Goal: Task Accomplishment & Management: Manage account settings

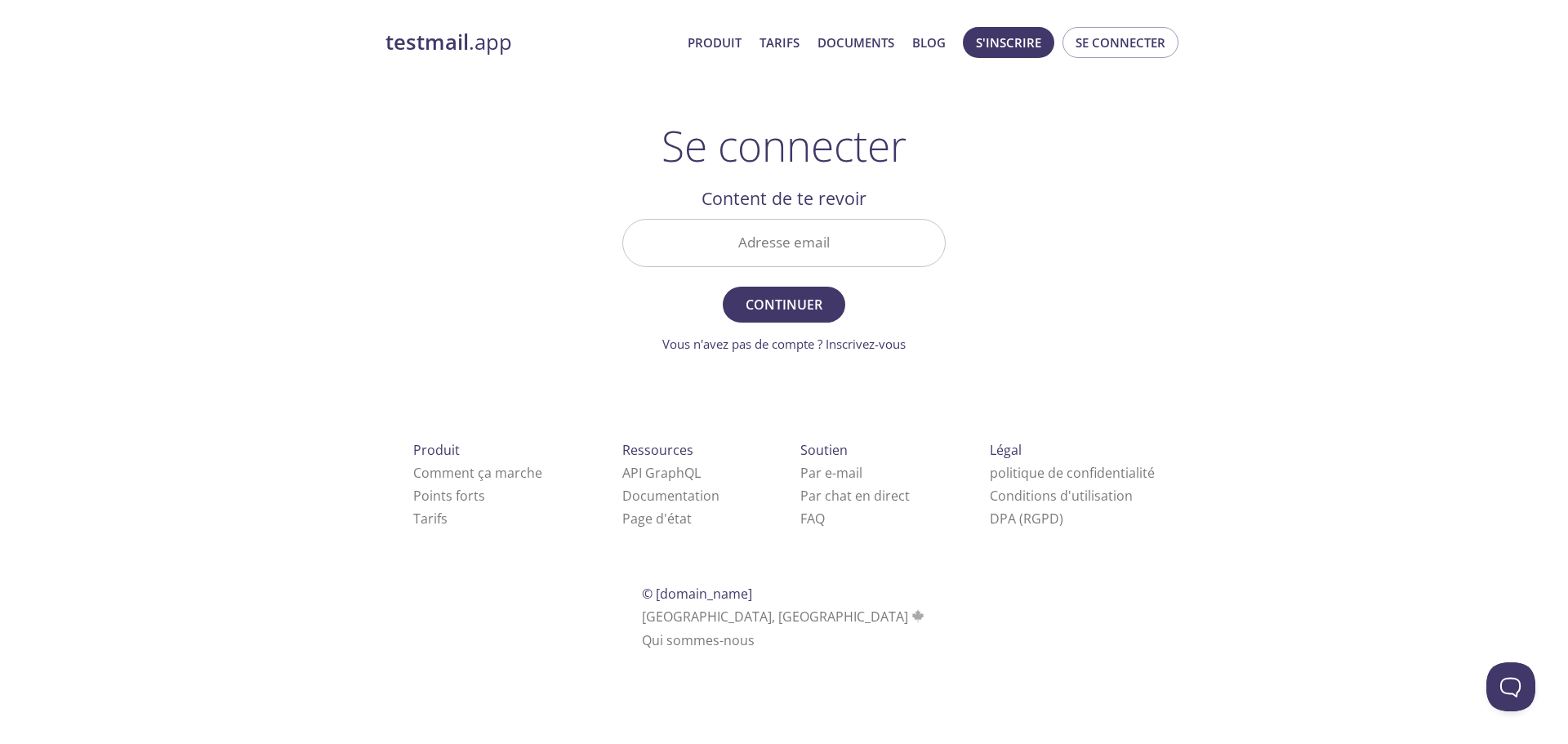
click at [681, 242] on input "Adresse email" at bounding box center [784, 242] width 322 height 47
type input "[EMAIL_ADDRESS][DOMAIN_NAME]"
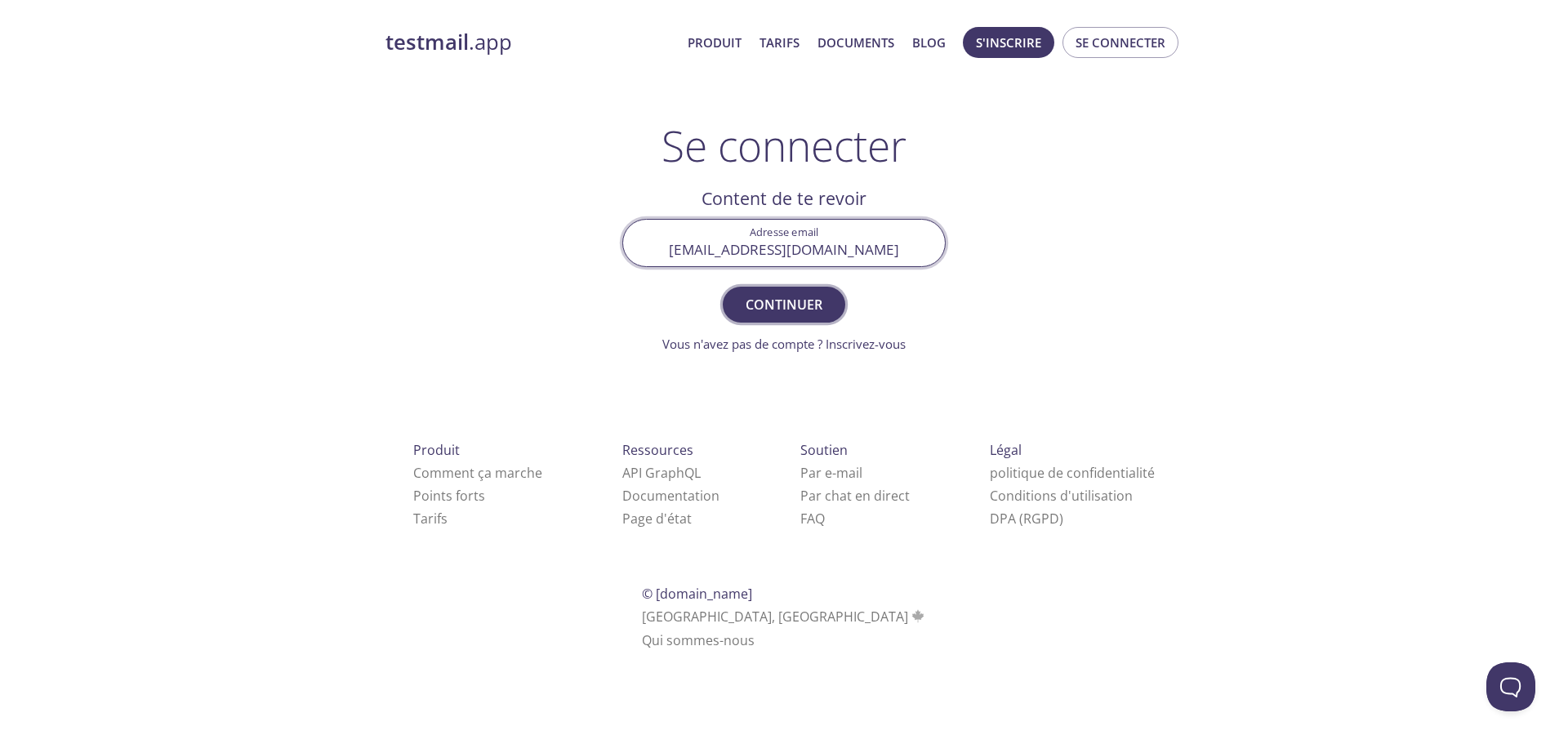
click at [780, 308] on font "Continuer" at bounding box center [784, 305] width 77 height 18
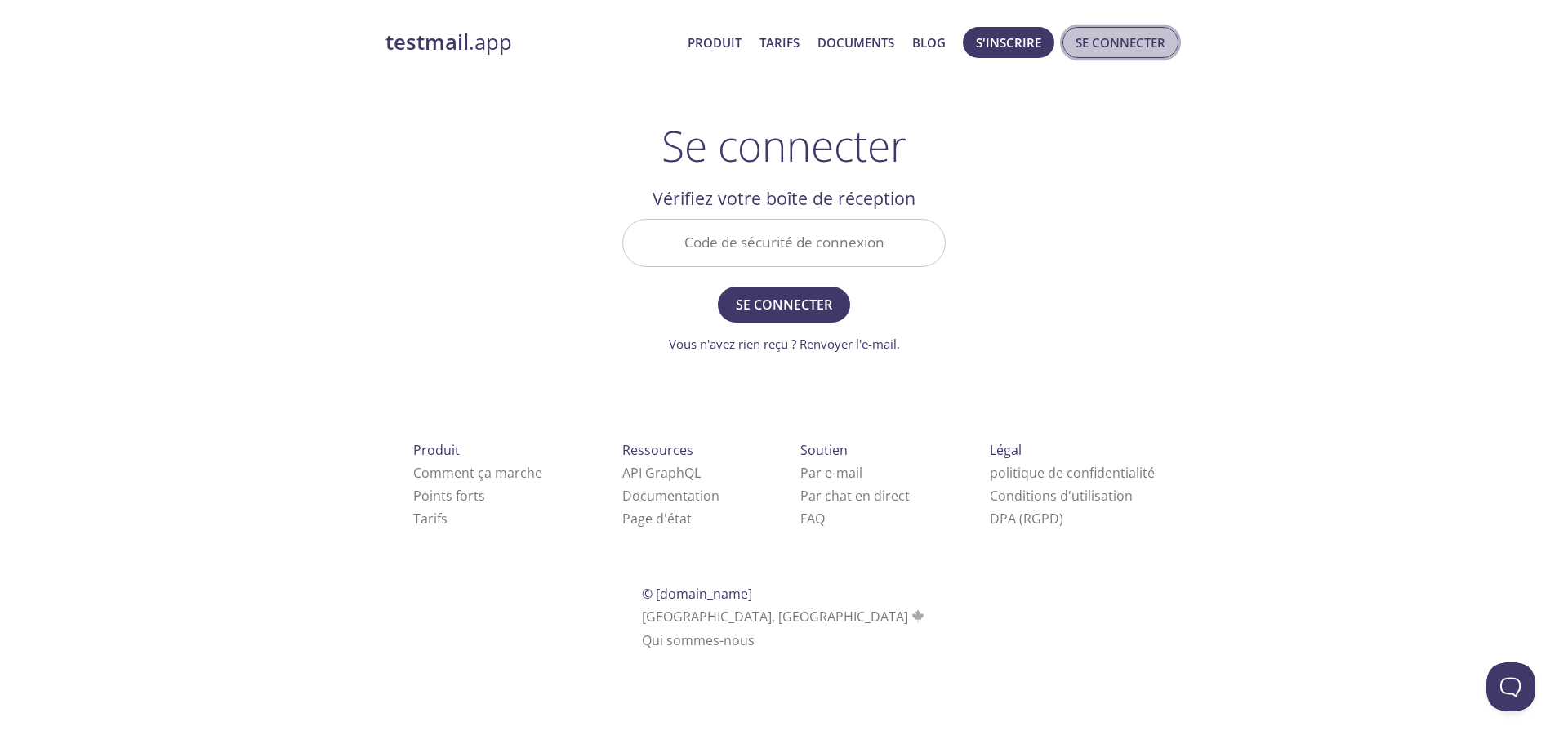
click at [1117, 37] on font "Se connecter" at bounding box center [1121, 42] width 90 height 17
click at [685, 244] on input "Code de sécurité de connexion" at bounding box center [784, 242] width 322 height 47
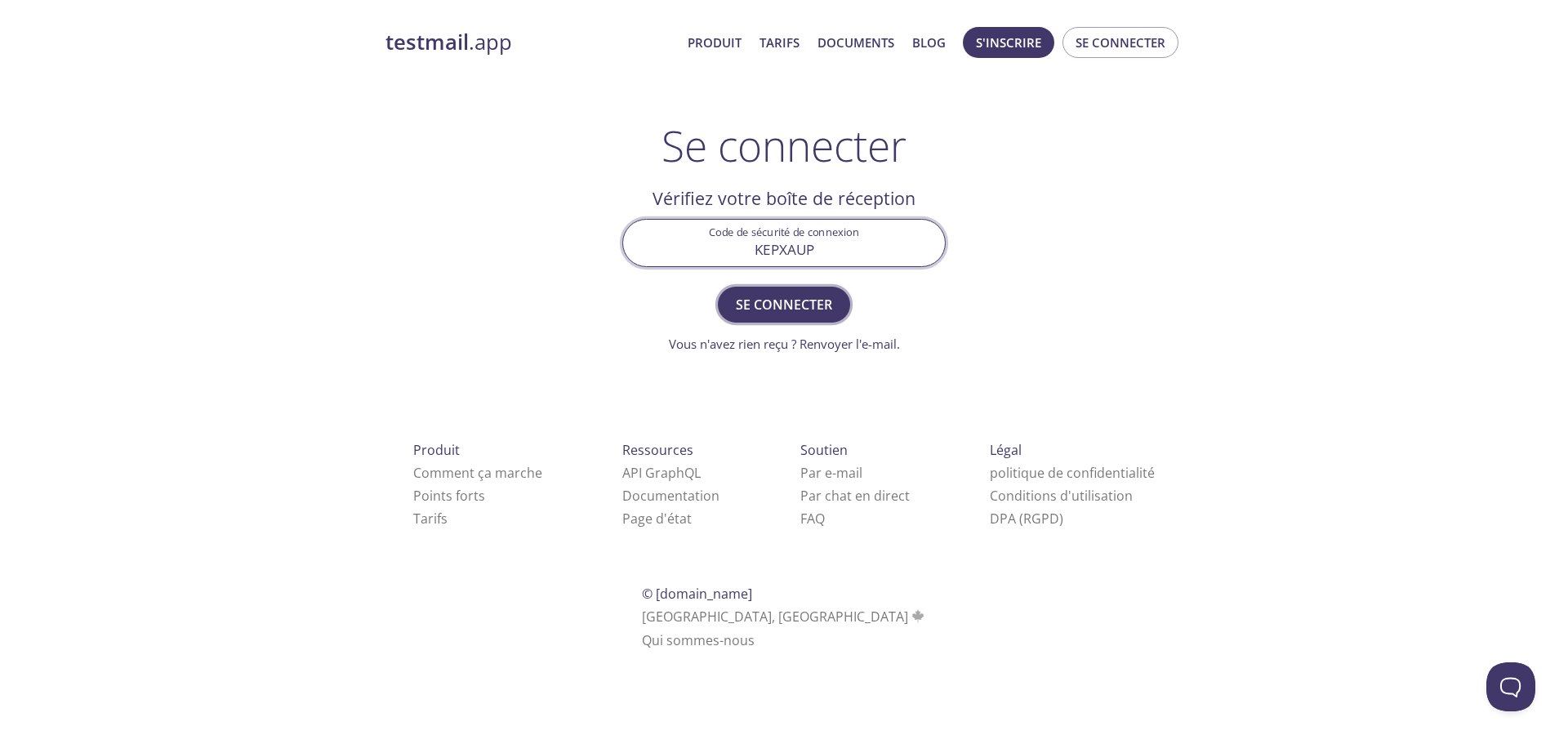
type input "KEPXAUP"
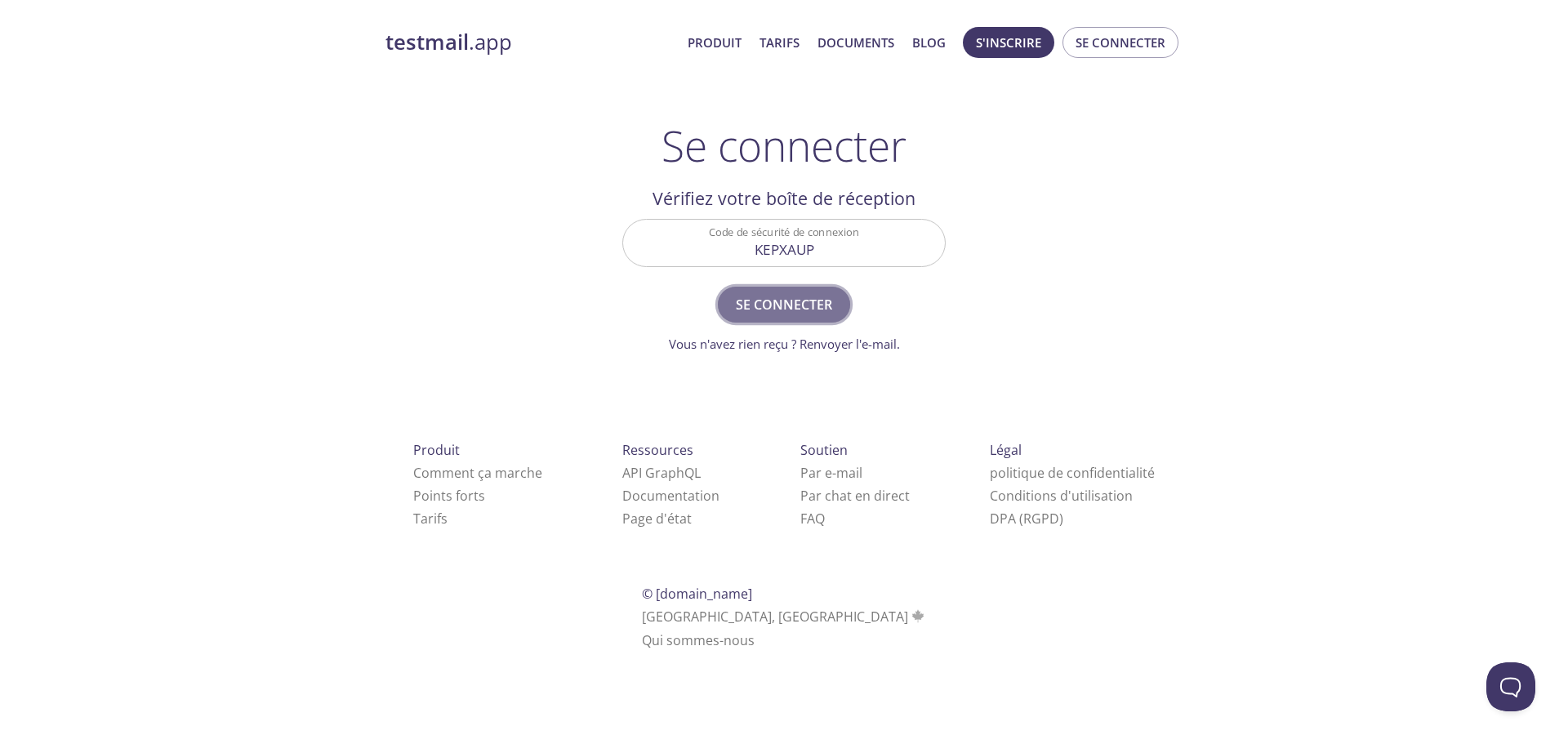
click at [809, 309] on font "Se connecter" at bounding box center [784, 305] width 96 height 18
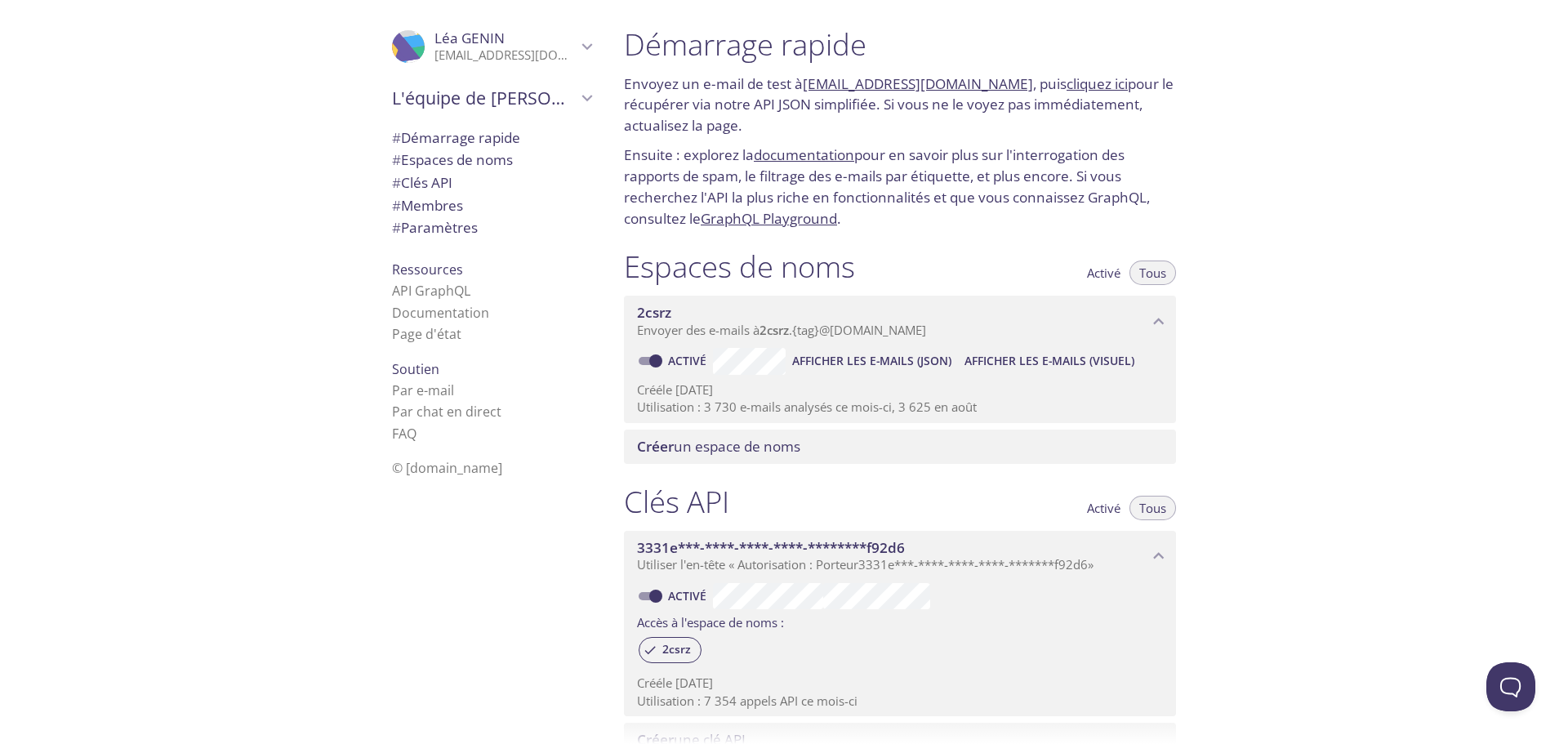
click at [577, 42] on icon "Léa GENIN" at bounding box center [587, 46] width 21 height 21
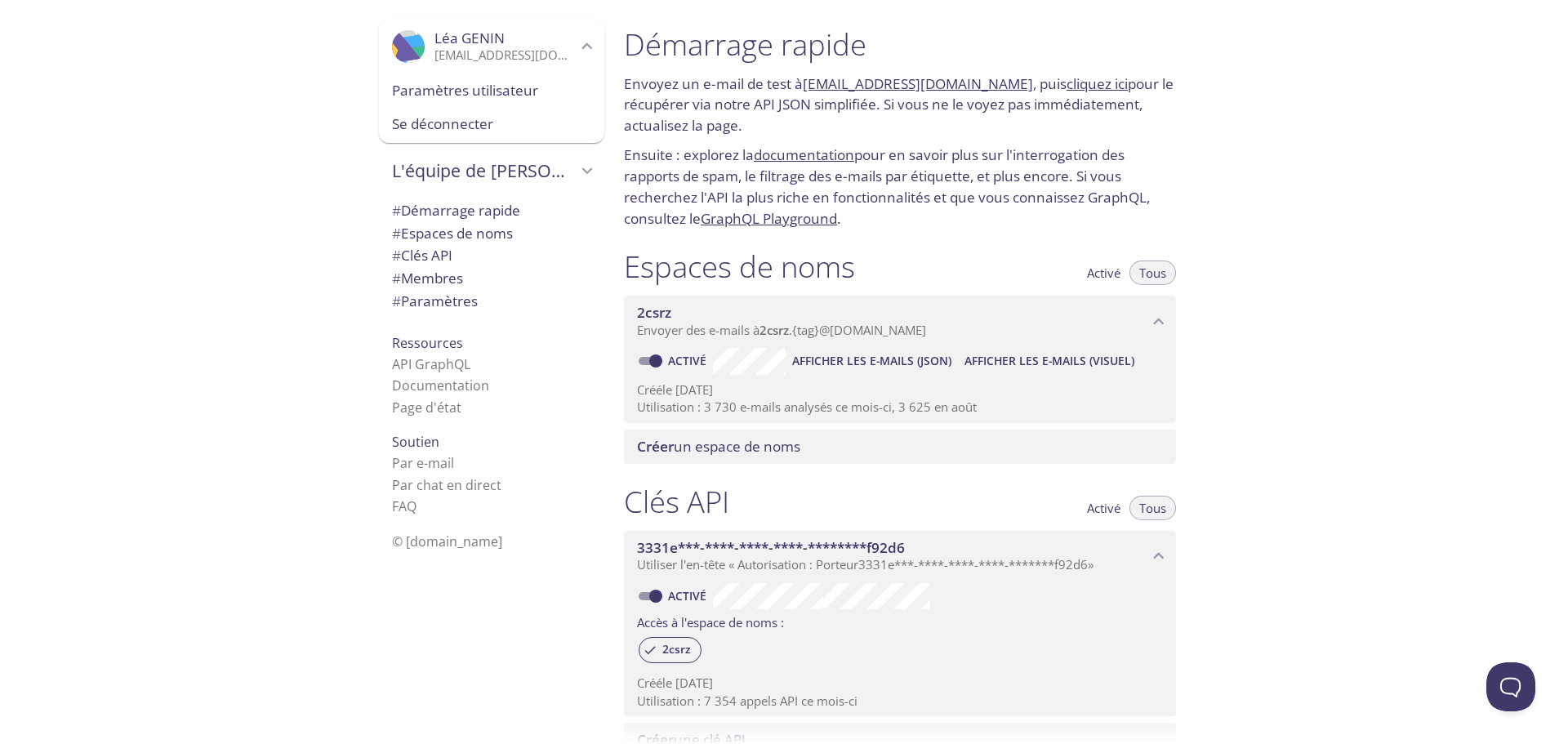
click at [297, 125] on div ".cls-1 { fill: #6d5ca8; } .cls-2 { fill: #3fc191; } .cls-3 { fill: #3b4752; } .…" at bounding box center [305, 372] width 610 height 744
click at [577, 40] on icon "Léa GENIN" at bounding box center [587, 46] width 21 height 21
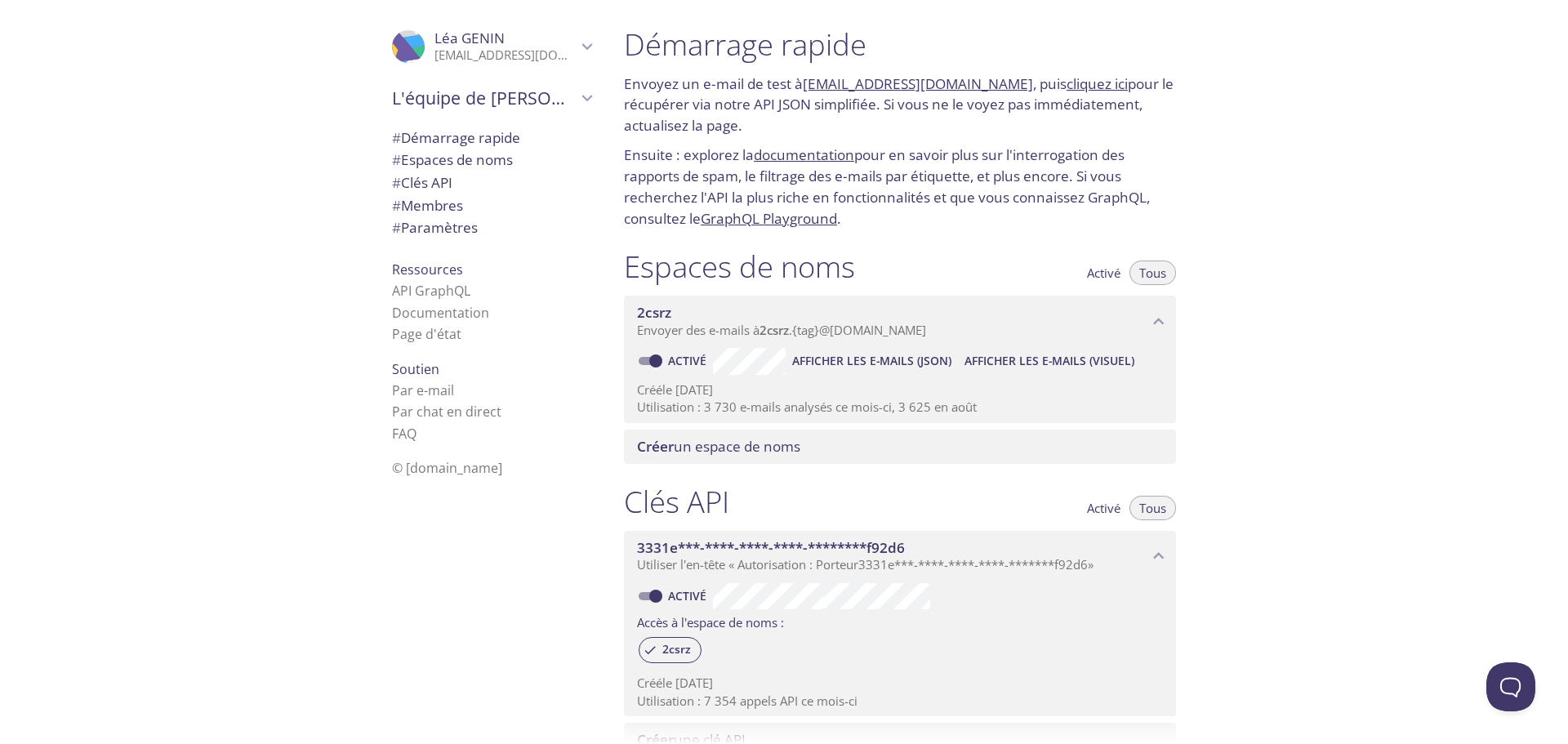
click at [577, 44] on icon "Léa GENIN" at bounding box center [587, 46] width 21 height 21
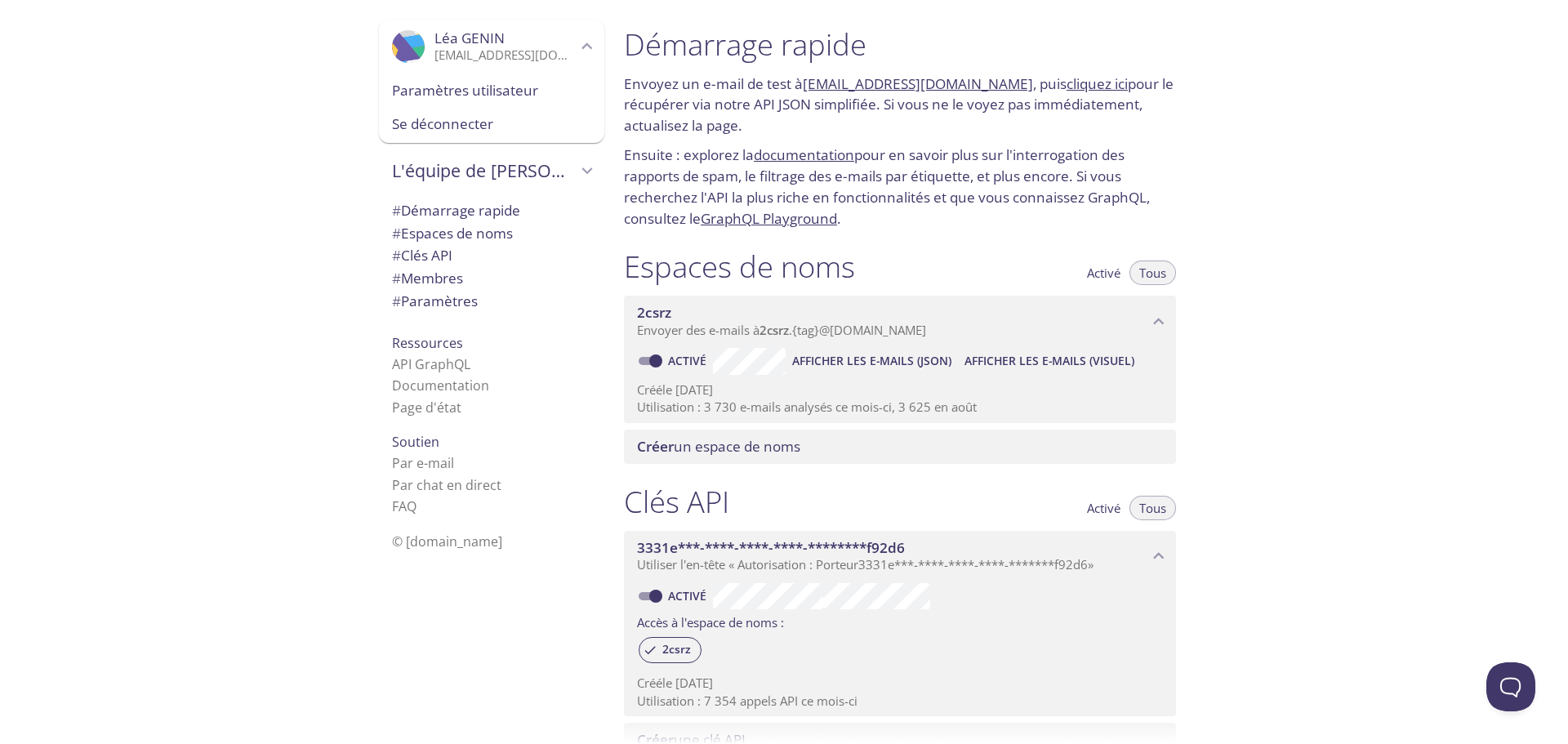
click at [477, 87] on font "Paramètres utilisateur" at bounding box center [465, 90] width 146 height 18
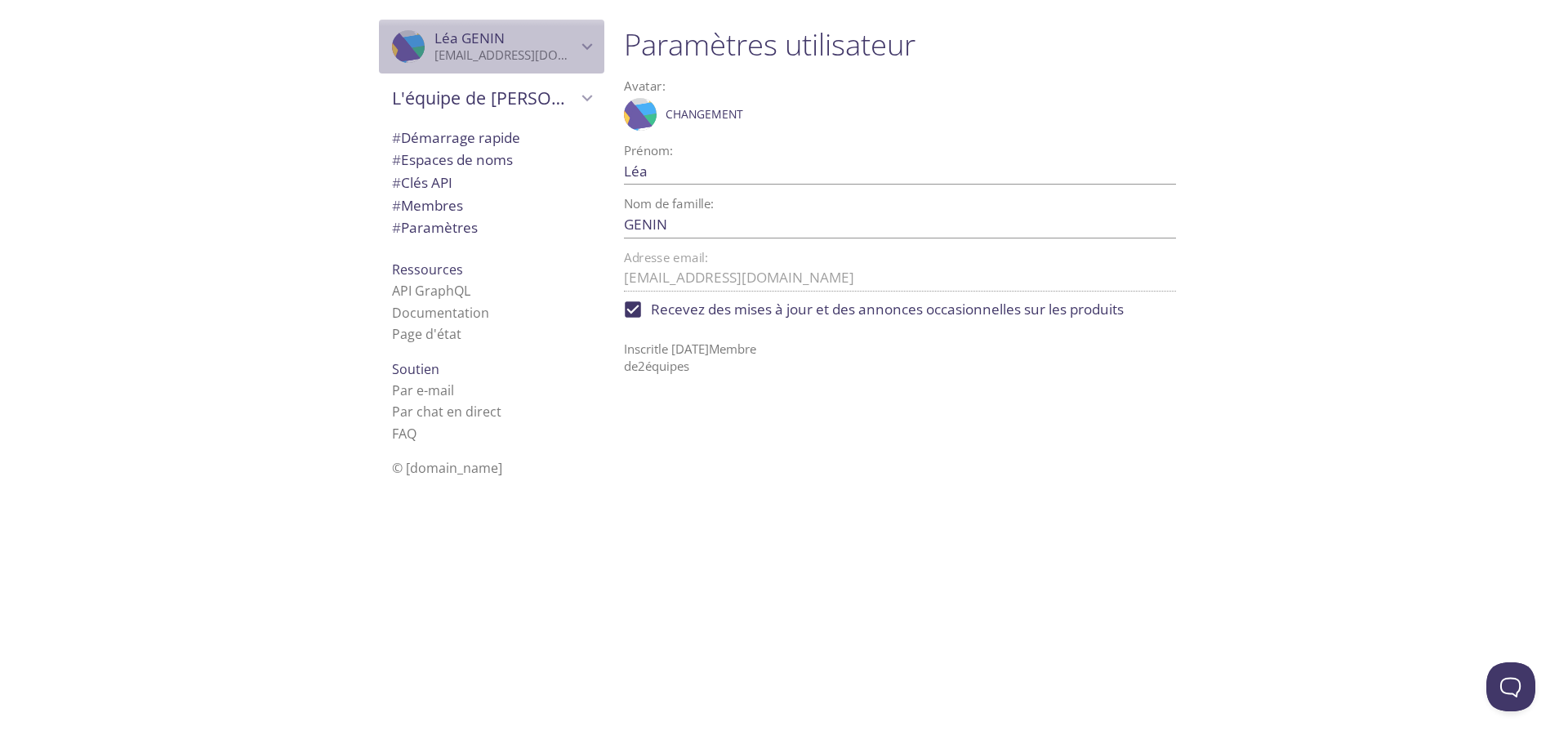
click at [577, 44] on icon "Léa GENIN" at bounding box center [587, 46] width 21 height 21
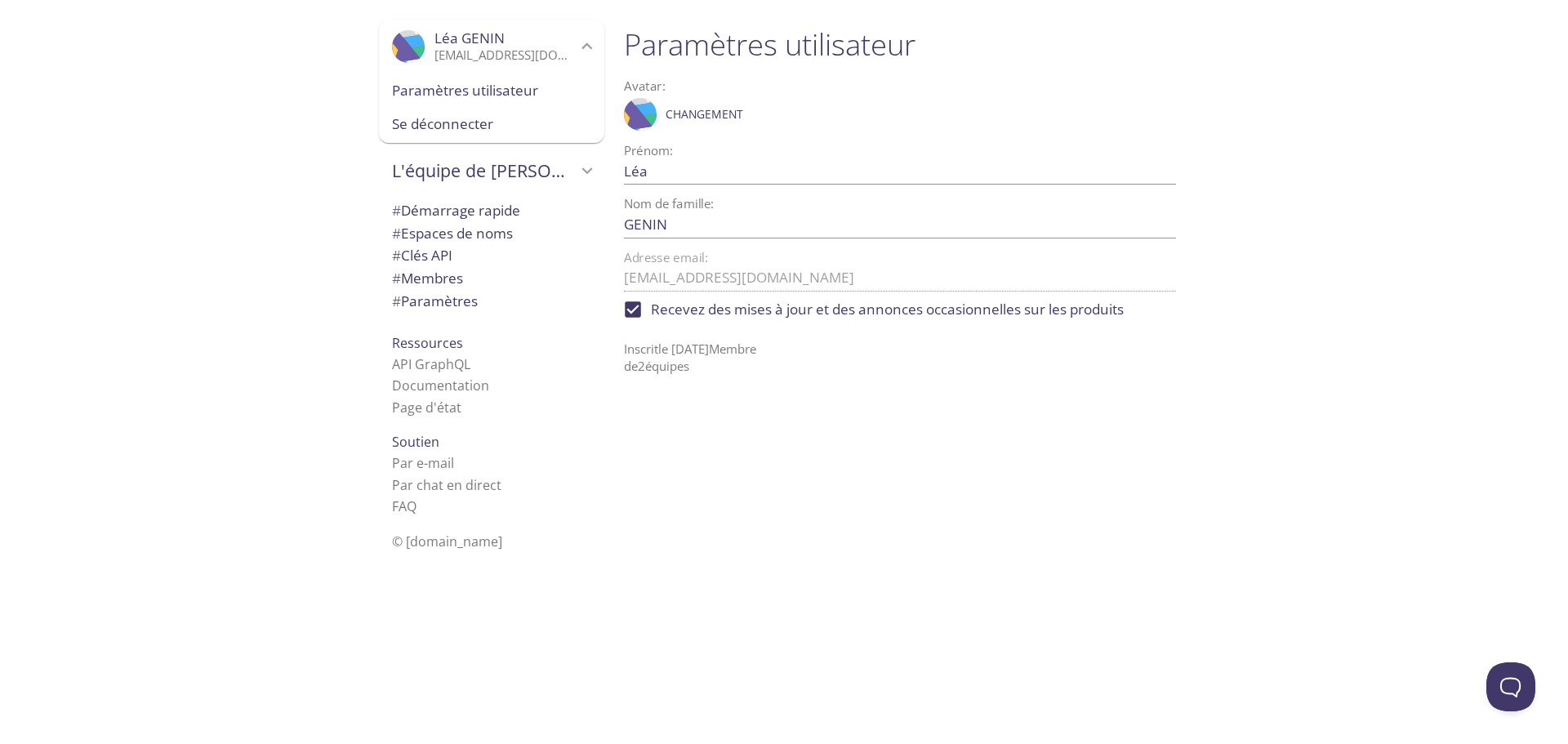
click at [458, 299] on font "Paramètres" at bounding box center [440, 301] width 77 height 18
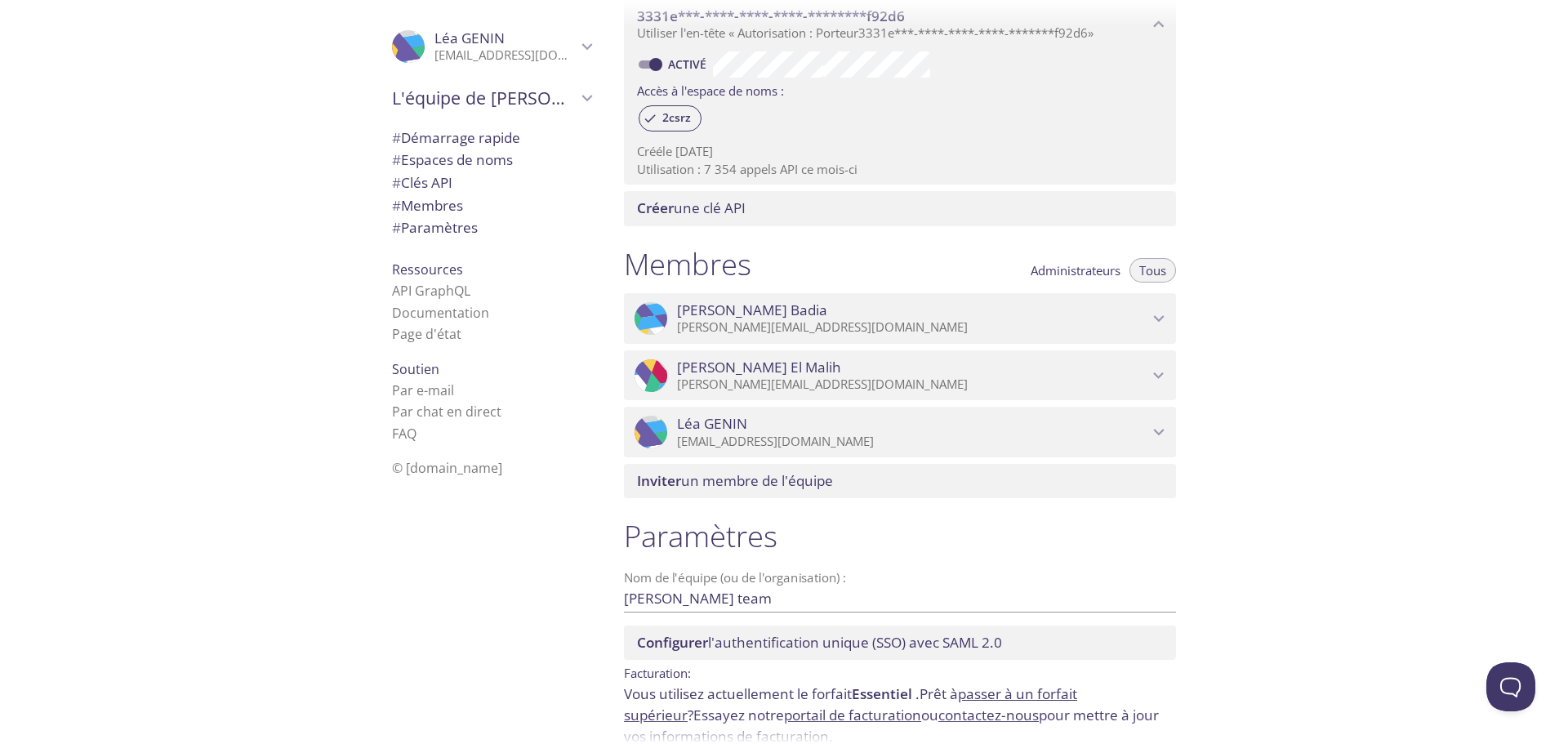
scroll to position [615, 0]
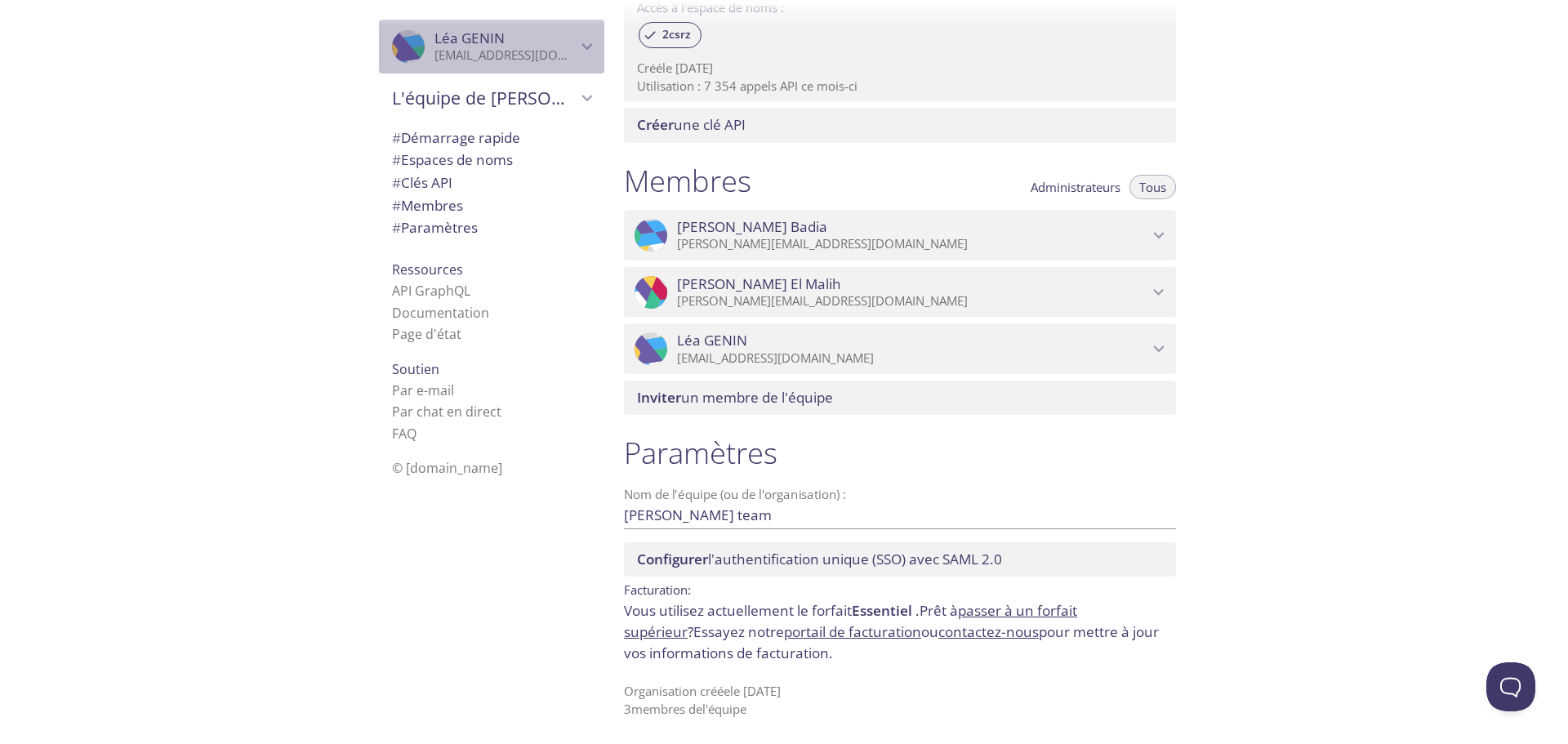
click at [573, 56] on div ".cls-1 { fill: #6d5ca8; } .cls-2 { fill: #3fc191; } .cls-3 { fill: #3b4752; } .…" at bounding box center [492, 46] width 226 height 54
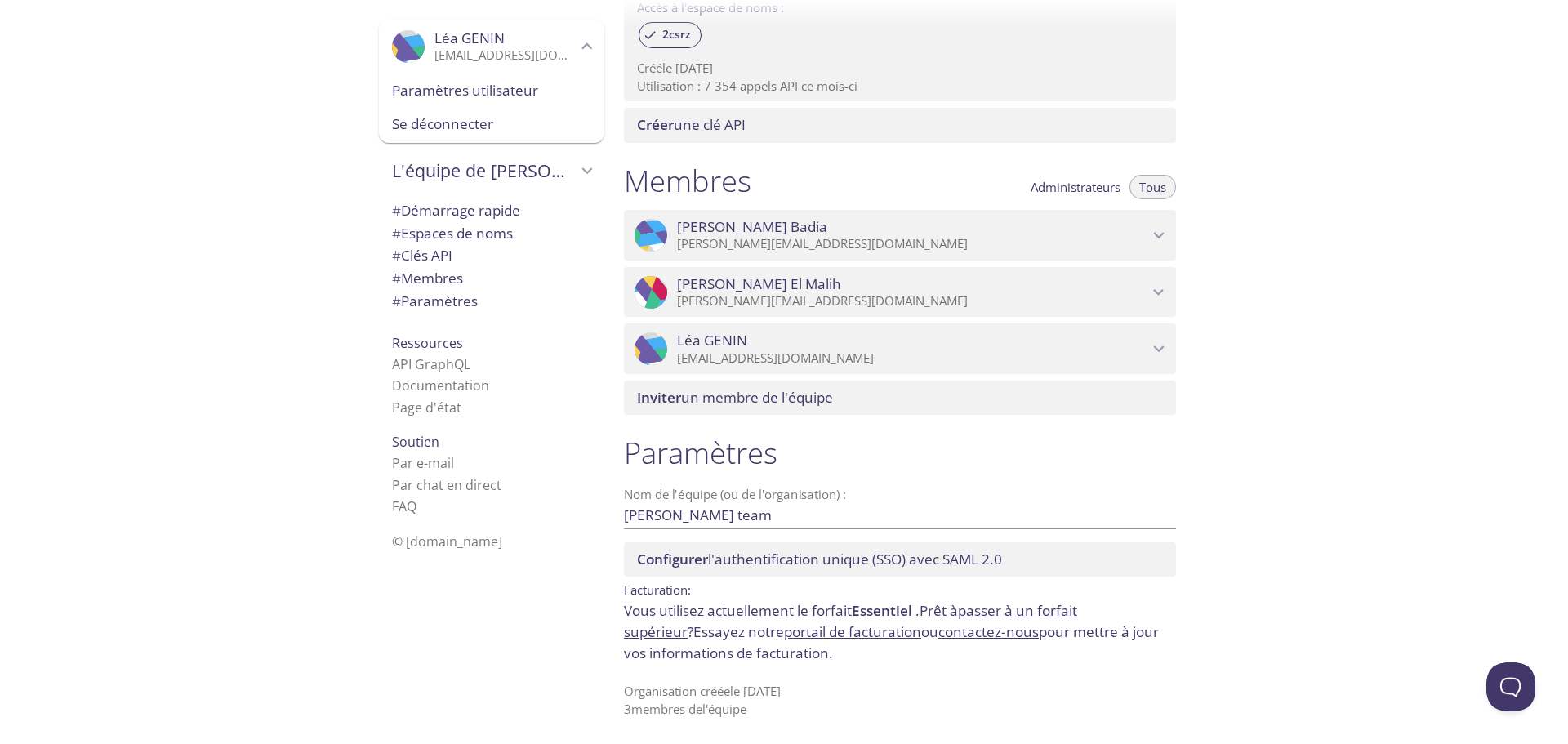
click at [457, 608] on div ".cls-1 { fill: #6d5ca8; } .cls-2 { fill: #3fc191; } .cls-3 { fill: #3b4752; } .…" at bounding box center [488, 372] width 245 height 744
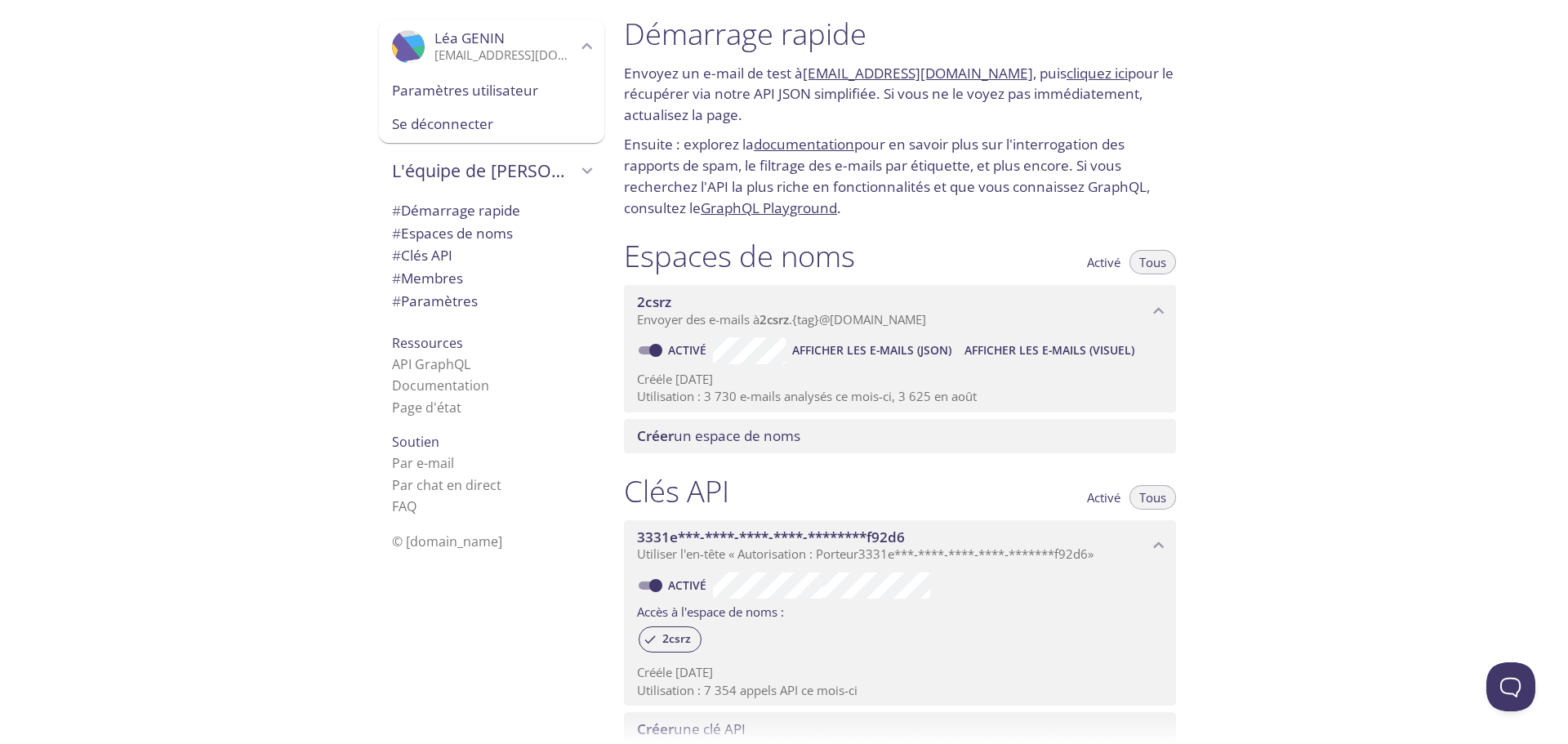
scroll to position [0, 0]
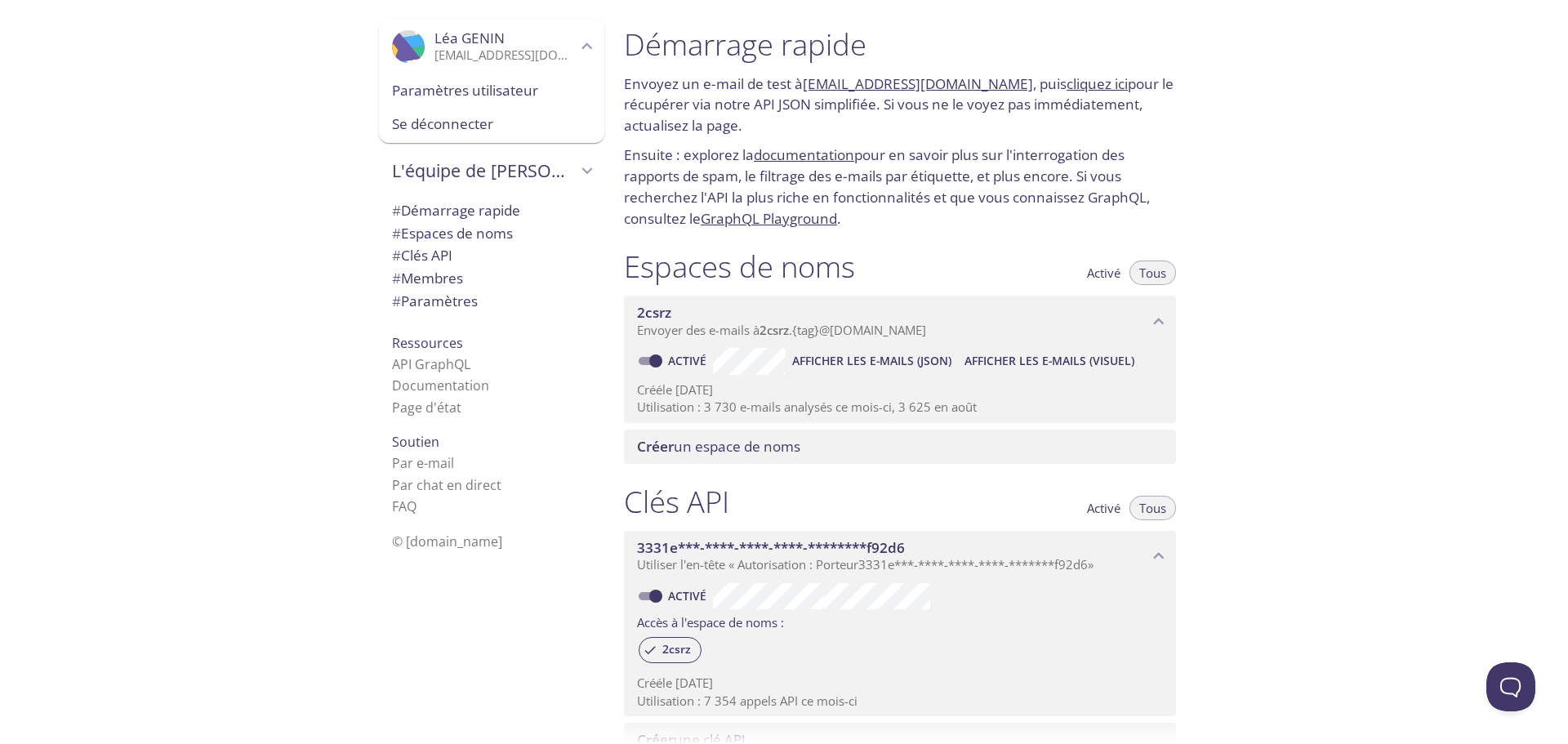
click at [458, 307] on font "Paramètres" at bounding box center [440, 301] width 77 height 18
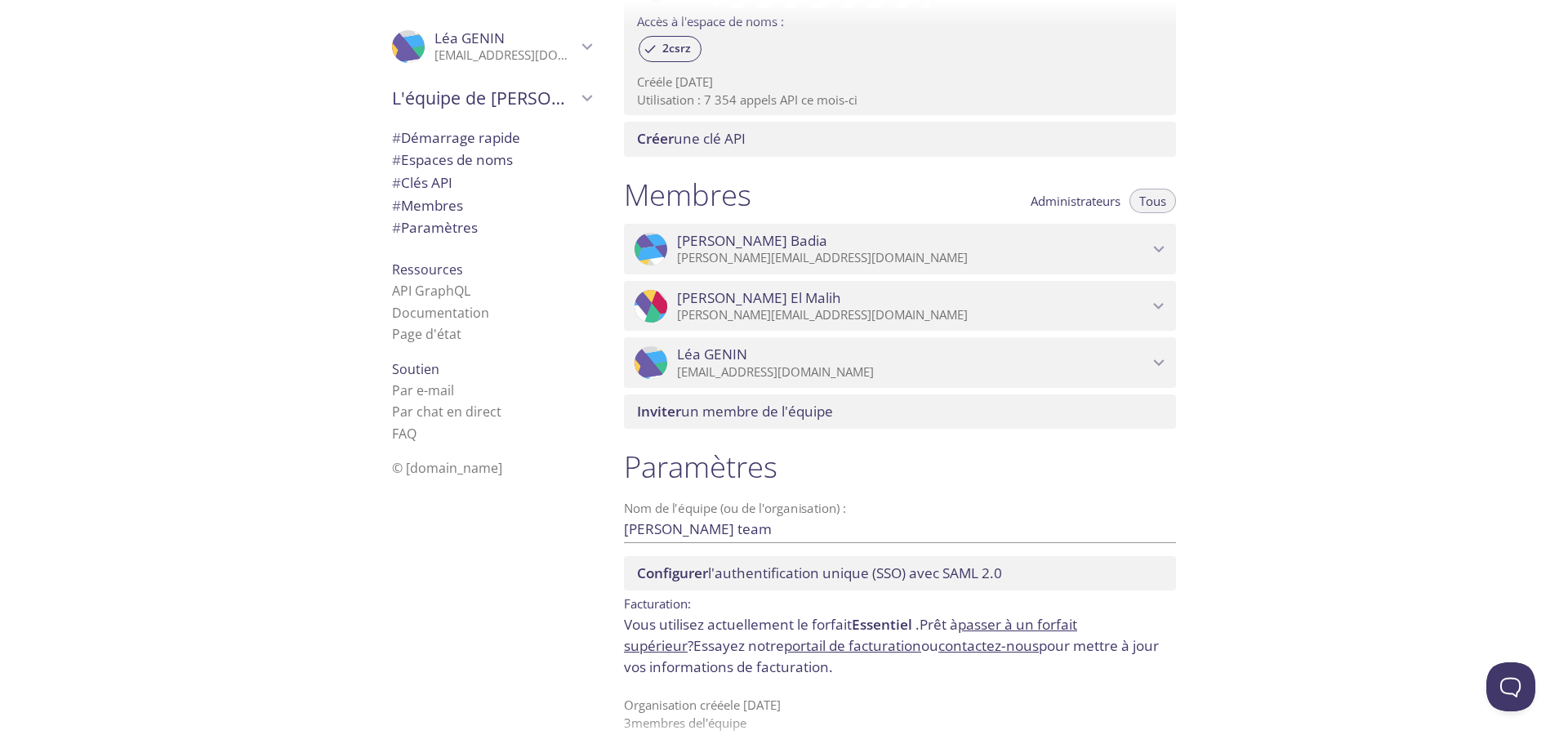
scroll to position [615, 0]
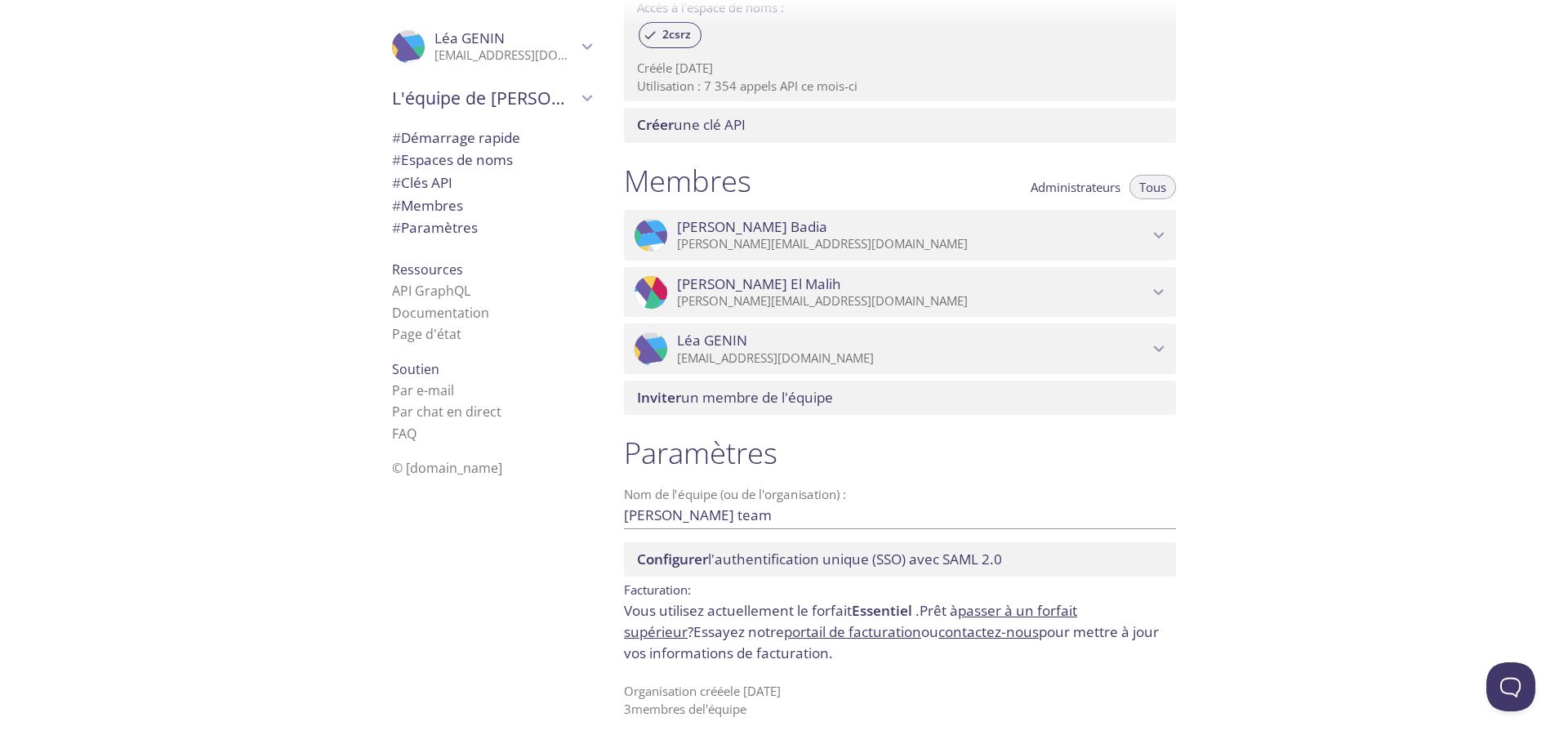
click at [784, 634] on font "portail de facturation" at bounding box center [852, 632] width 137 height 18
click at [792, 633] on font "portail de facturation" at bounding box center [852, 632] width 137 height 18
click at [798, 636] on font "portail de facturation" at bounding box center [852, 632] width 137 height 18
click at [784, 626] on font "portail de facturation" at bounding box center [852, 632] width 137 height 18
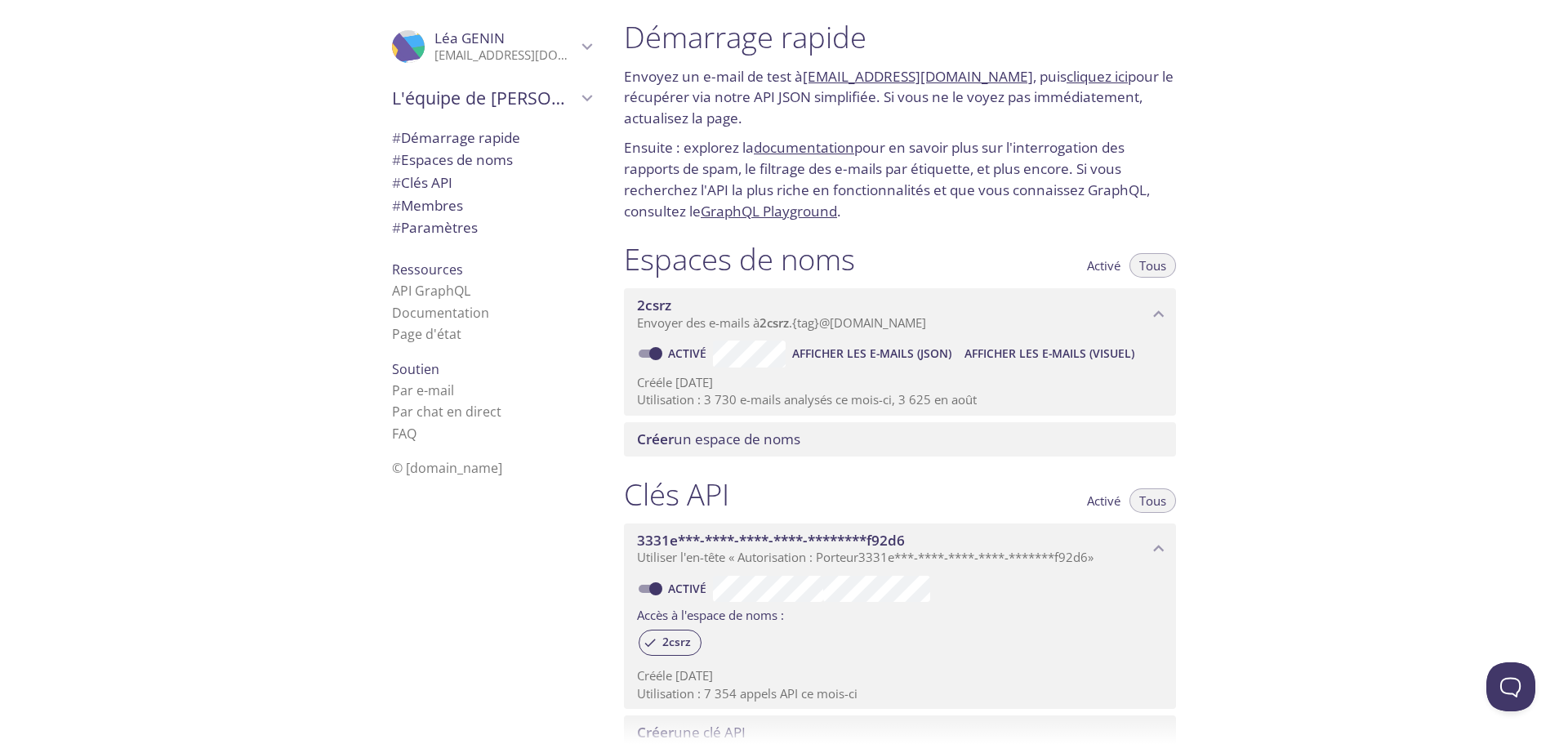
scroll to position [0, 0]
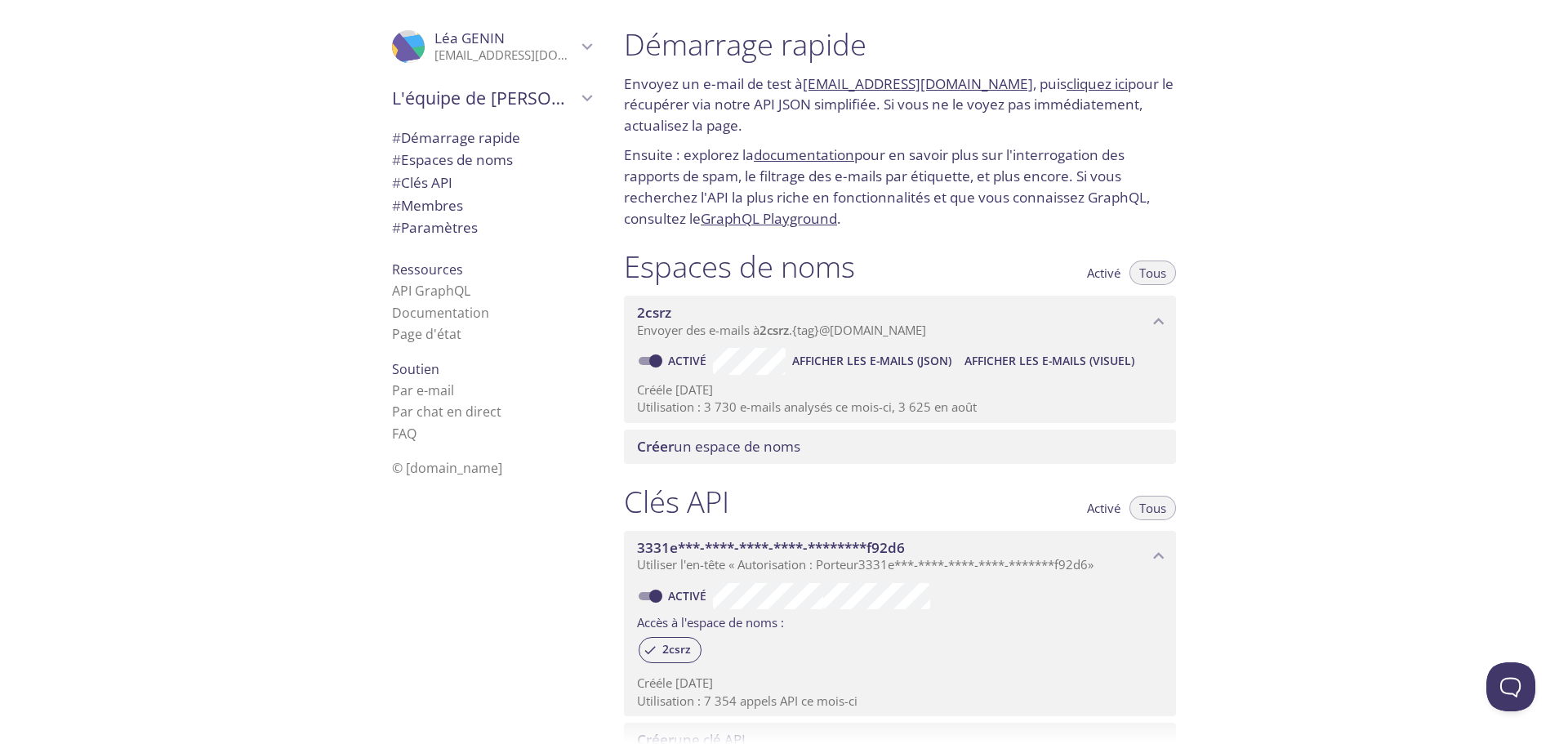
click at [515, 107] on font "L'équipe de [PERSON_NAME]" at bounding box center [510, 97] width 235 height 24
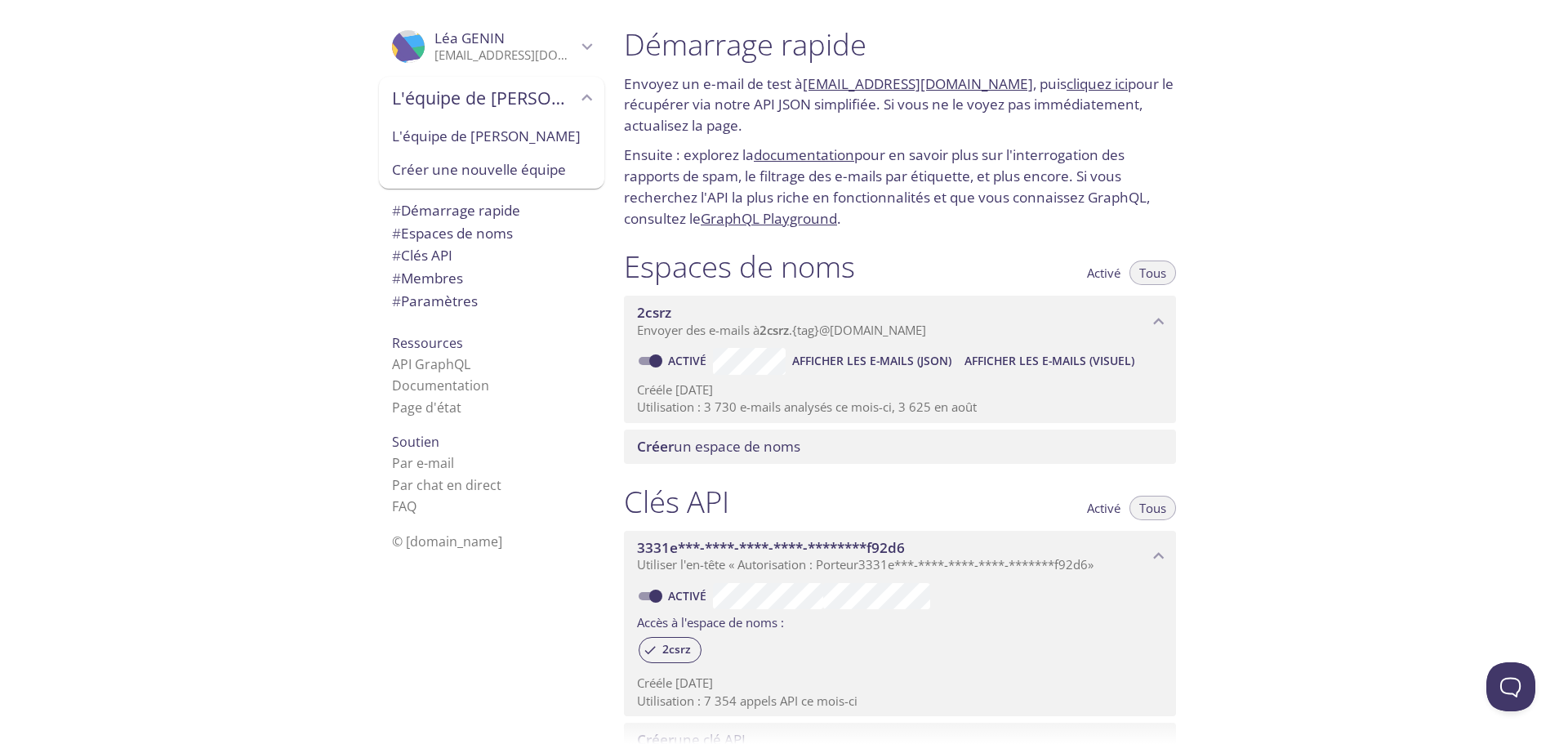
click at [515, 146] on span "L'équipe de [PERSON_NAME]" at bounding box center [491, 136] width 199 height 21
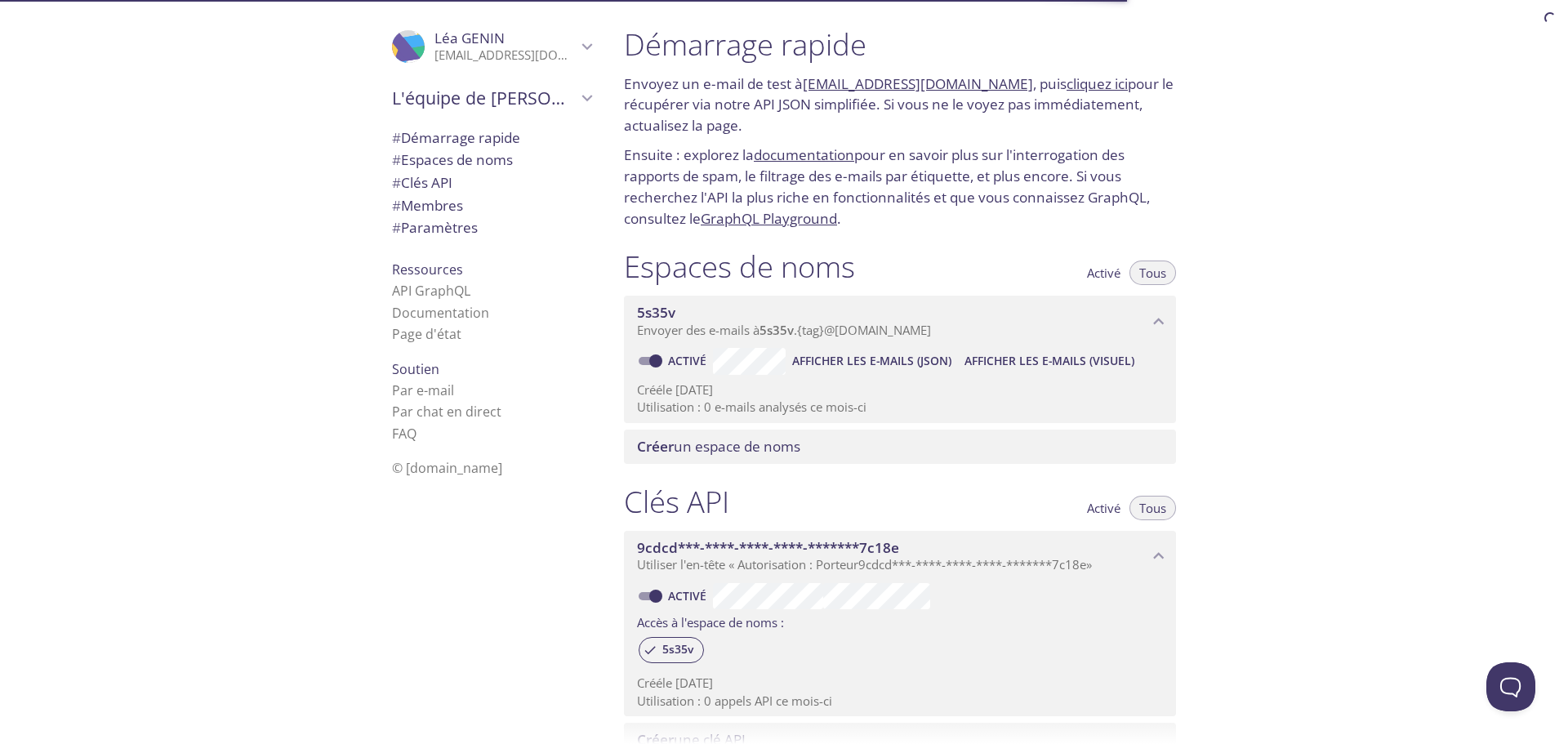
click at [403, 229] on font "Paramètres" at bounding box center [440, 228] width 77 height 18
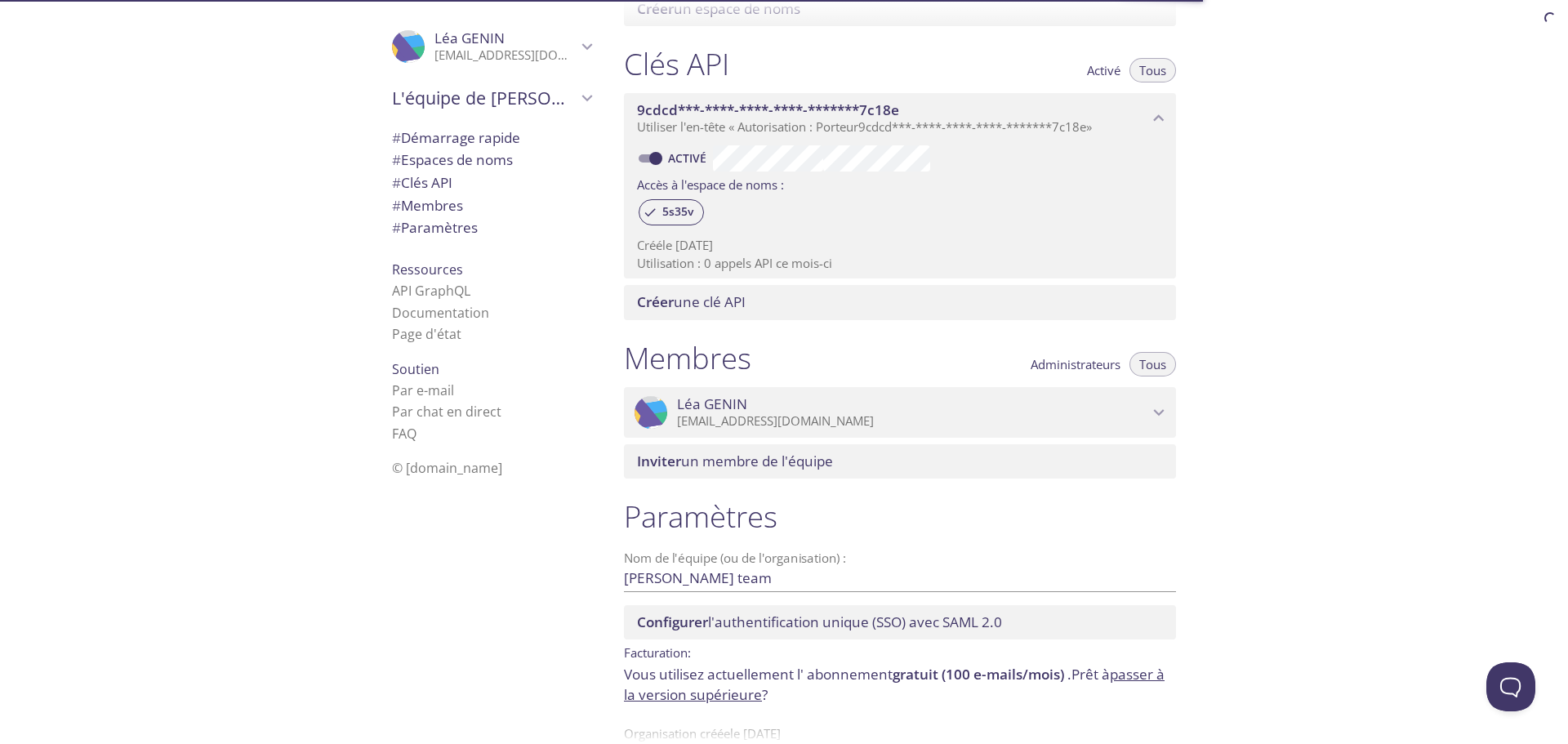
scroll to position [480, 0]
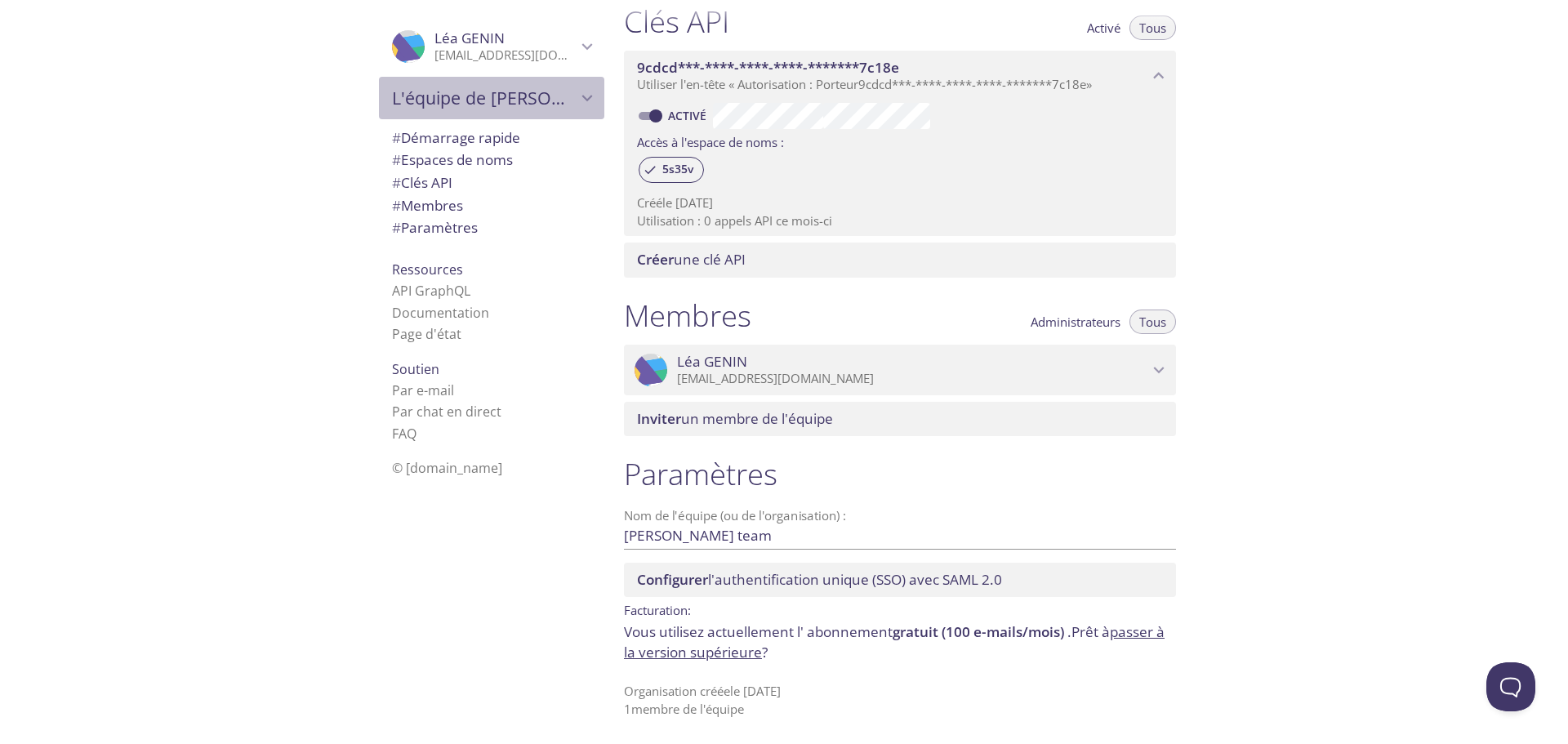
click at [529, 93] on span "L'équipe de [PERSON_NAME]" at bounding box center [484, 97] width 185 height 23
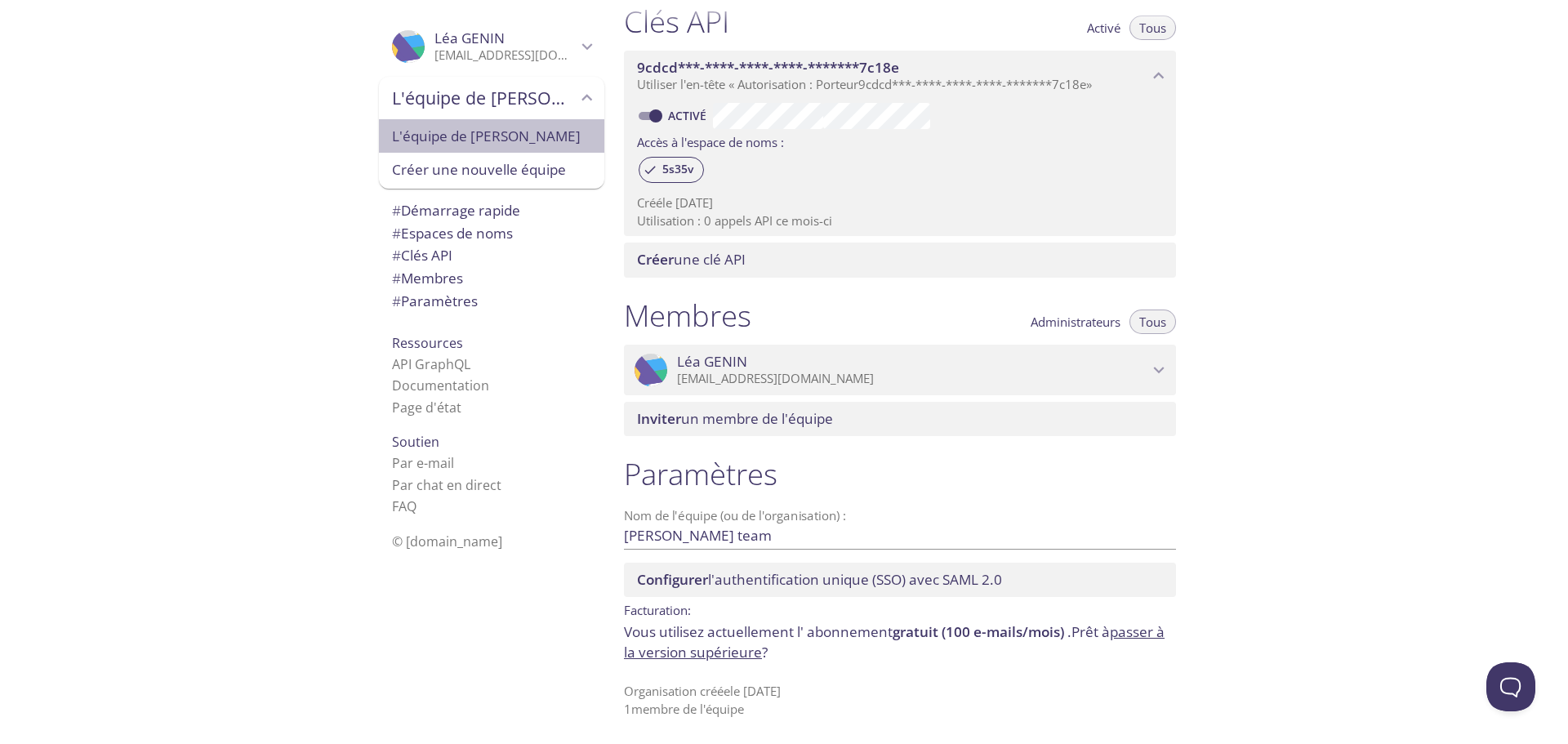
click at [503, 137] on span "L'équipe de [PERSON_NAME]" at bounding box center [491, 136] width 199 height 21
type input "[PERSON_NAME] team"
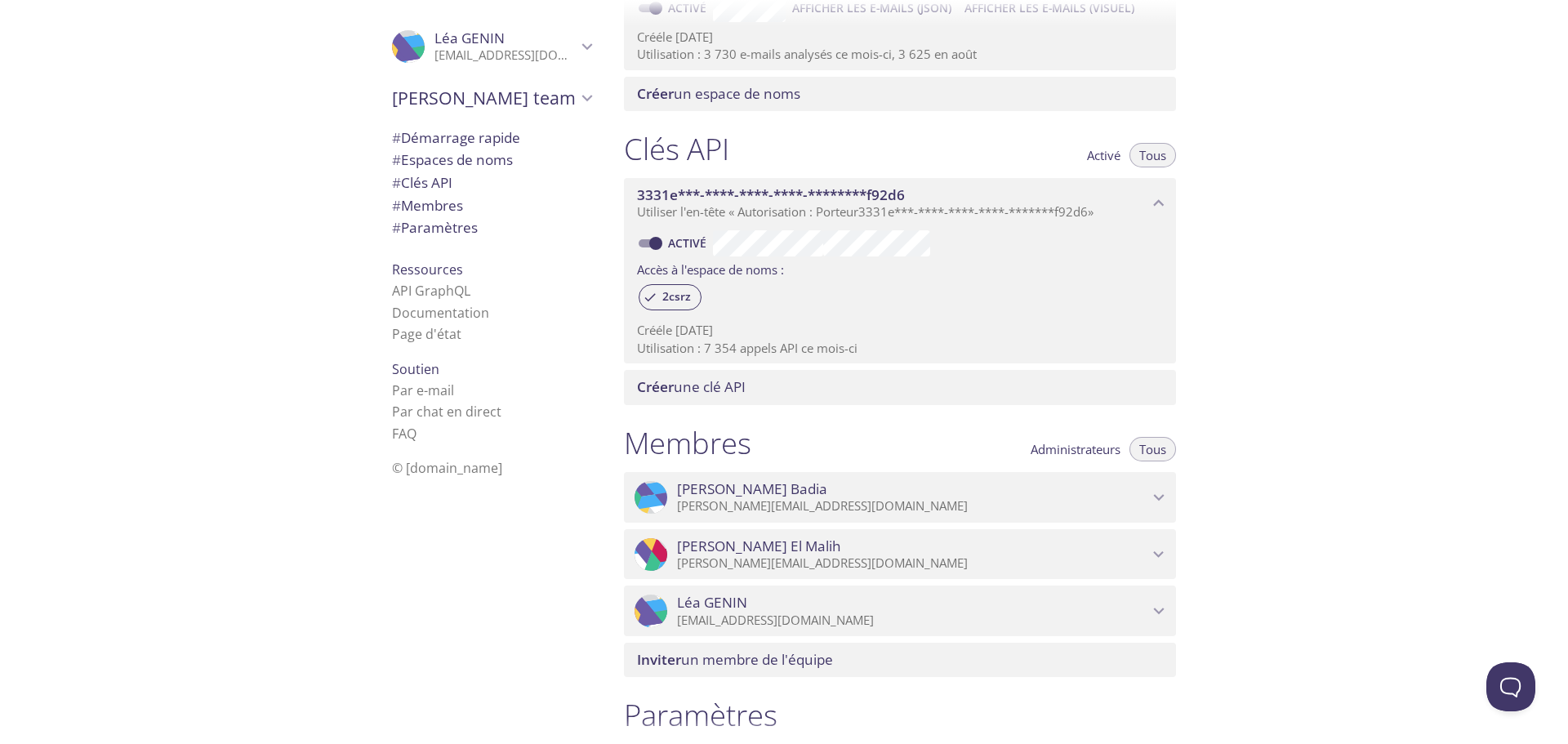
scroll to position [637, 0]
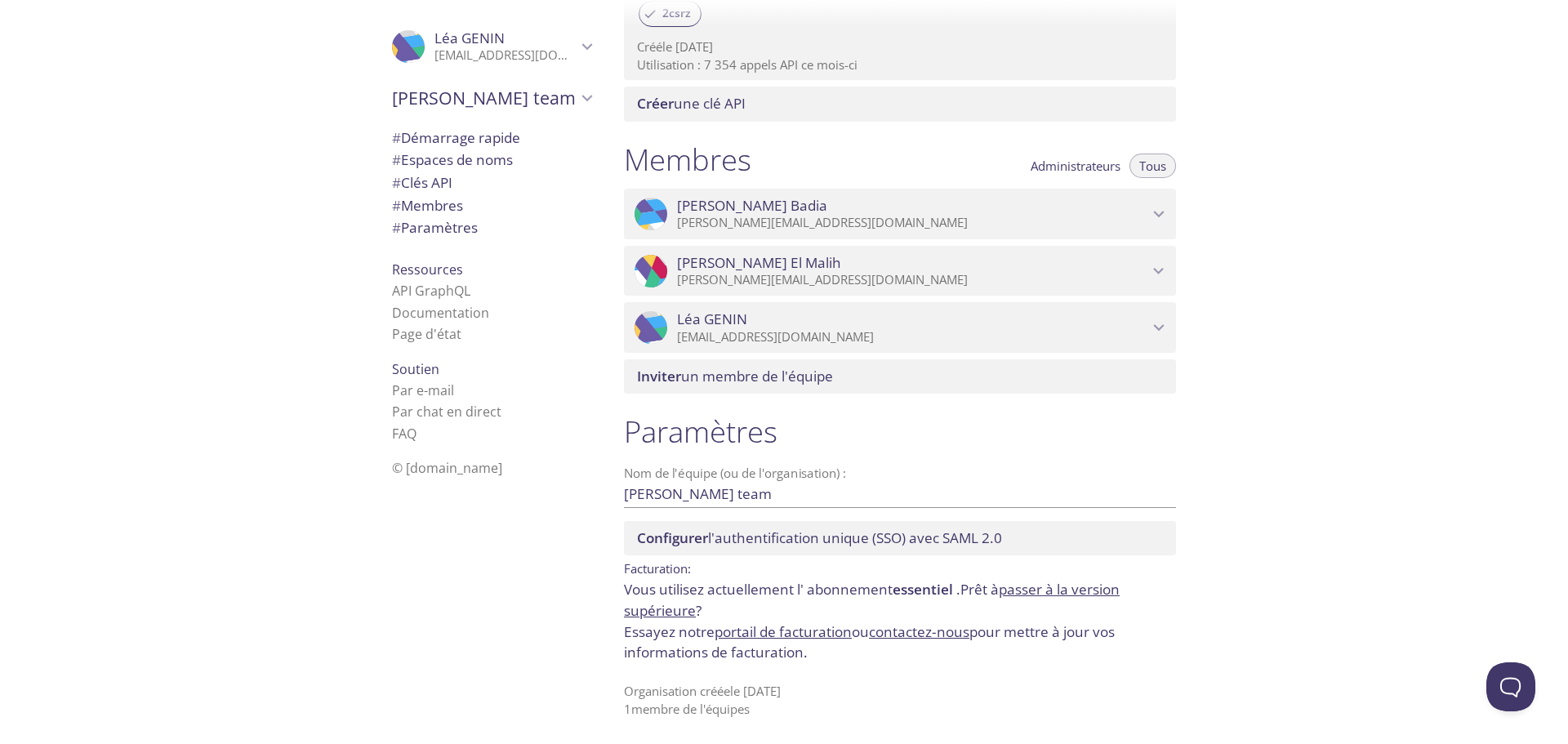
click at [797, 633] on font "portail de facturation" at bounding box center [782, 632] width 137 height 18
click at [811, 631] on font "portail de facturation" at bounding box center [782, 632] width 137 height 18
drag, startPoint x: 801, startPoint y: 626, endPoint x: 794, endPoint y: 632, distance: 9.2
drag, startPoint x: 794, startPoint y: 632, endPoint x: 784, endPoint y: 633, distance: 10.0
click at [784, 633] on font "portail de facturation" at bounding box center [782, 632] width 137 height 18
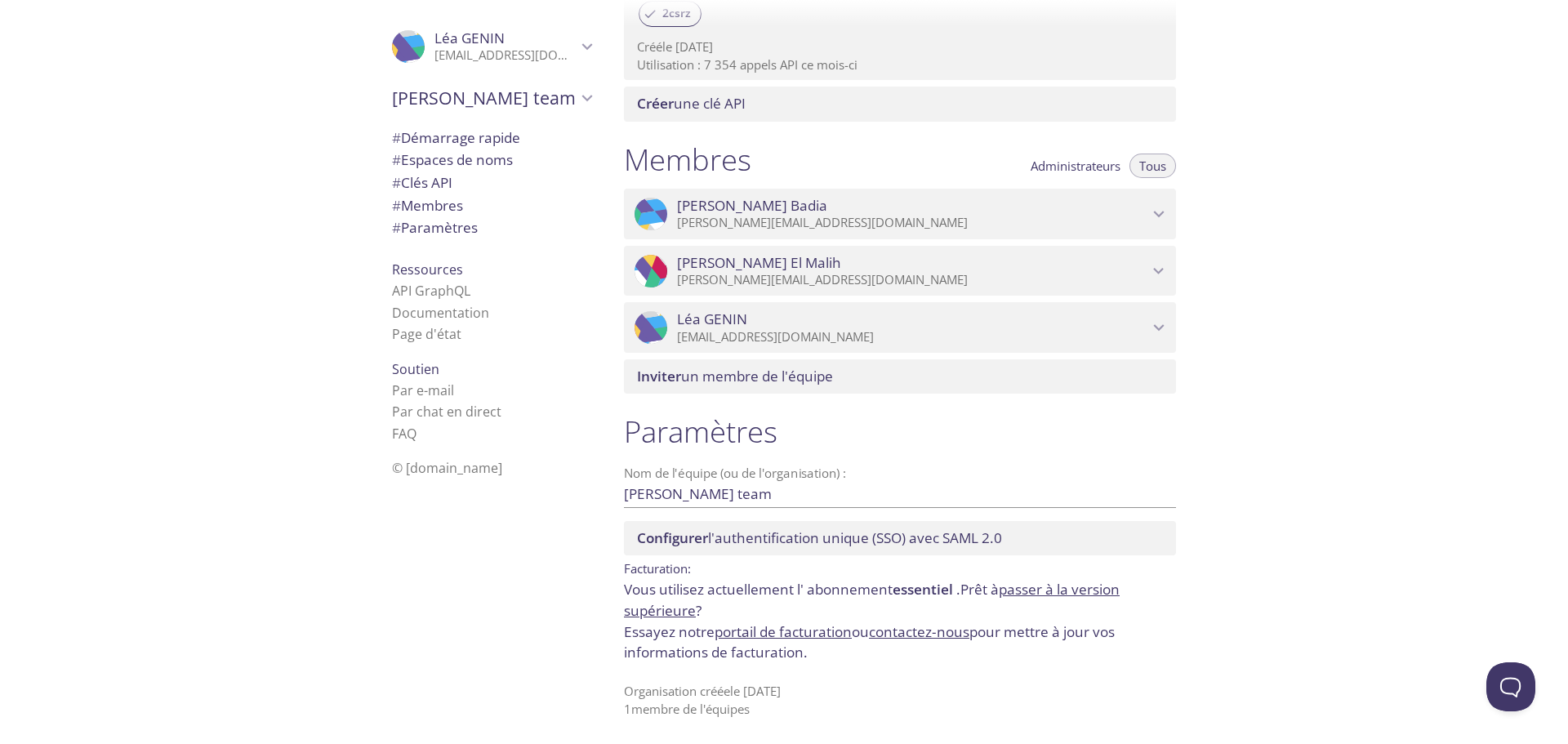
click at [786, 632] on font "portail de facturation" at bounding box center [782, 632] width 137 height 18
click at [843, 628] on font "portail de facturation" at bounding box center [782, 632] width 137 height 18
click at [833, 626] on font "portail de facturation" at bounding box center [782, 632] width 137 height 18
click at [829, 632] on font "portail de facturation" at bounding box center [782, 632] width 137 height 18
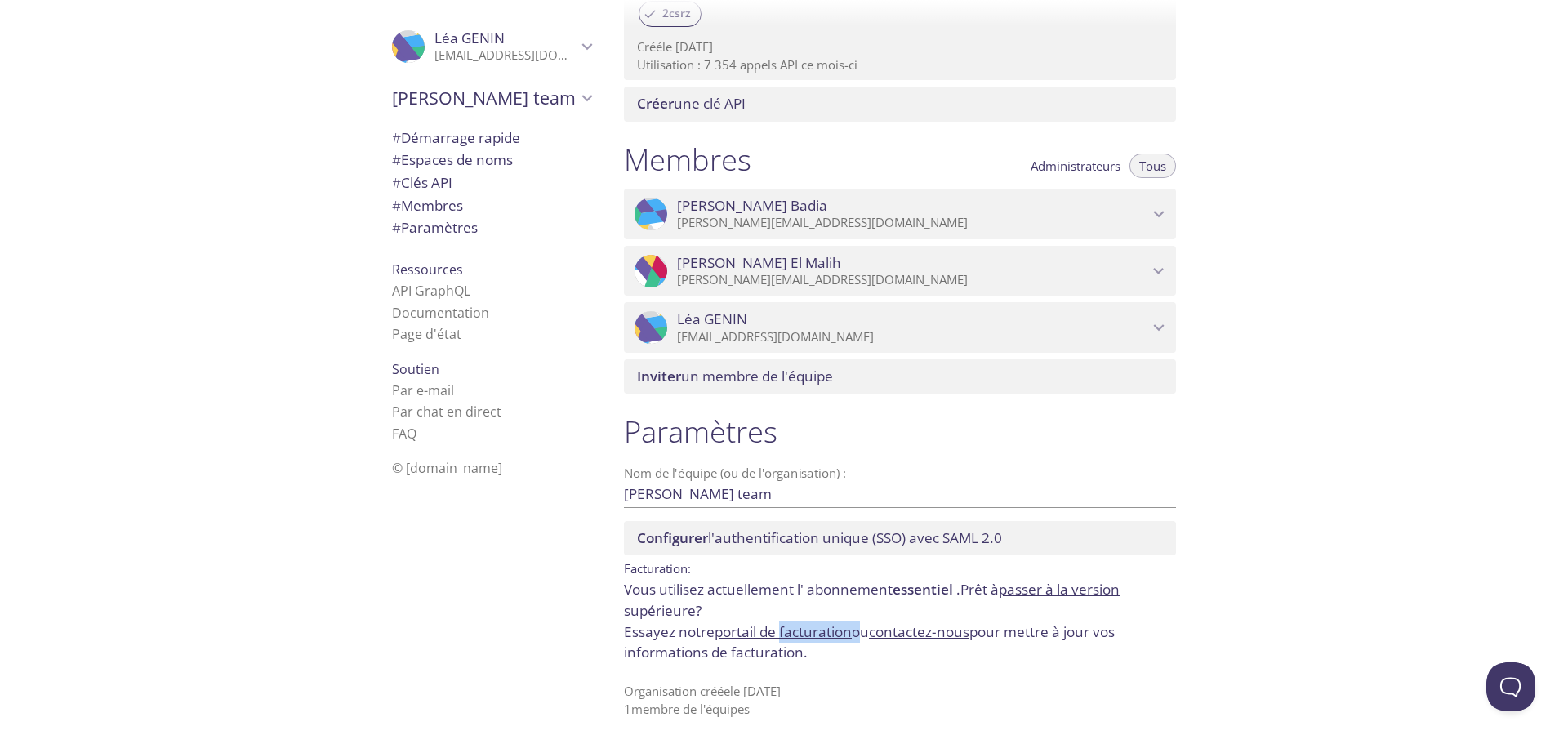
click at [829, 632] on font "portail de facturation" at bounding box center [782, 632] width 137 height 18
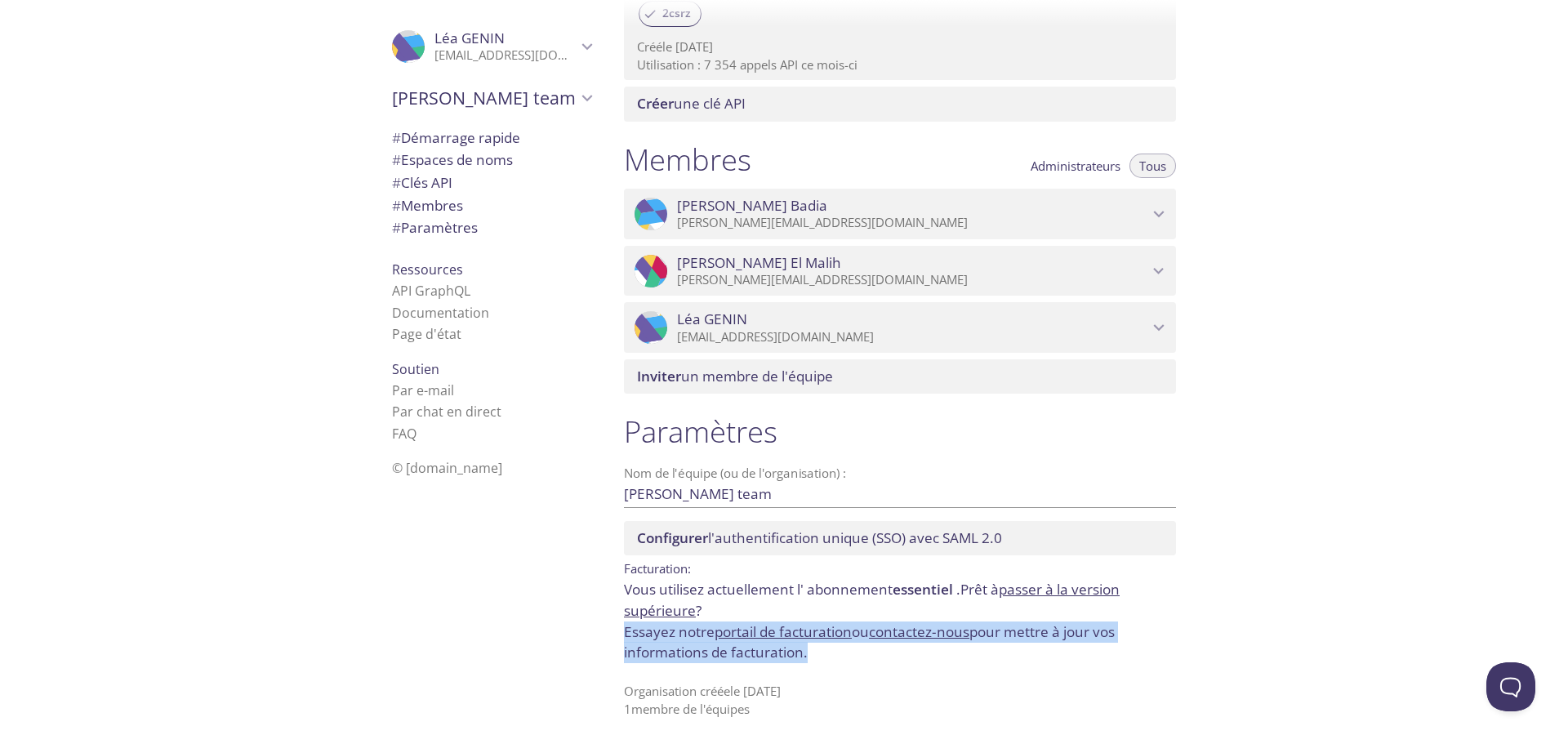
click at [829, 632] on font "portail de facturation" at bounding box center [782, 632] width 137 height 18
click at [828, 632] on font "portail de facturation" at bounding box center [782, 632] width 137 height 18
click at [823, 664] on div "Paramètres Nom de l'équipe (ou de l'organisation) : David's team Sauvegarder Co…" at bounding box center [900, 565] width 578 height 323
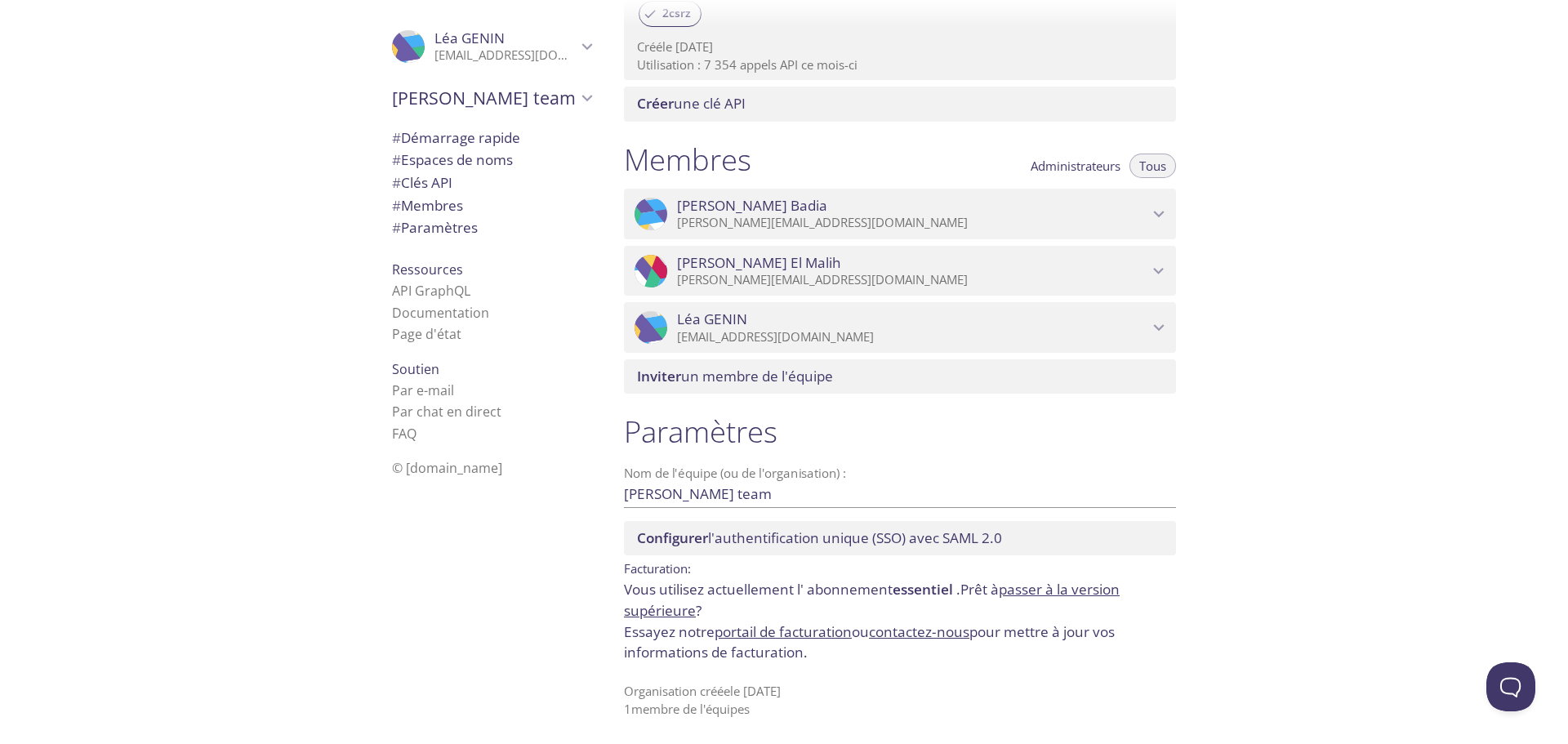
click at [812, 637] on font "portail de facturation" at bounding box center [782, 632] width 137 height 18
click at [811, 632] on font "portail de facturation" at bounding box center [782, 632] width 137 height 18
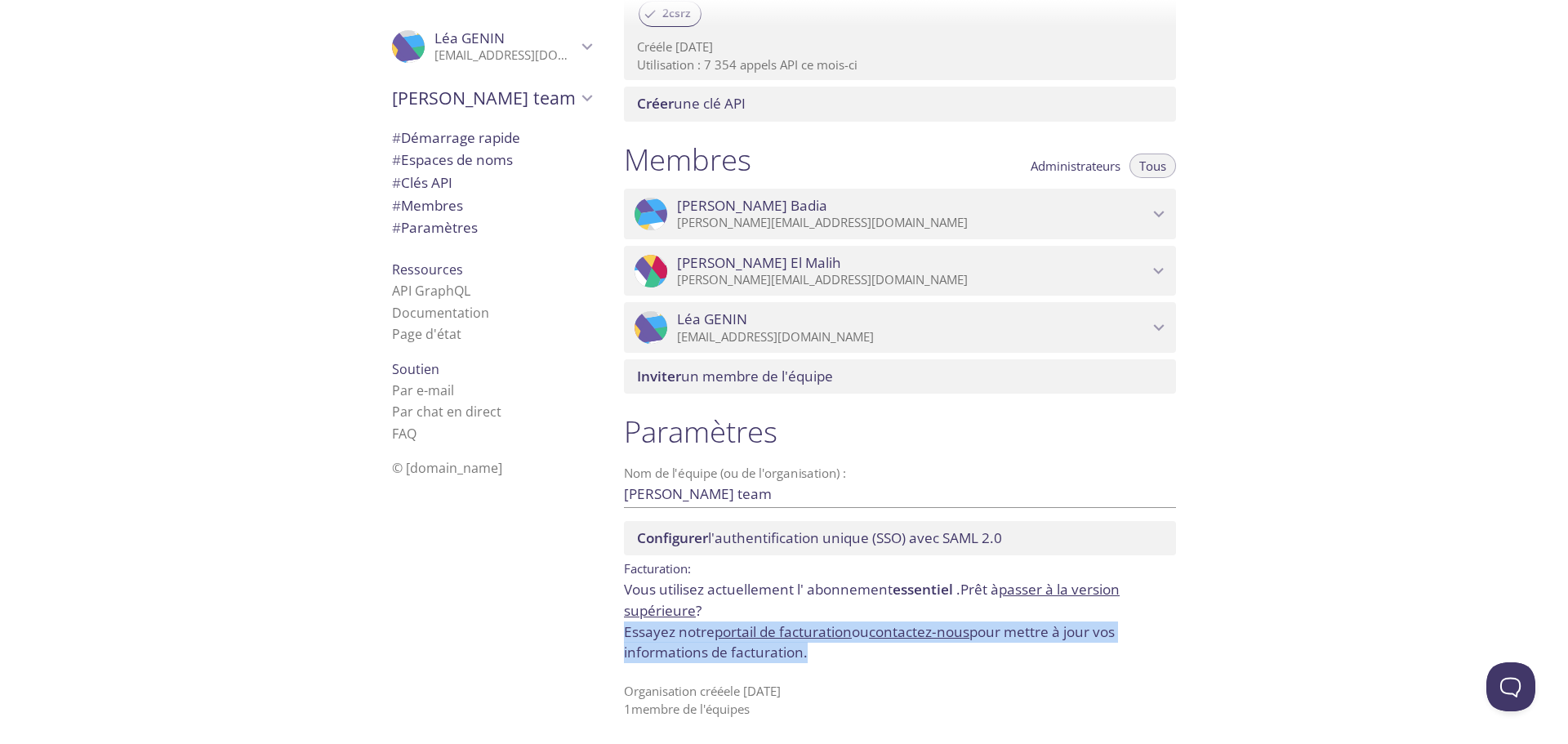
click at [811, 632] on font "portail de facturation" at bounding box center [782, 632] width 137 height 18
click at [808, 632] on font "portail de facturation" at bounding box center [782, 632] width 137 height 18
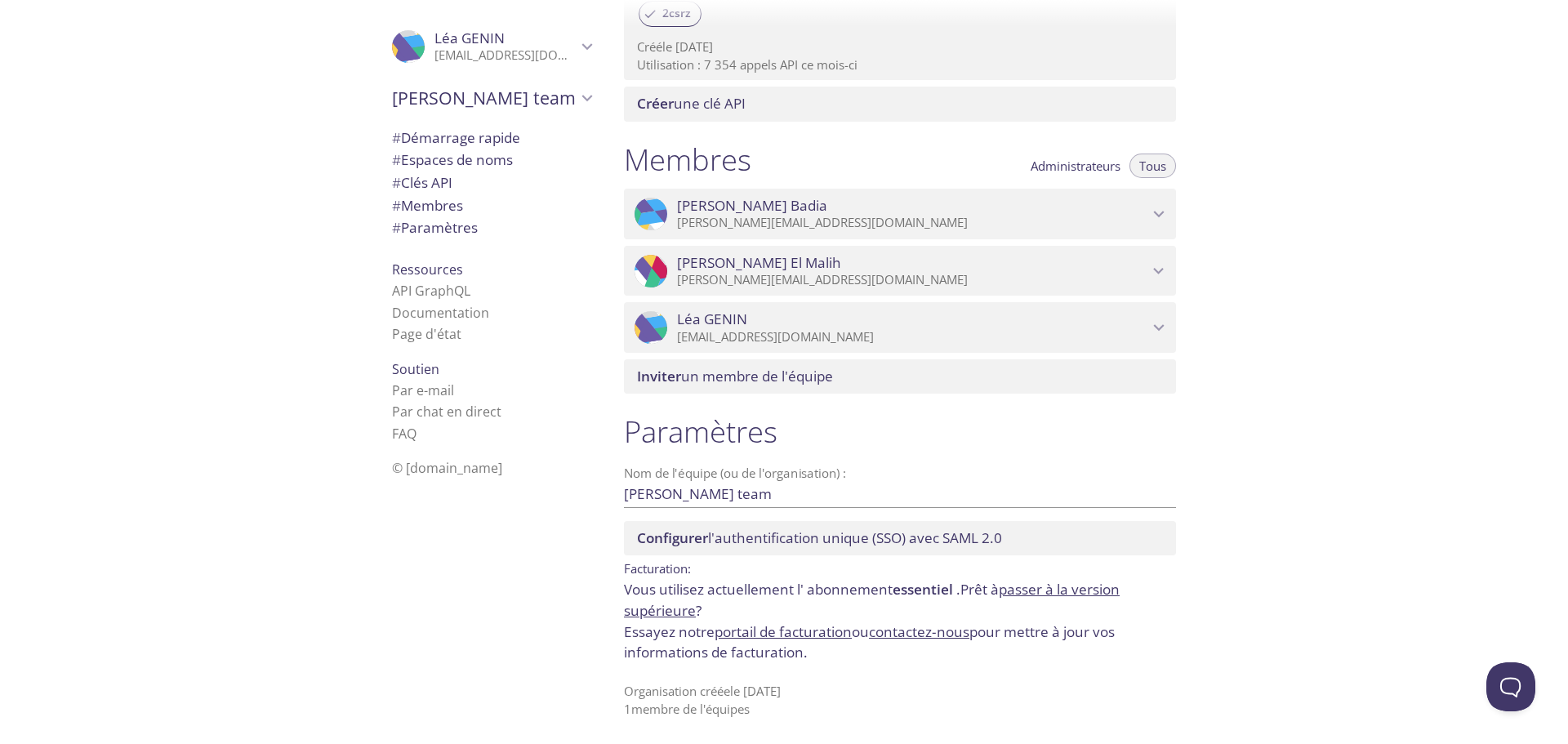
click at [1058, 592] on font "passer à la version supérieure" at bounding box center [872, 601] width 496 height 40
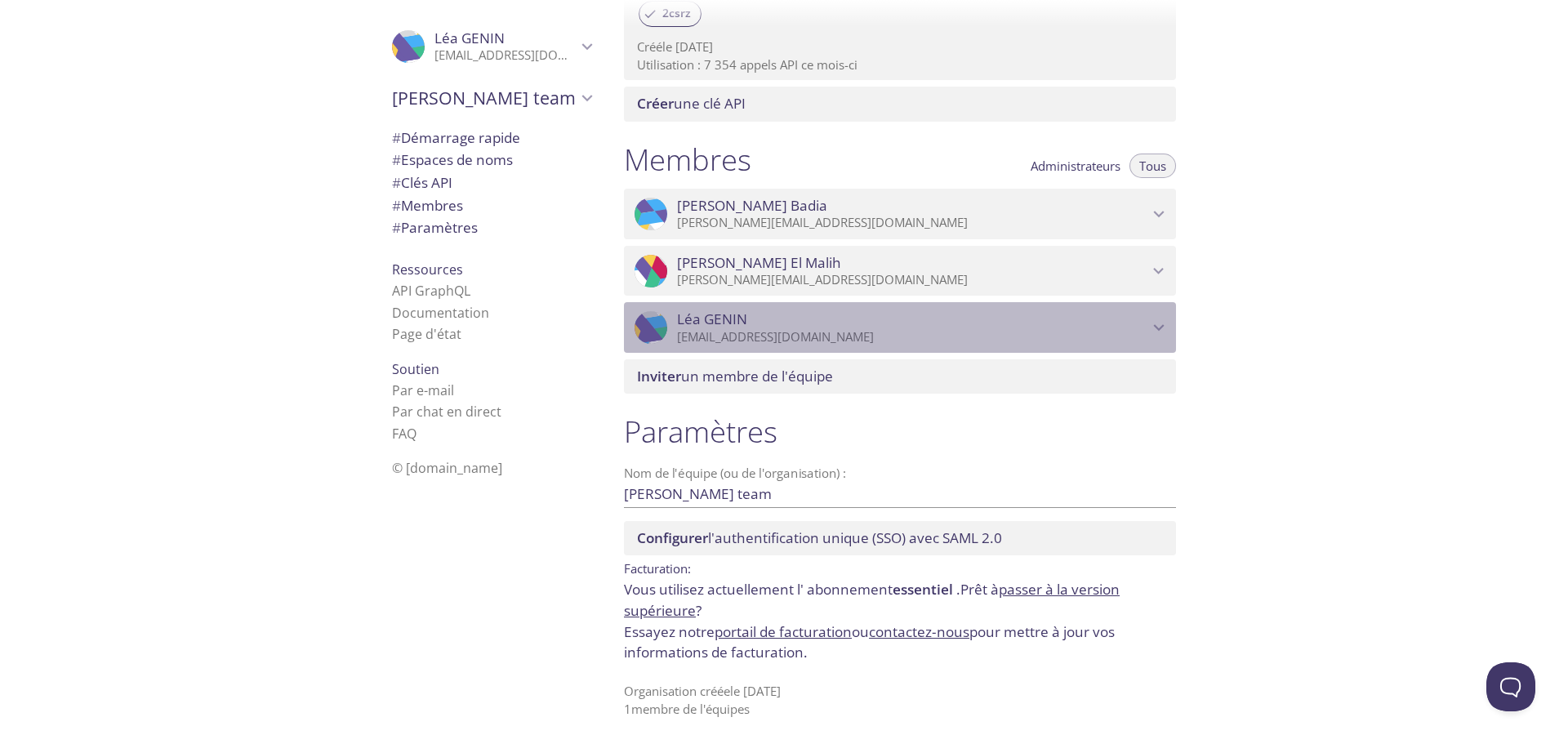
click at [1165, 334] on icon "Léa GENIN" at bounding box center [1159, 327] width 21 height 21
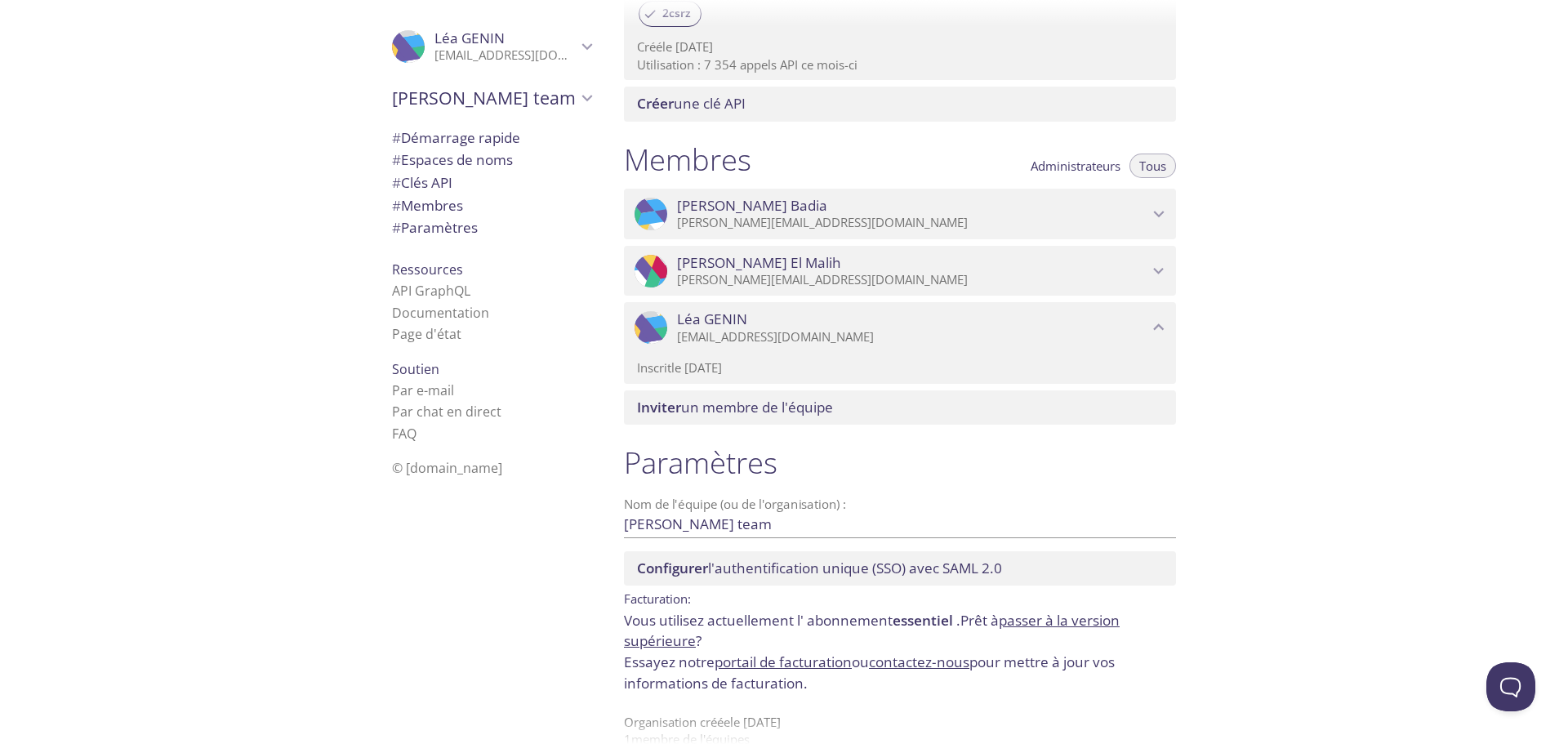
click at [1162, 274] on icon "David El Malih" at bounding box center [1159, 271] width 21 height 21
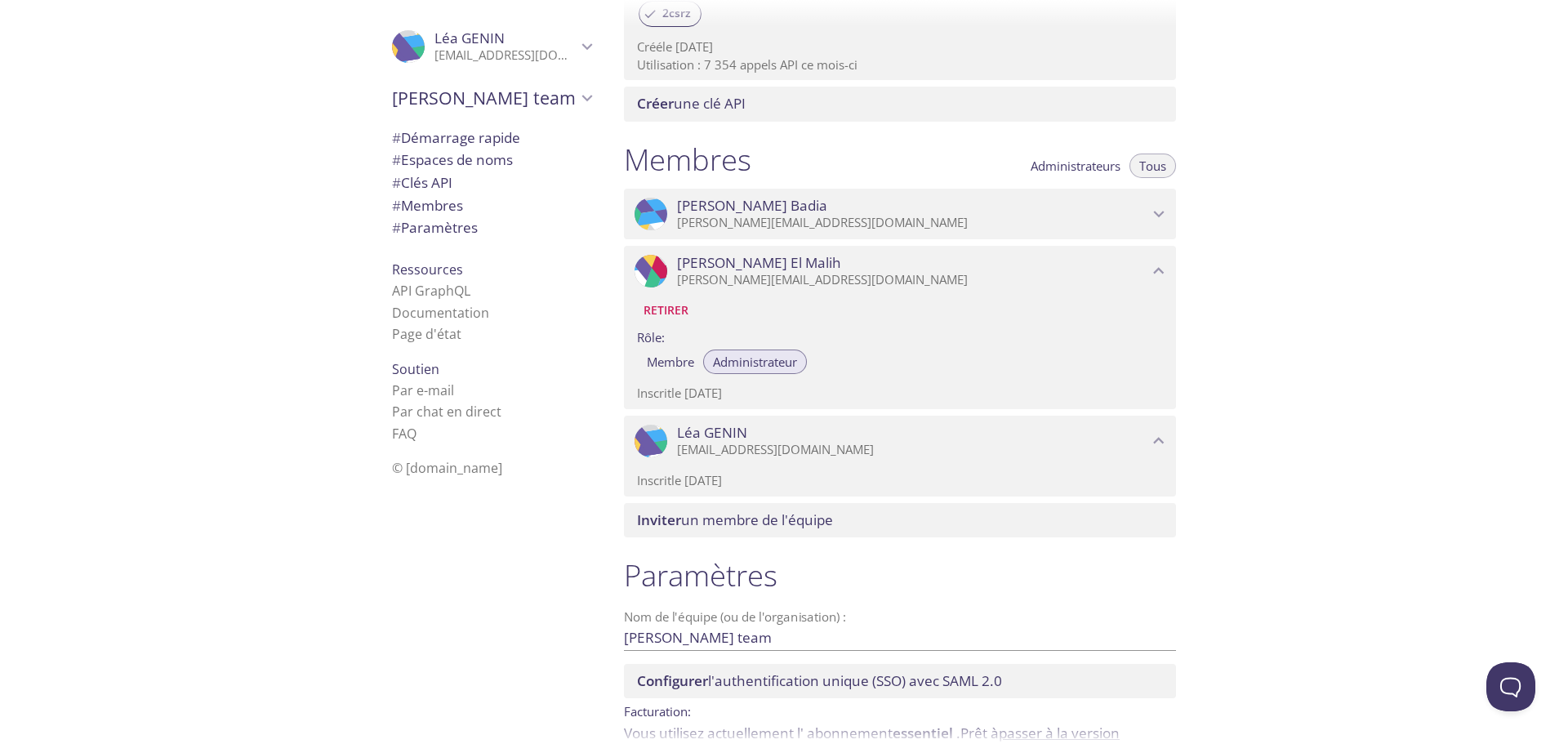
click at [1159, 271] on icon "David El Malih" at bounding box center [1159, 271] width 21 height 21
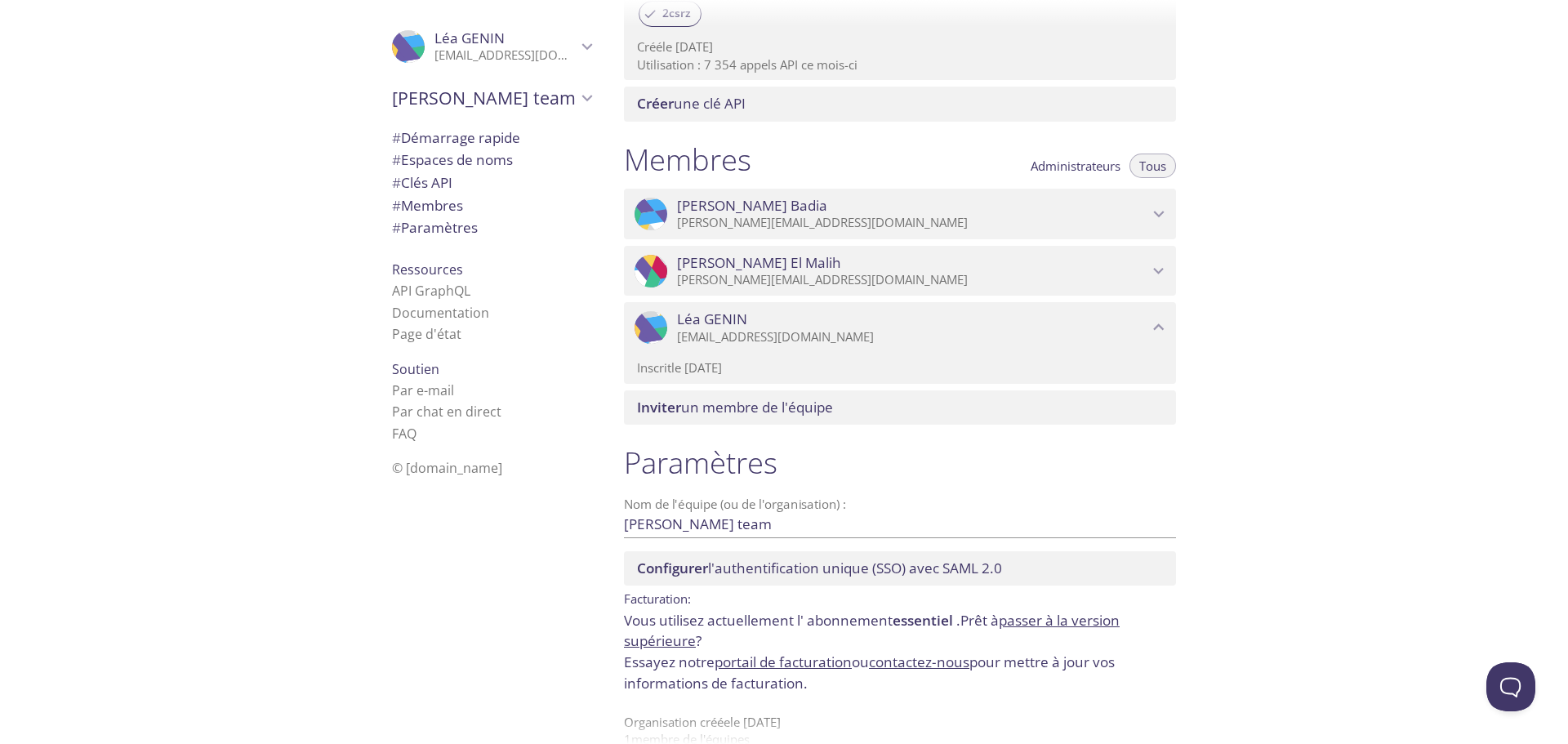
scroll to position [667, 0]
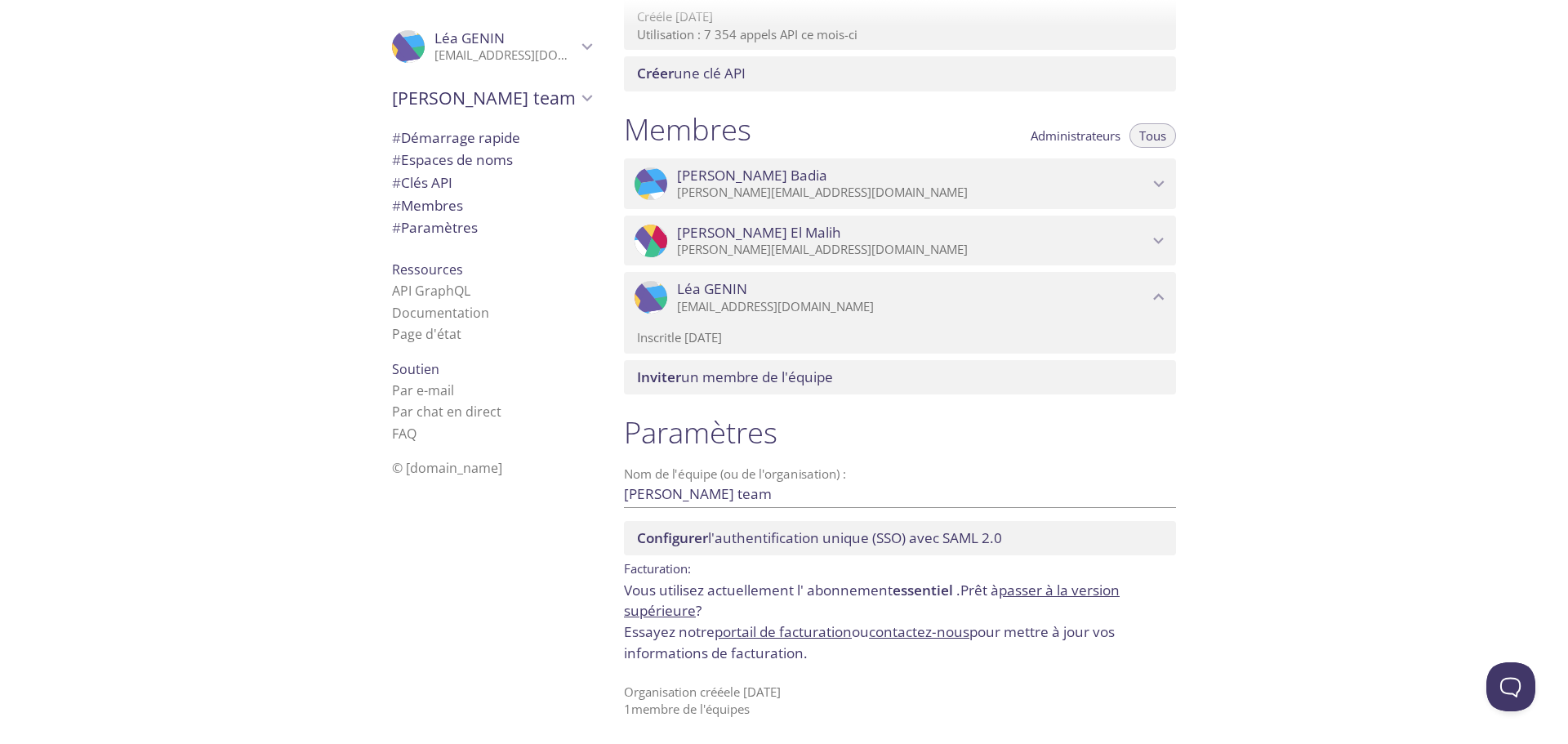
click at [806, 629] on font "portail de facturation" at bounding box center [782, 632] width 137 height 18
click at [807, 632] on font "portail de facturation" at bounding box center [782, 632] width 137 height 18
click at [808, 632] on font "portail de facturation" at bounding box center [782, 632] width 137 height 18
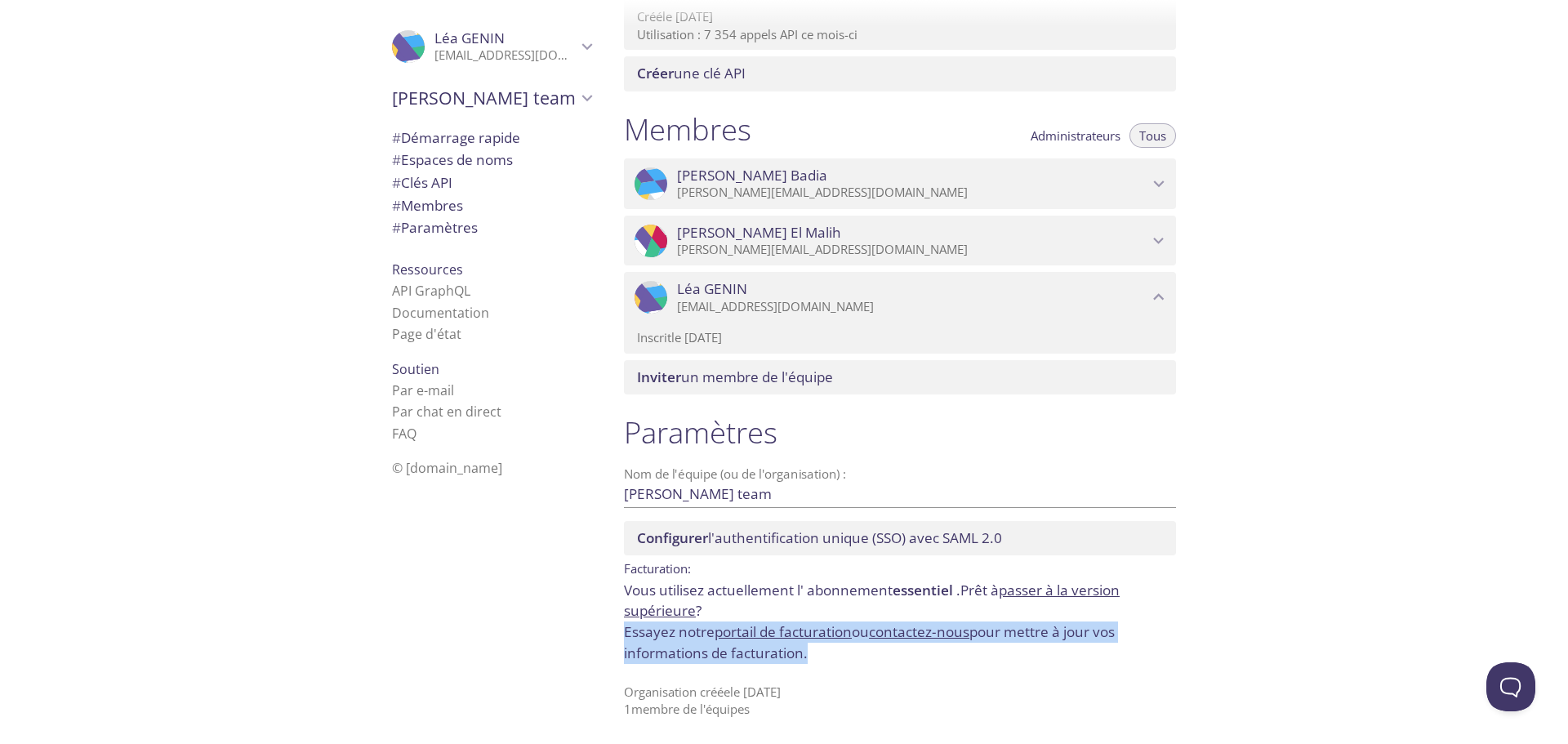
click at [809, 632] on font "portail de facturation" at bounding box center [782, 632] width 137 height 18
click at [843, 672] on div "Paramètres Nom de l'équipe (ou de l'organisation) : David's team Sauvegarder Co…" at bounding box center [900, 566] width 578 height 323
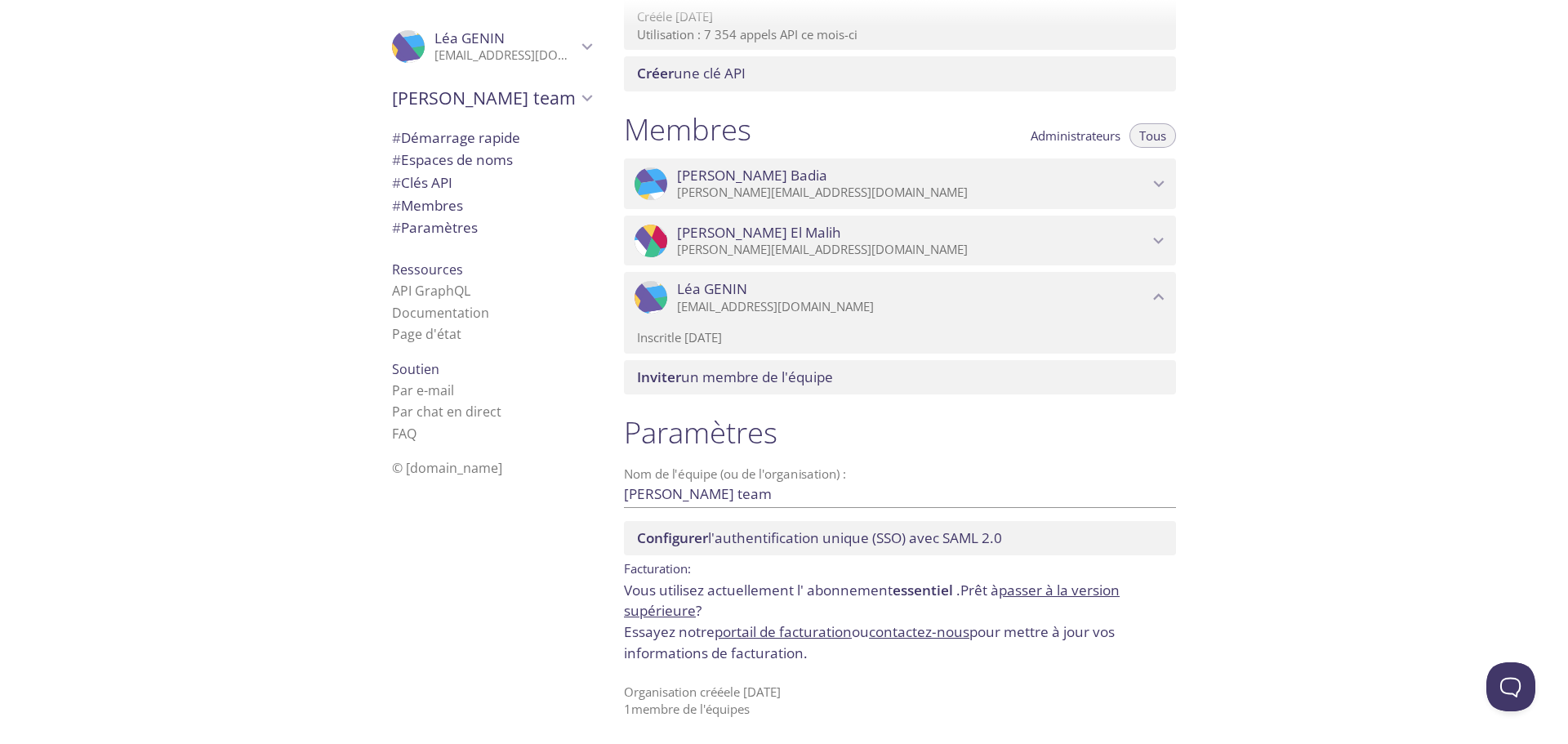
click at [792, 618] on p "Vous utilisez actuellement l' abonnement essentiel . Prêt à passer à la version…" at bounding box center [900, 623] width 552 height 85
click at [777, 615] on p "Vous utilisez actuellement l' abonnement essentiel . Prêt à passer à la version…" at bounding box center [900, 623] width 552 height 85
click at [537, 47] on span "Léa GENIN" at bounding box center [505, 39] width 142 height 18
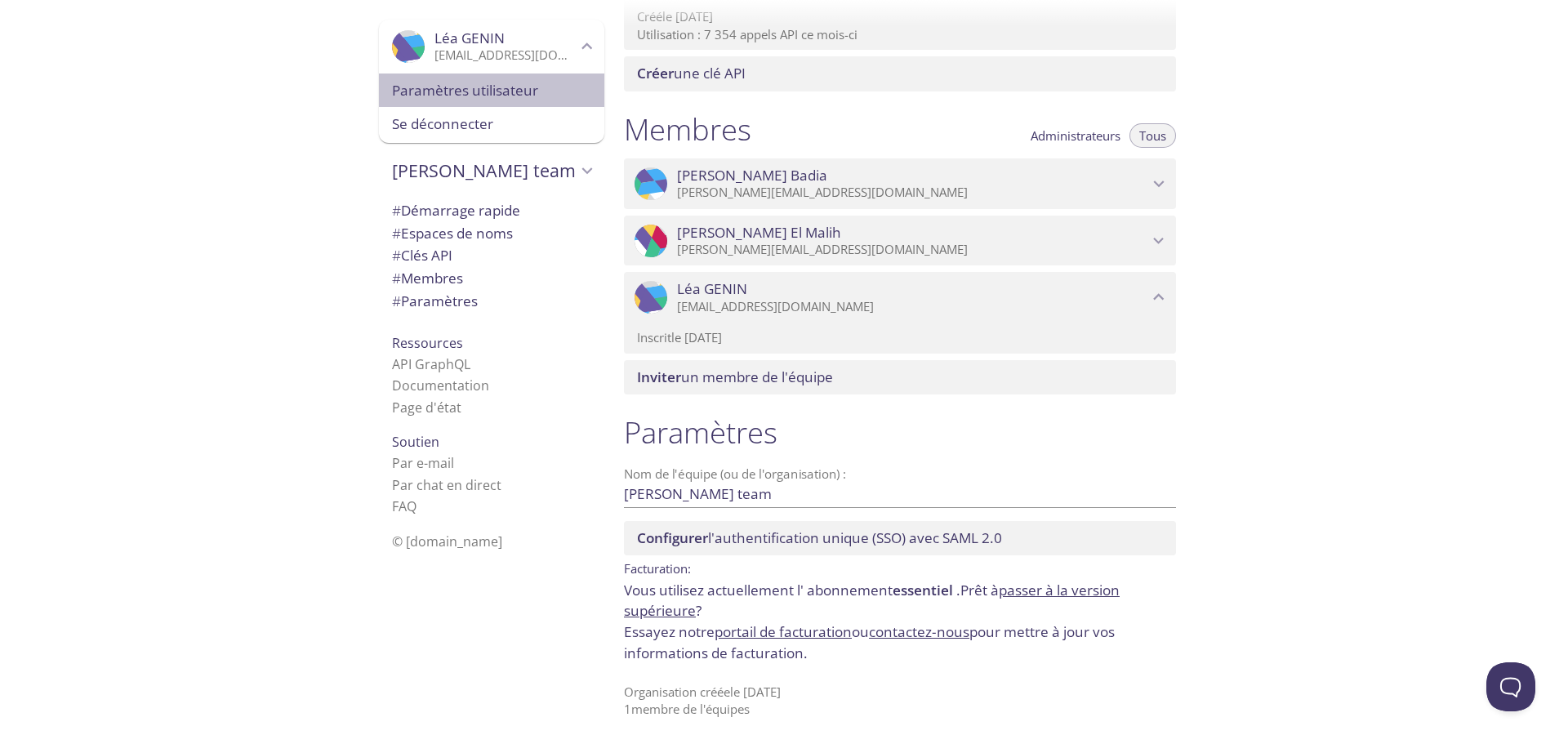
click at [516, 86] on font "Paramètres utilisateur" at bounding box center [465, 90] width 146 height 18
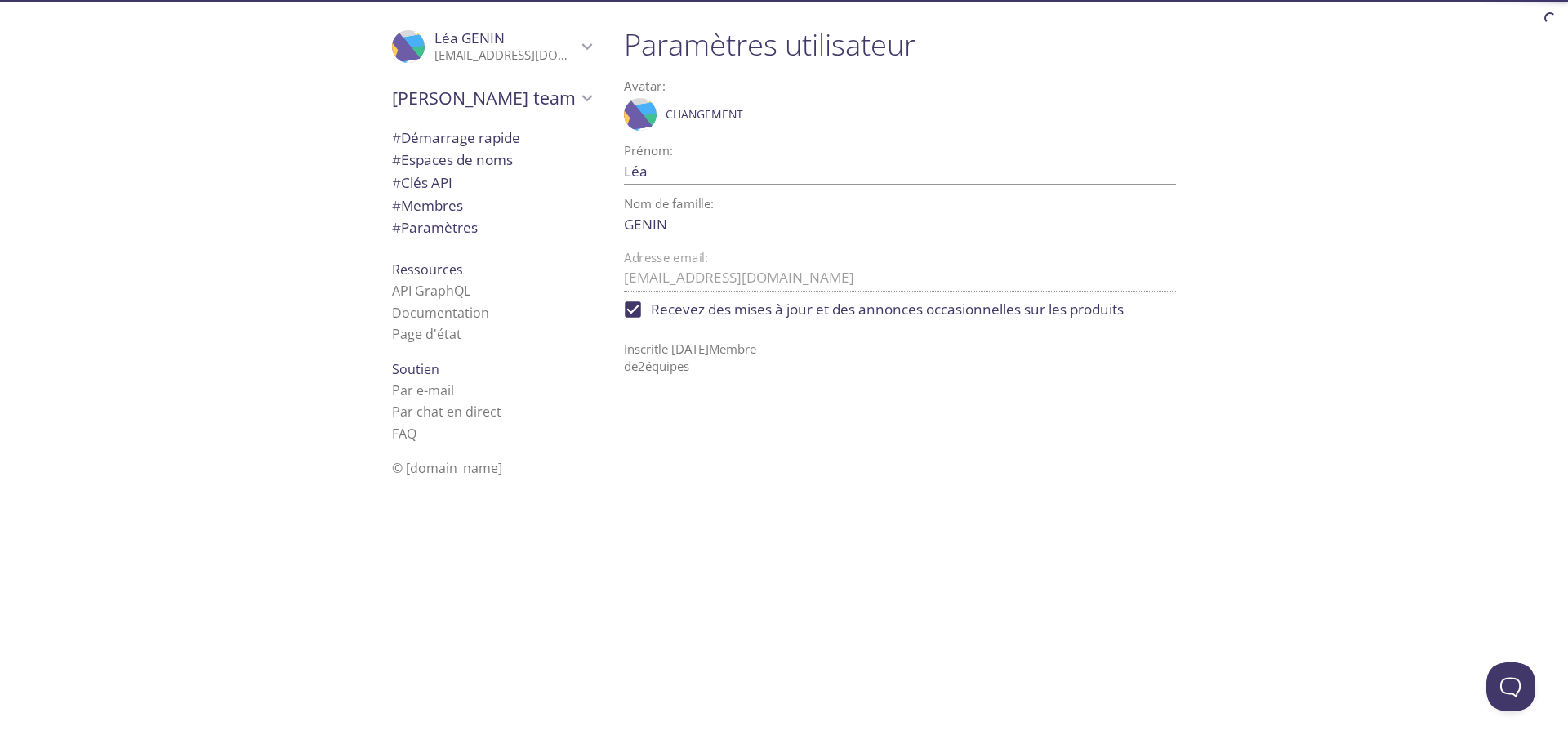
click at [434, 51] on font "[EMAIL_ADDRESS][DOMAIN_NAME]" at bounding box center [532, 55] width 196 height 17
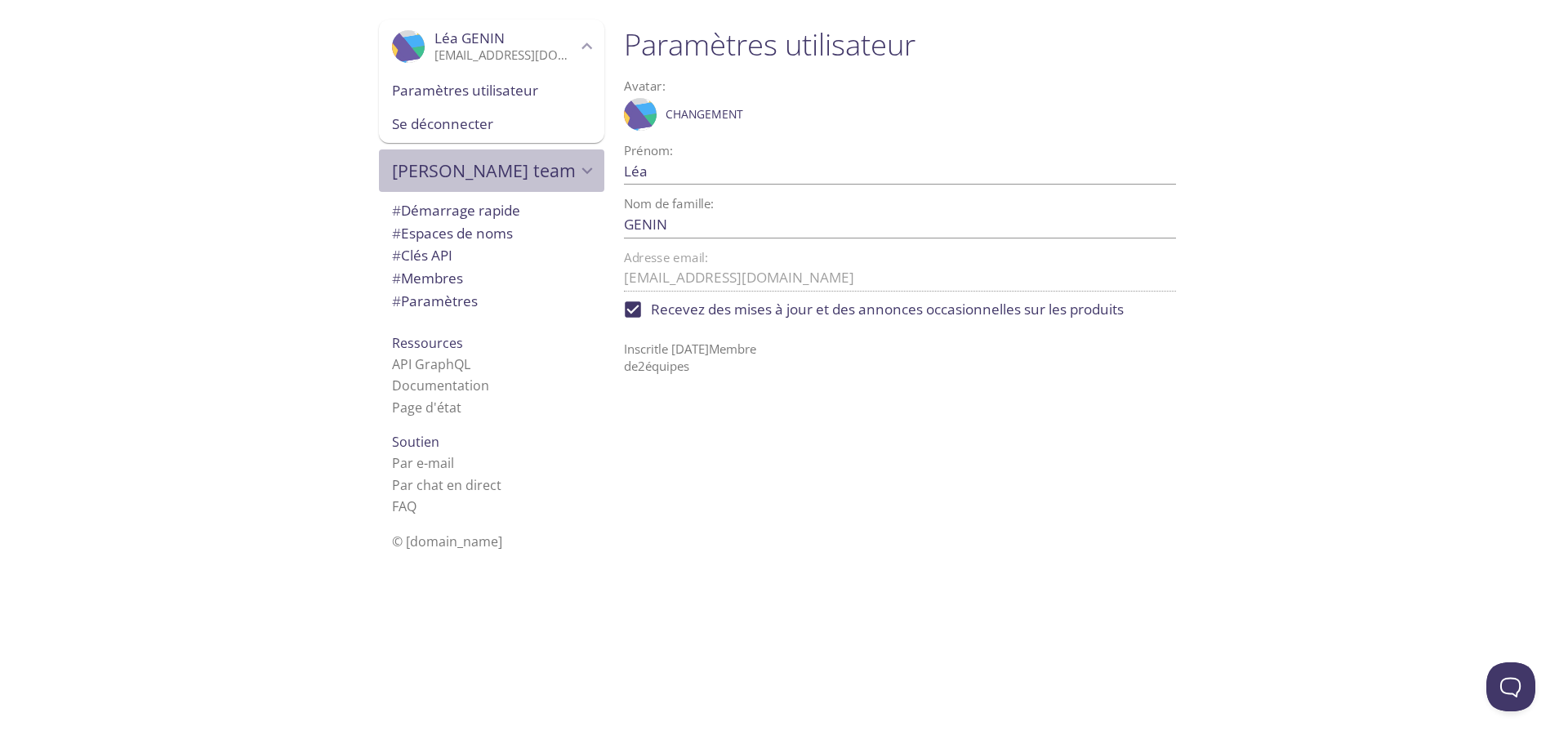
click at [433, 167] on span "[PERSON_NAME] team" at bounding box center [484, 170] width 185 height 23
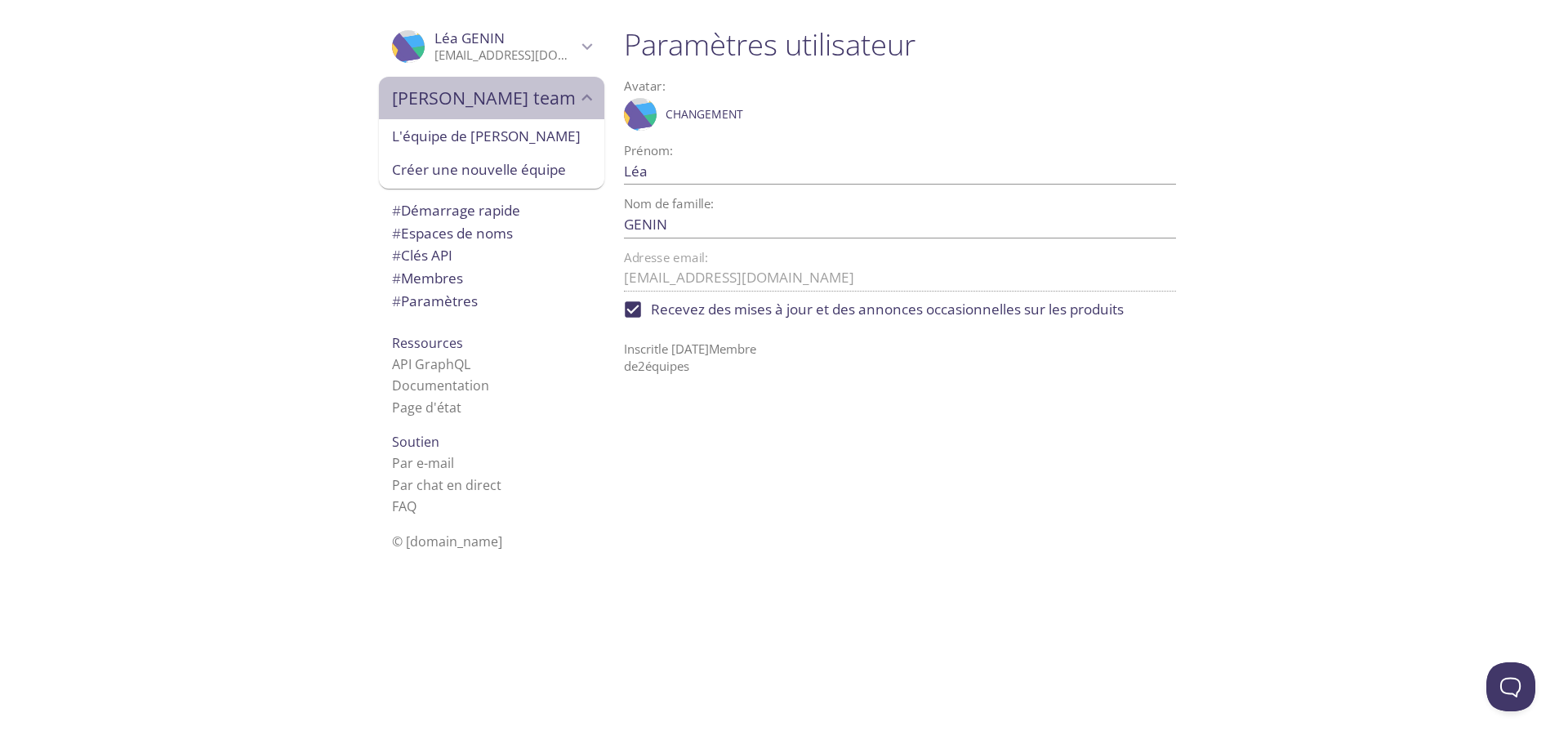
click at [441, 92] on span "[PERSON_NAME] team" at bounding box center [484, 97] width 185 height 23
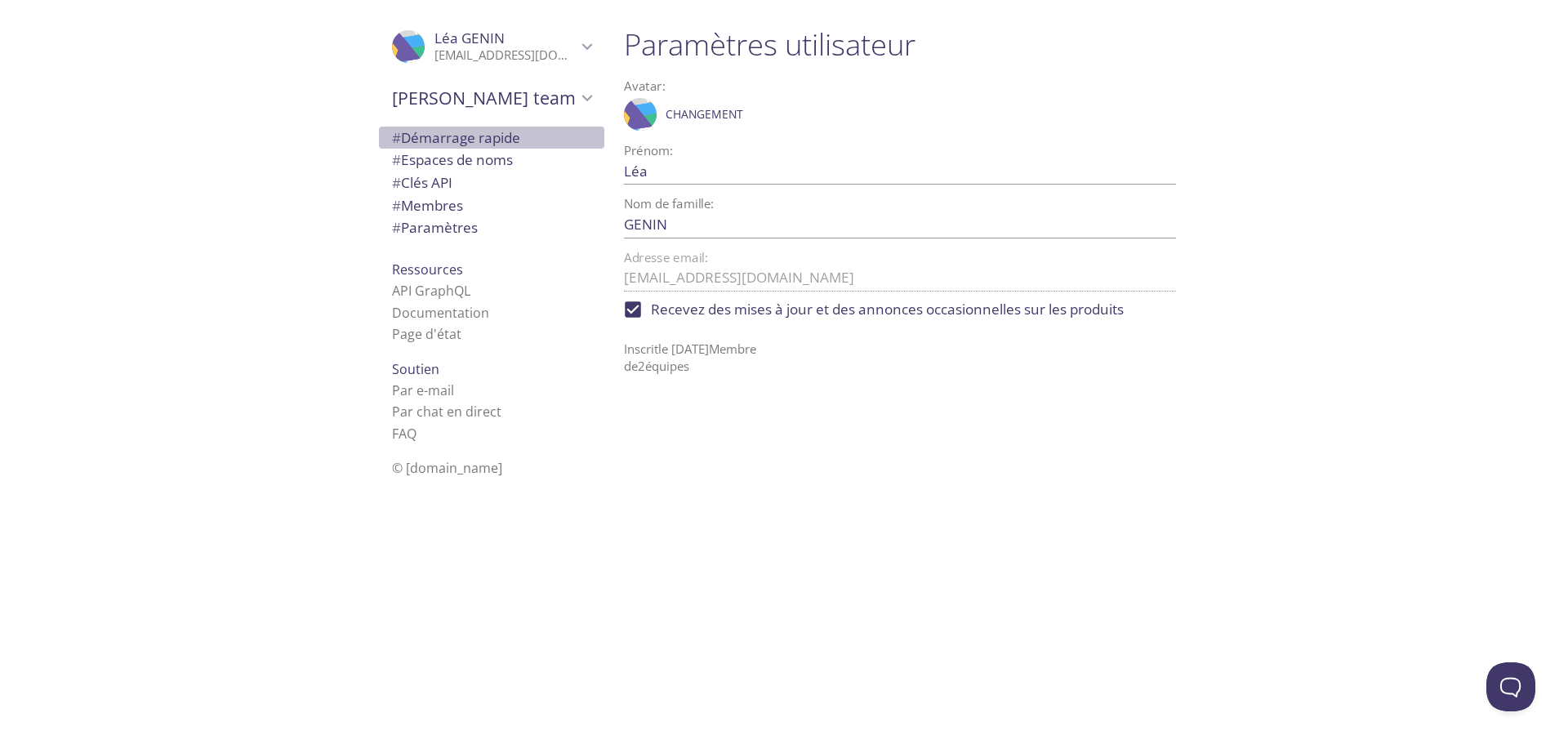
click at [438, 136] on font "Démarrage rapide" at bounding box center [461, 138] width 119 height 18
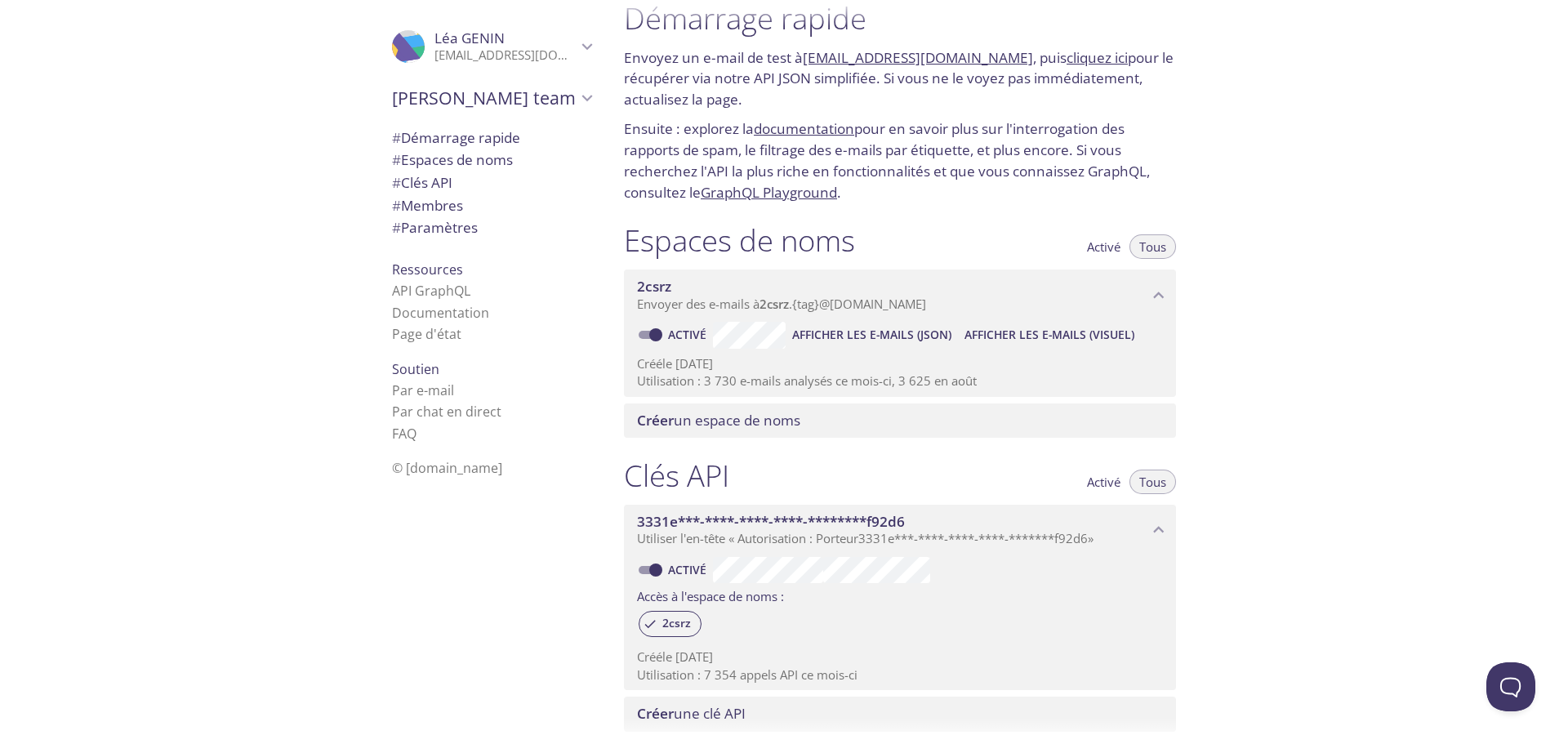
click at [431, 159] on font "Espaces de noms" at bounding box center [457, 160] width 112 height 18
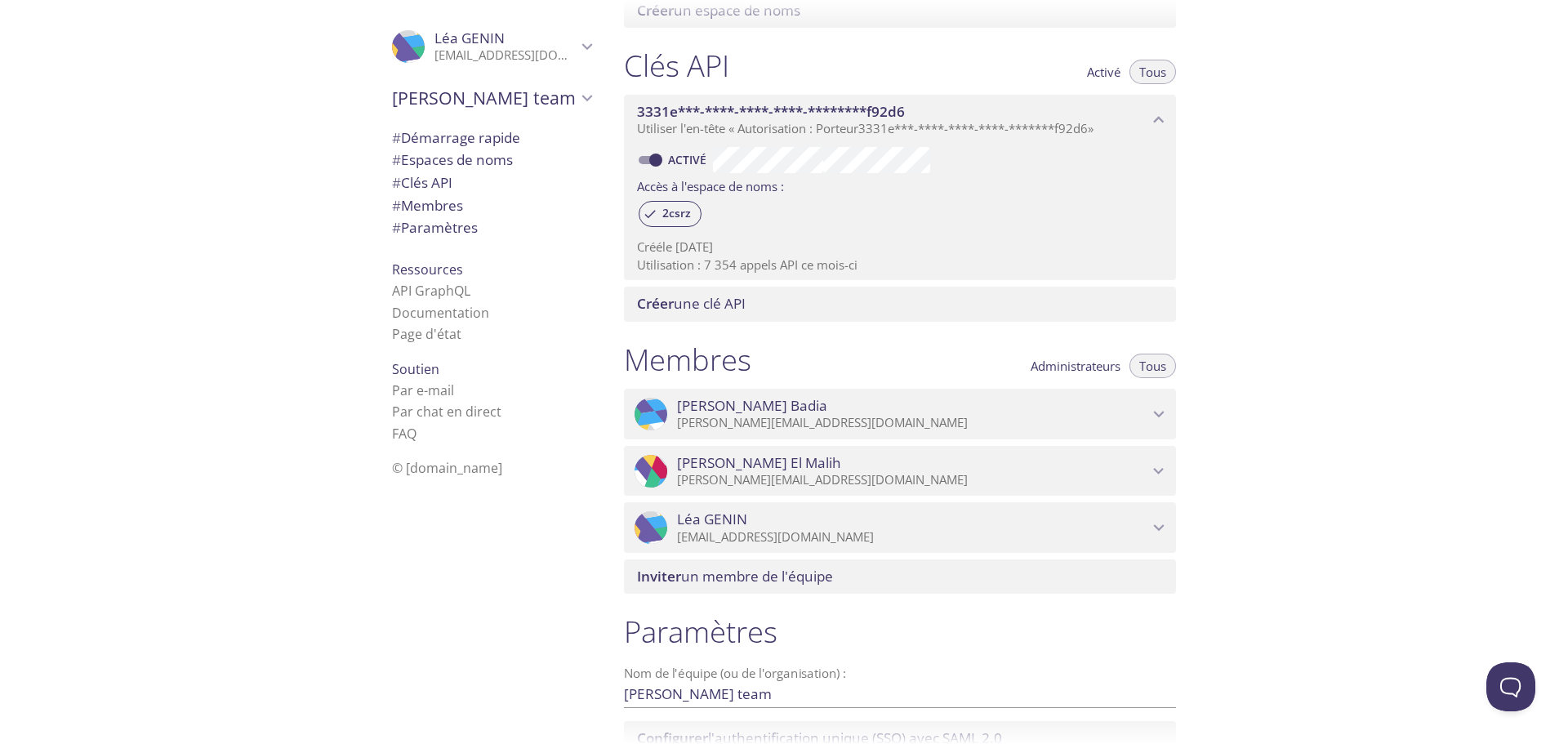
scroll to position [615, 0]
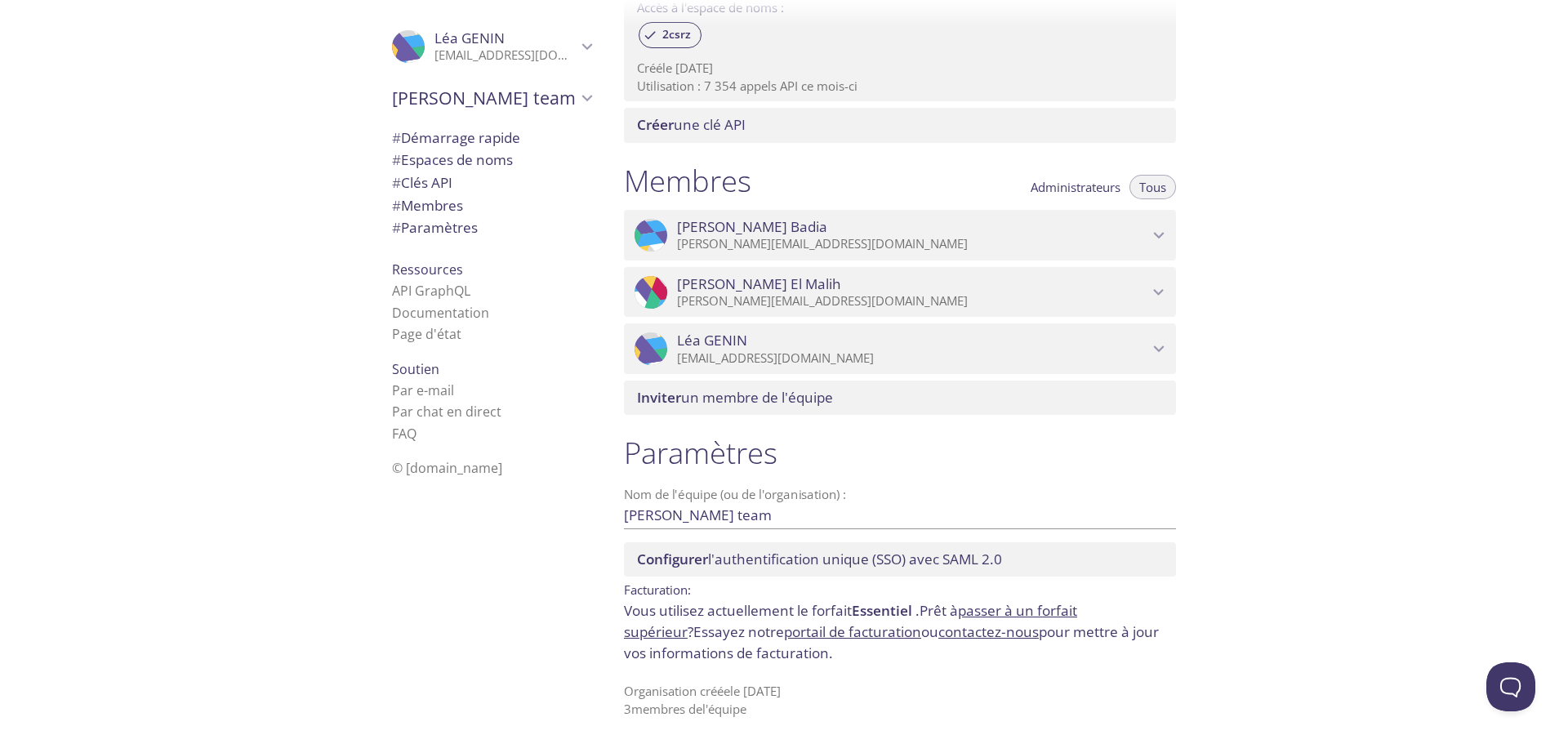
click at [784, 634] on font "portail de facturation" at bounding box center [852, 632] width 137 height 18
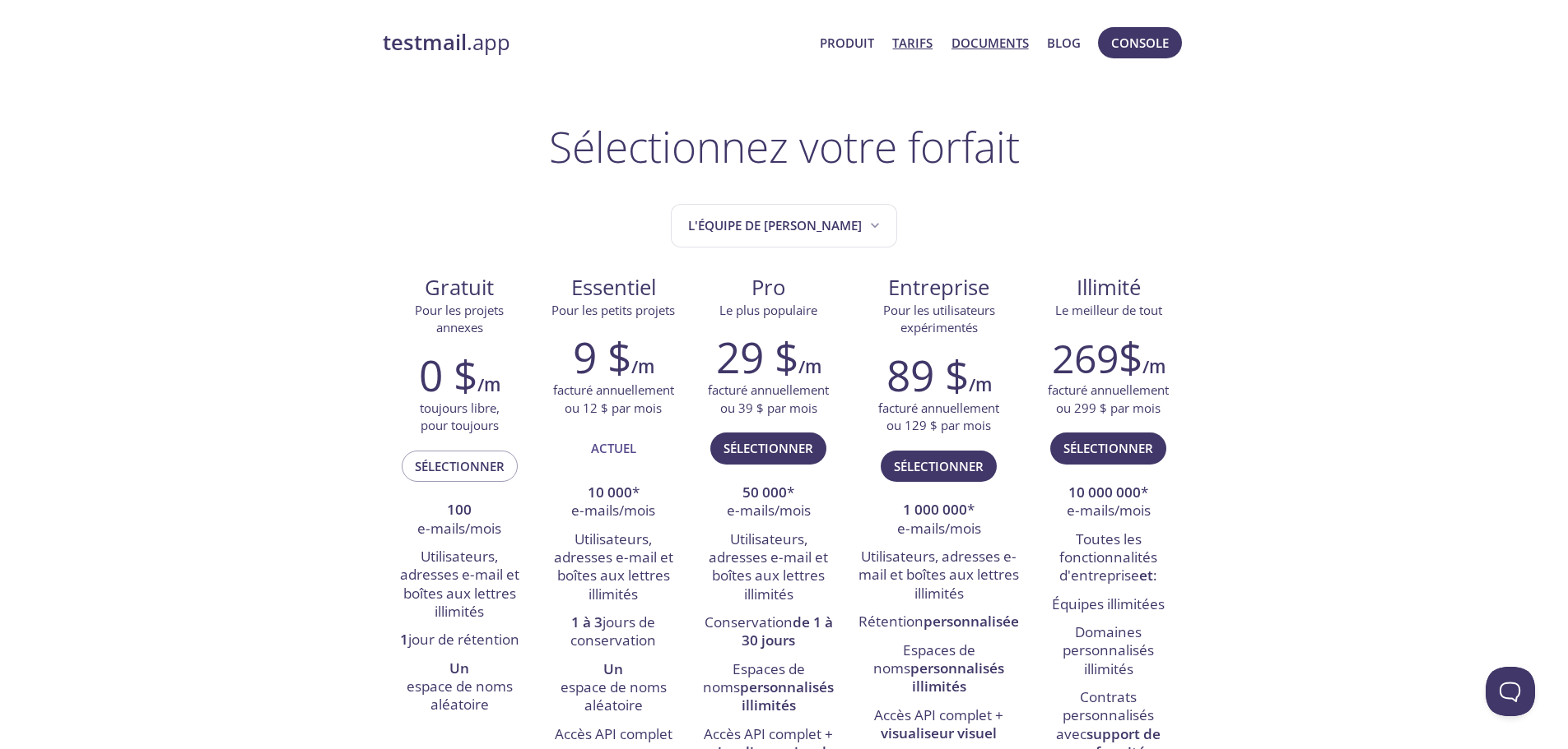
click at [987, 52] on link "Documents" at bounding box center [990, 43] width 78 height 21
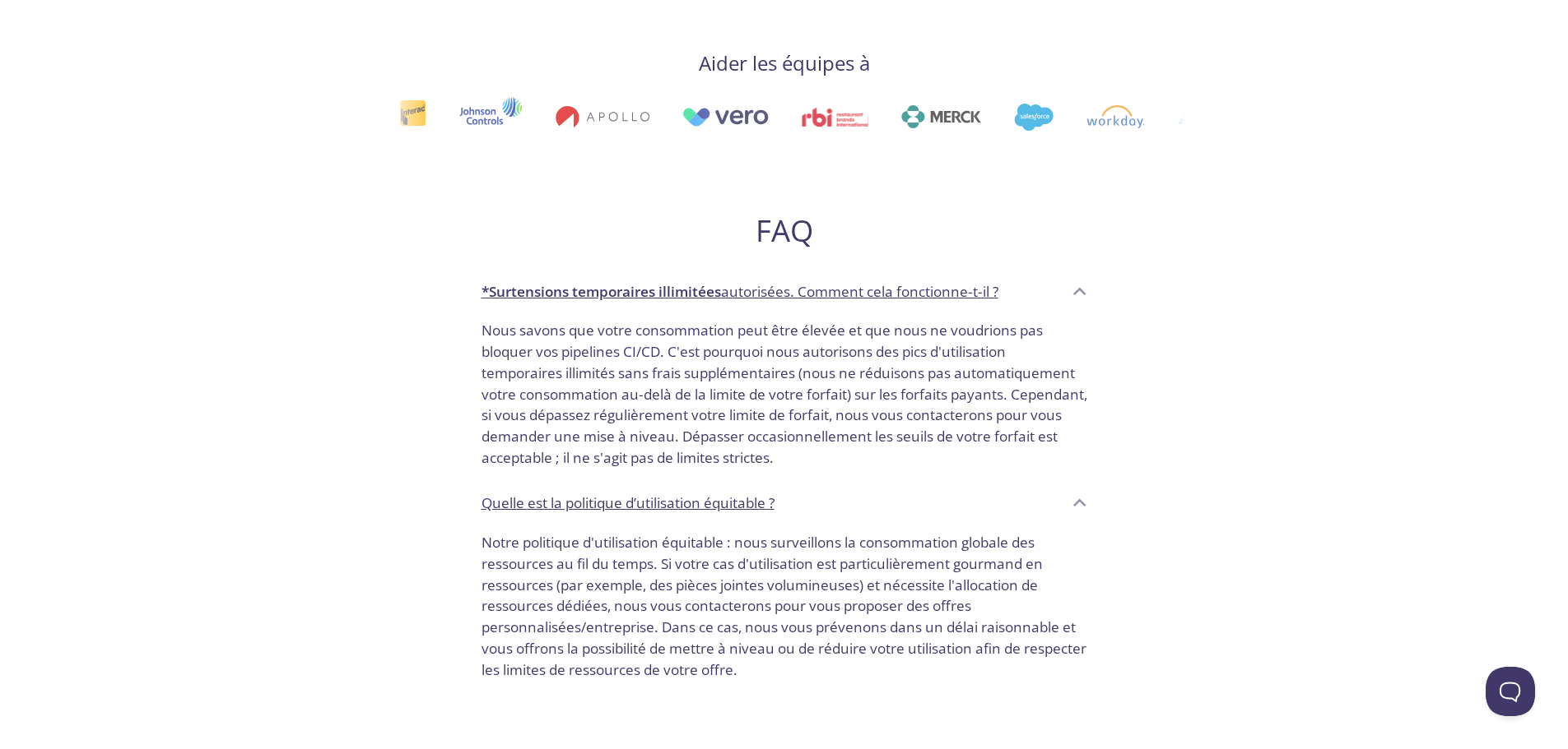
scroll to position [1151, 0]
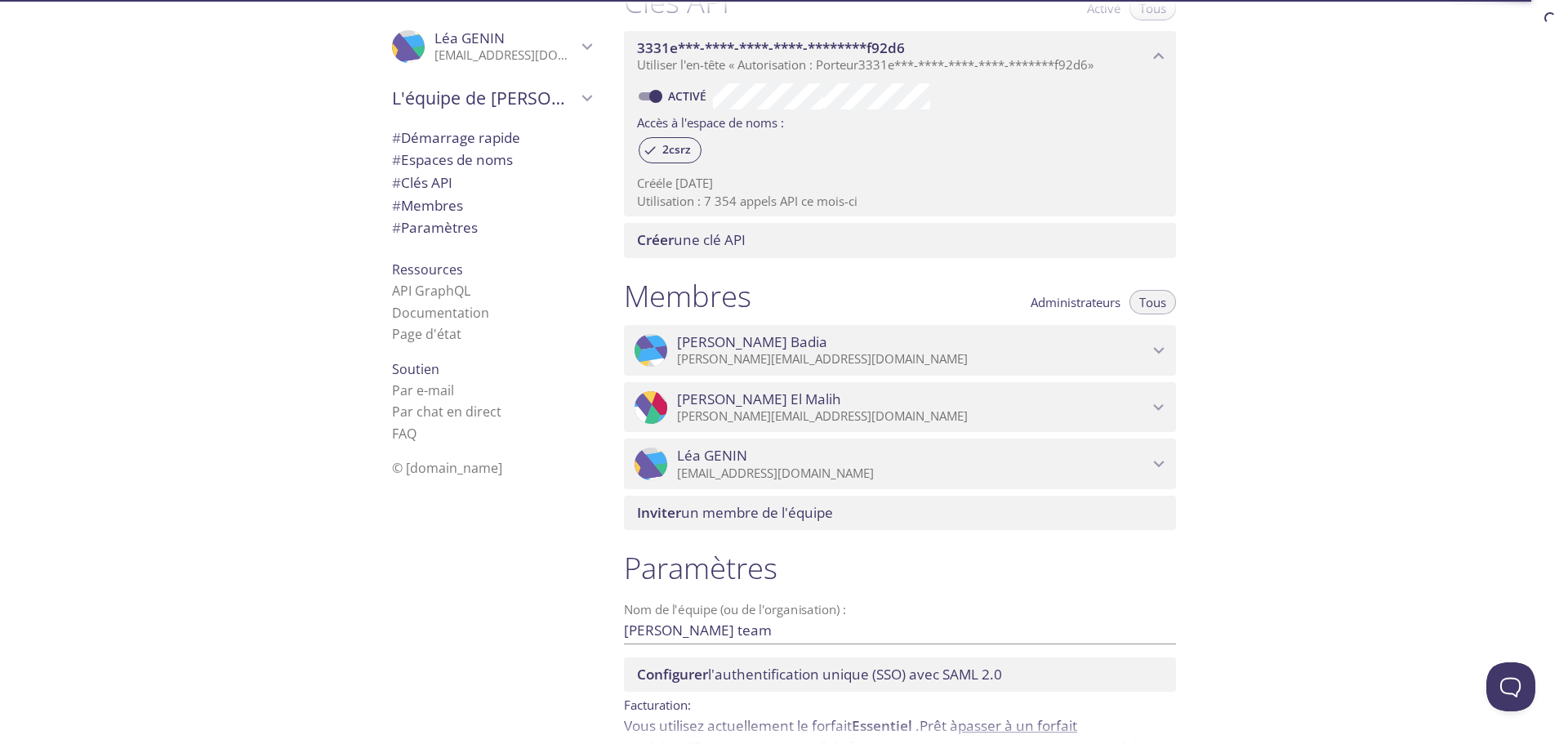
scroll to position [615, 0]
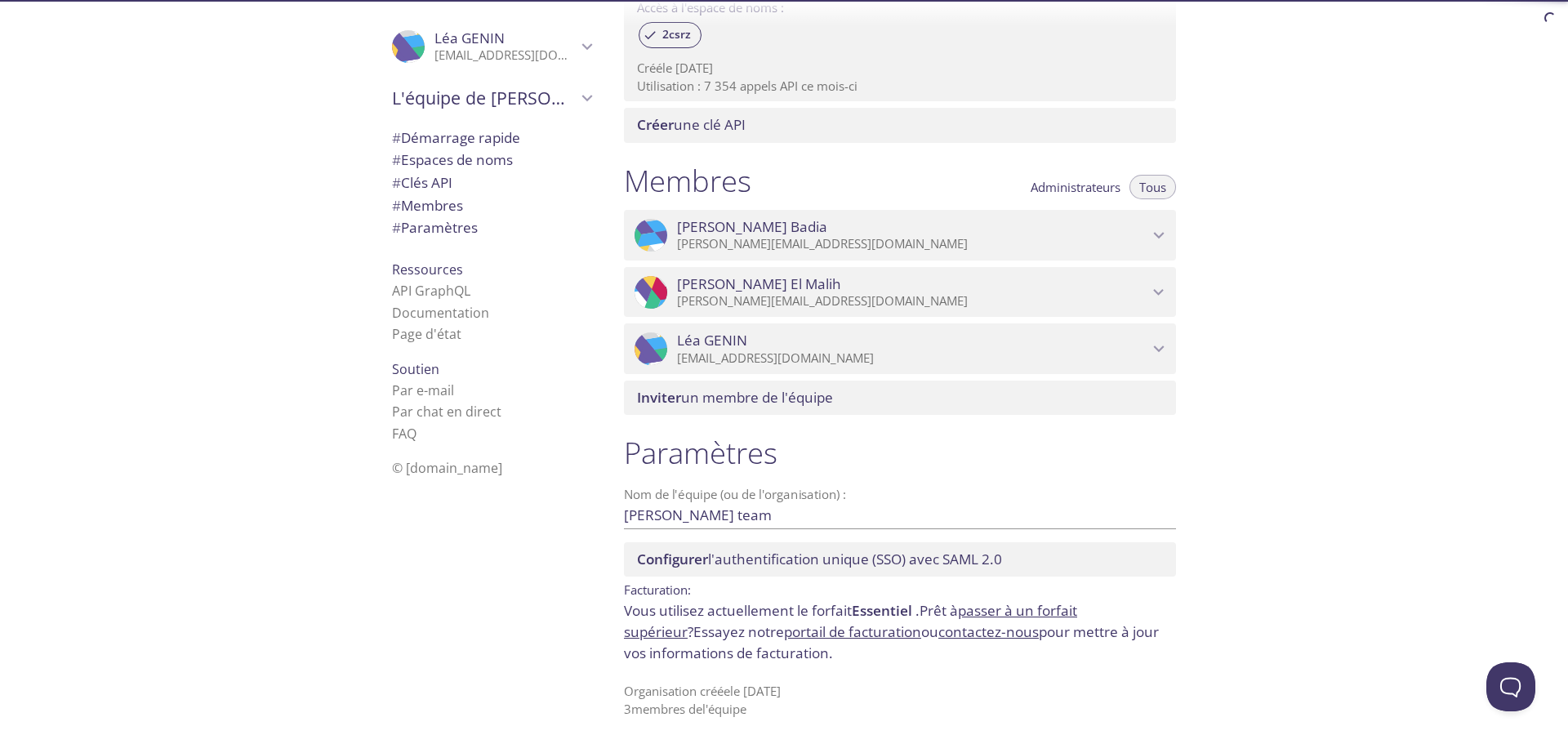
click at [784, 629] on font "portail de facturation" at bounding box center [852, 632] width 137 height 18
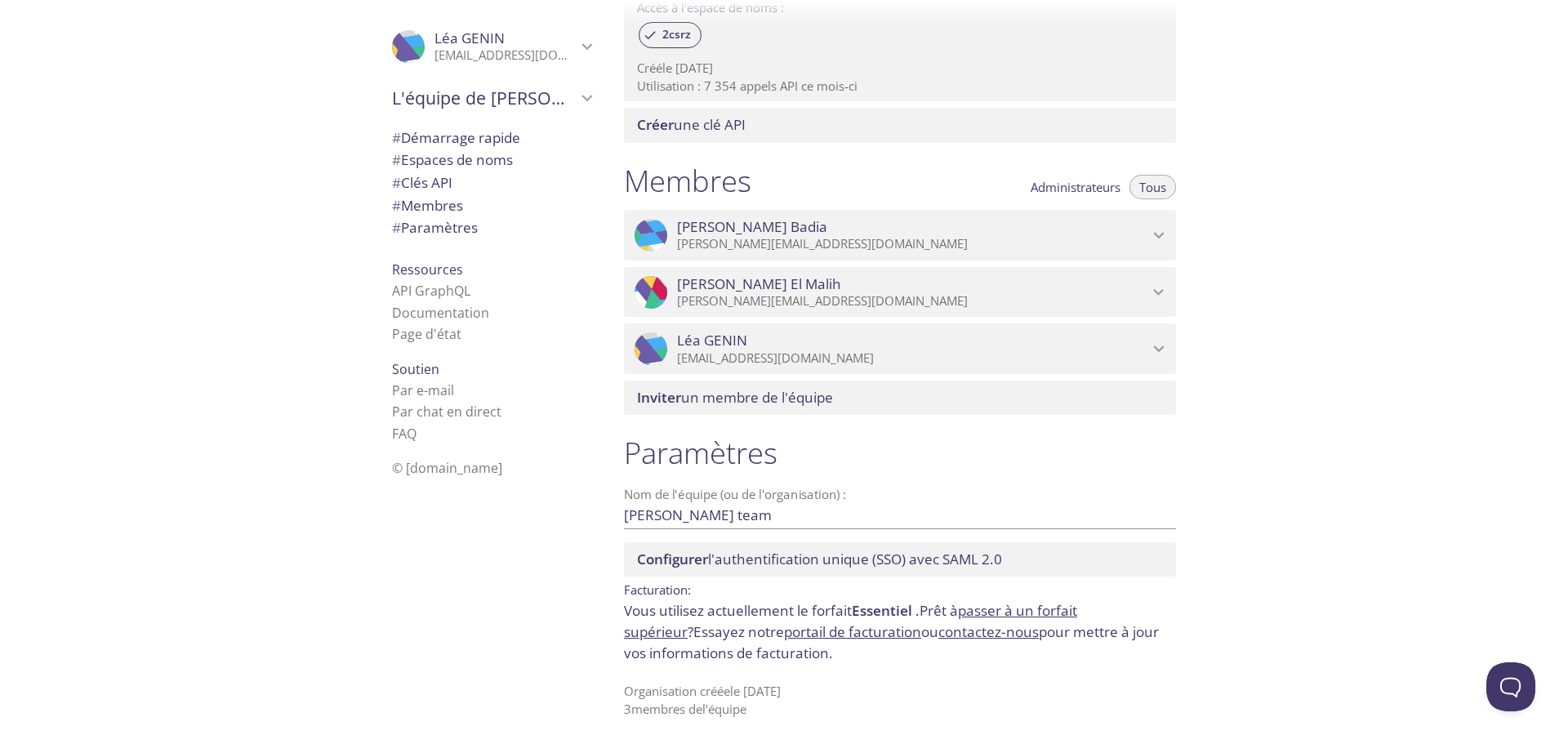
click at [784, 629] on font "portail de facturation" at bounding box center [852, 632] width 137 height 18
click at [784, 630] on font "portail de facturation" at bounding box center [852, 632] width 137 height 18
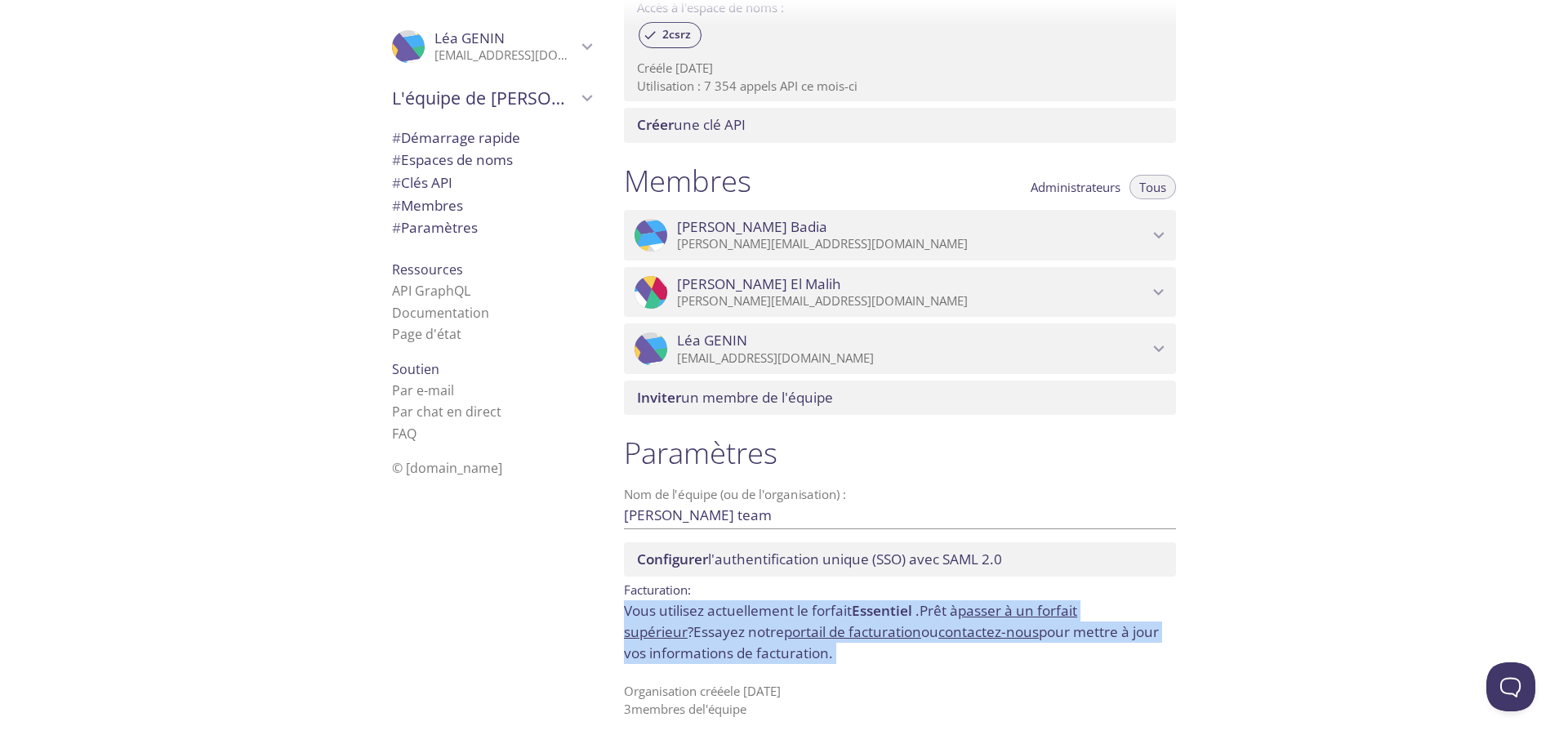
click at [784, 631] on font "portail de facturation" at bounding box center [852, 632] width 137 height 18
click at [784, 632] on font "portail de facturation" at bounding box center [852, 632] width 137 height 18
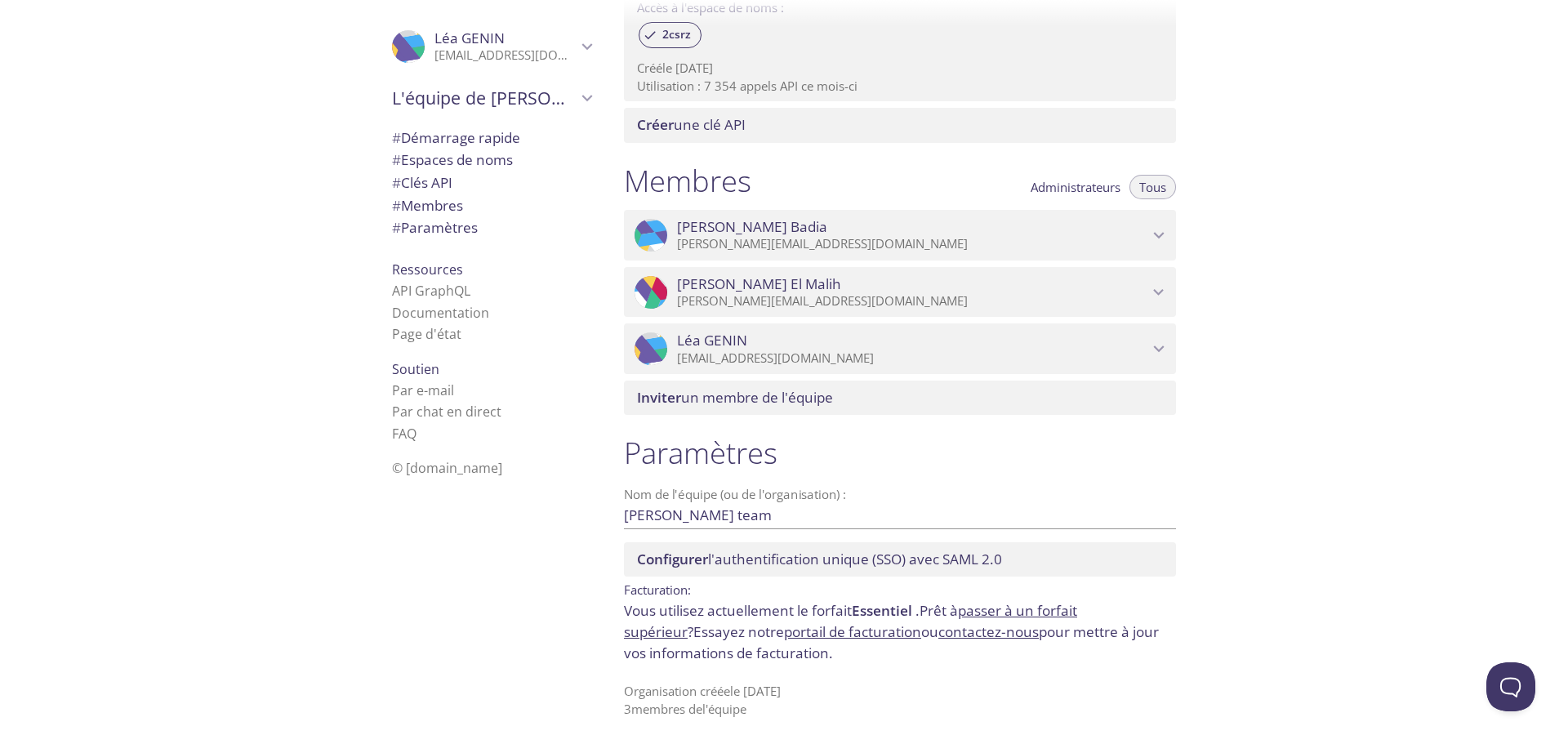
drag, startPoint x: 747, startPoint y: 632, endPoint x: 745, endPoint y: 647, distance: 15.1
drag, startPoint x: 745, startPoint y: 647, endPoint x: 737, endPoint y: 637, distance: 12.8
drag, startPoint x: 734, startPoint y: 633, endPoint x: 847, endPoint y: 672, distance: 119.5
drag, startPoint x: 847, startPoint y: 672, endPoint x: 951, endPoint y: 703, distance: 108.5
drag, startPoint x: 951, startPoint y: 703, endPoint x: 906, endPoint y: 639, distance: 78.2
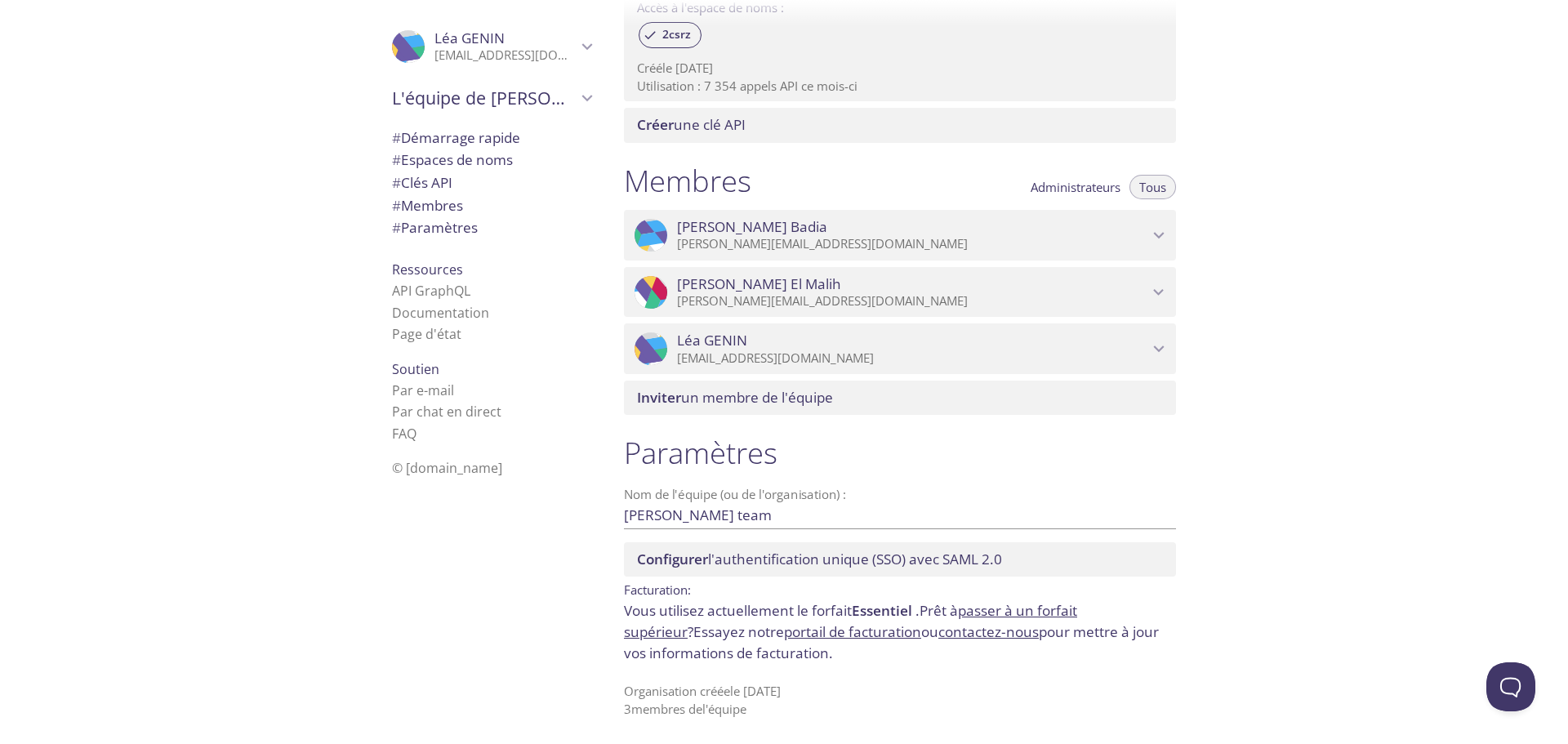
drag, startPoint x: 906, startPoint y: 639, endPoint x: 897, endPoint y: 633, distance: 10.8
click at [938, 633] on font "contactez-nous" at bounding box center [988, 632] width 100 height 18
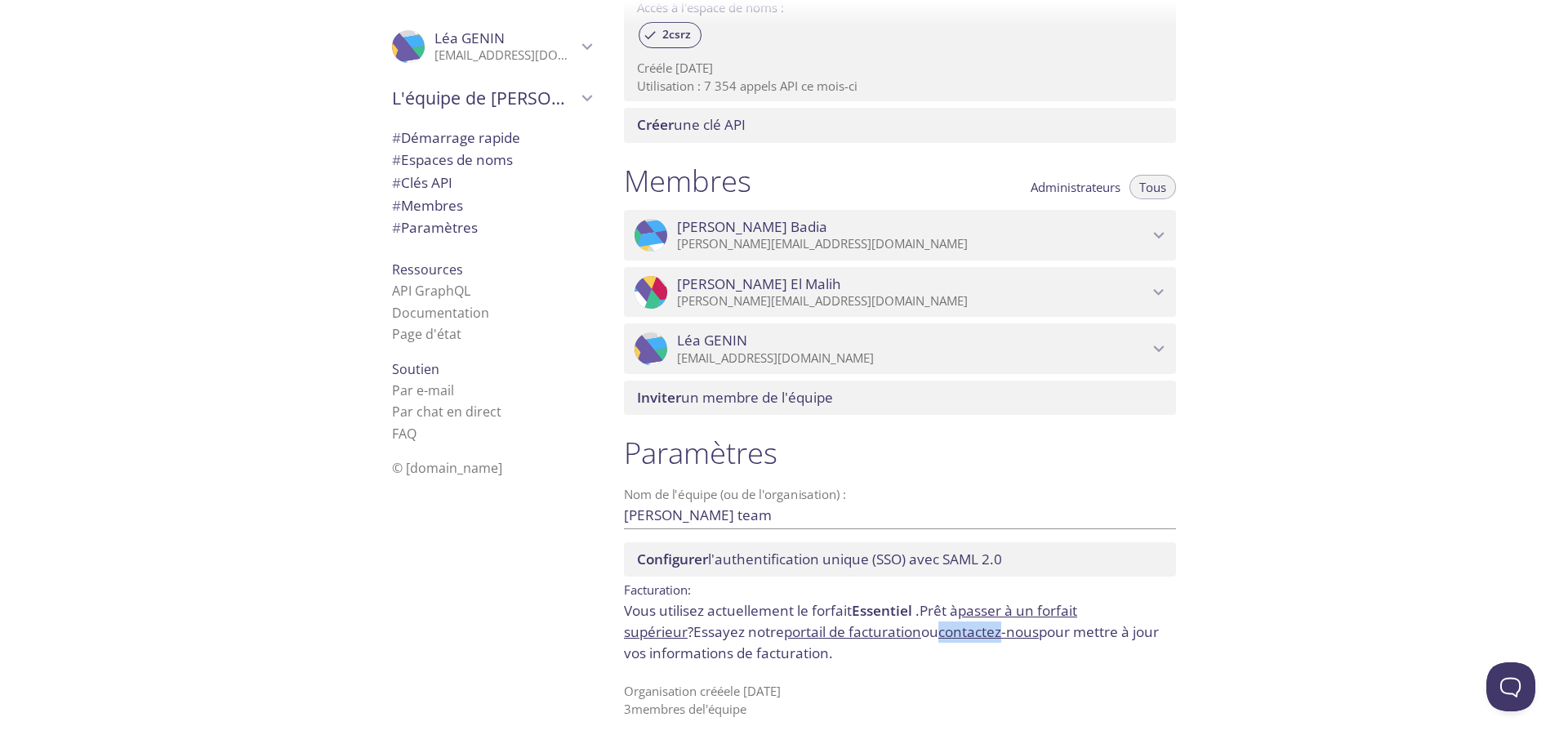
click at [938, 633] on font "contactez-nous" at bounding box center [988, 632] width 100 height 18
click at [938, 634] on font "contactez-nous" at bounding box center [988, 632] width 100 height 18
click at [938, 625] on font "contactez-nous" at bounding box center [988, 632] width 100 height 18
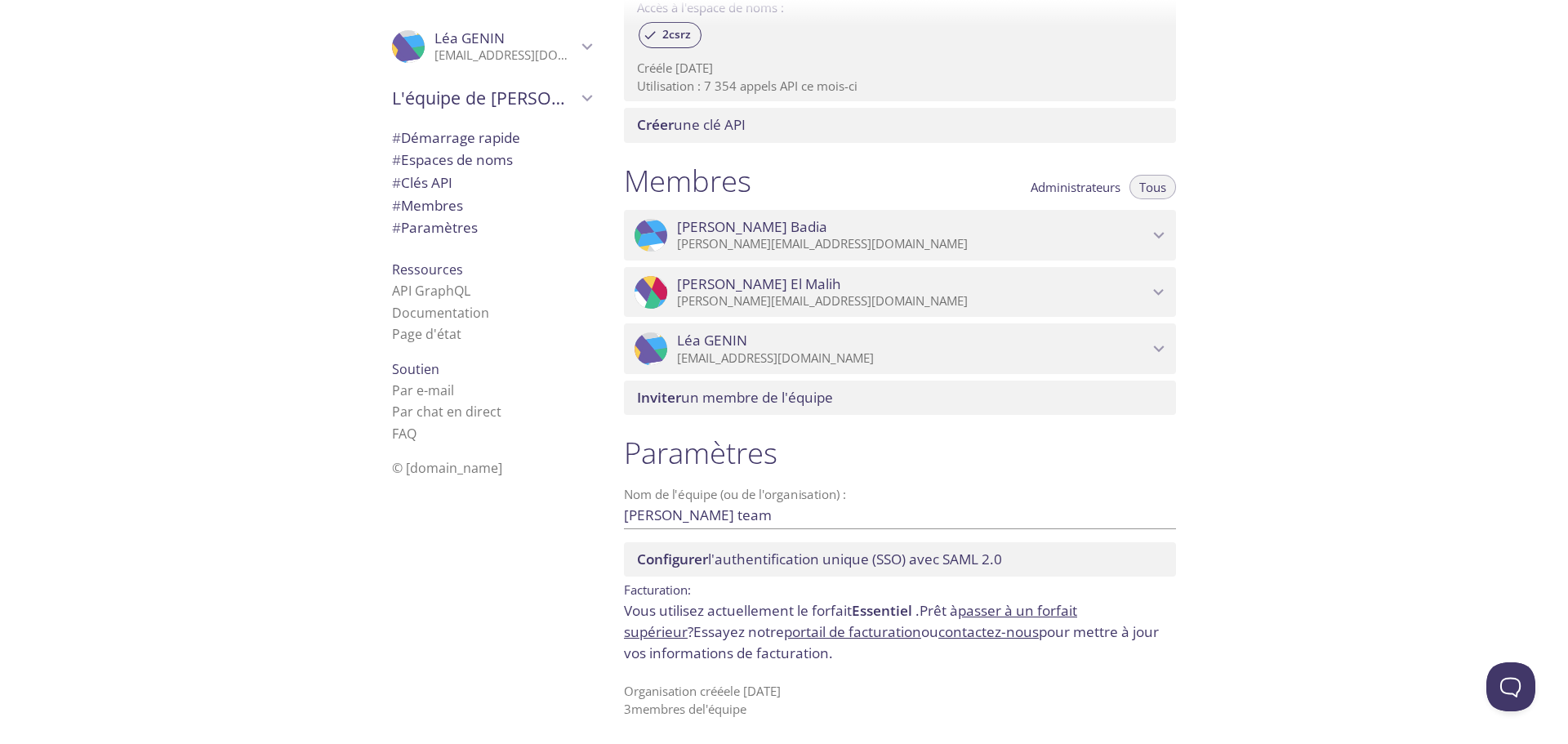
click at [825, 637] on font "portail de facturation" at bounding box center [852, 632] width 137 height 18
click at [816, 635] on font "portail de facturation" at bounding box center [852, 632] width 137 height 18
click at [815, 635] on font "portail de facturation" at bounding box center [852, 632] width 137 height 18
click at [814, 635] on font "portail de facturation" at bounding box center [852, 632] width 137 height 18
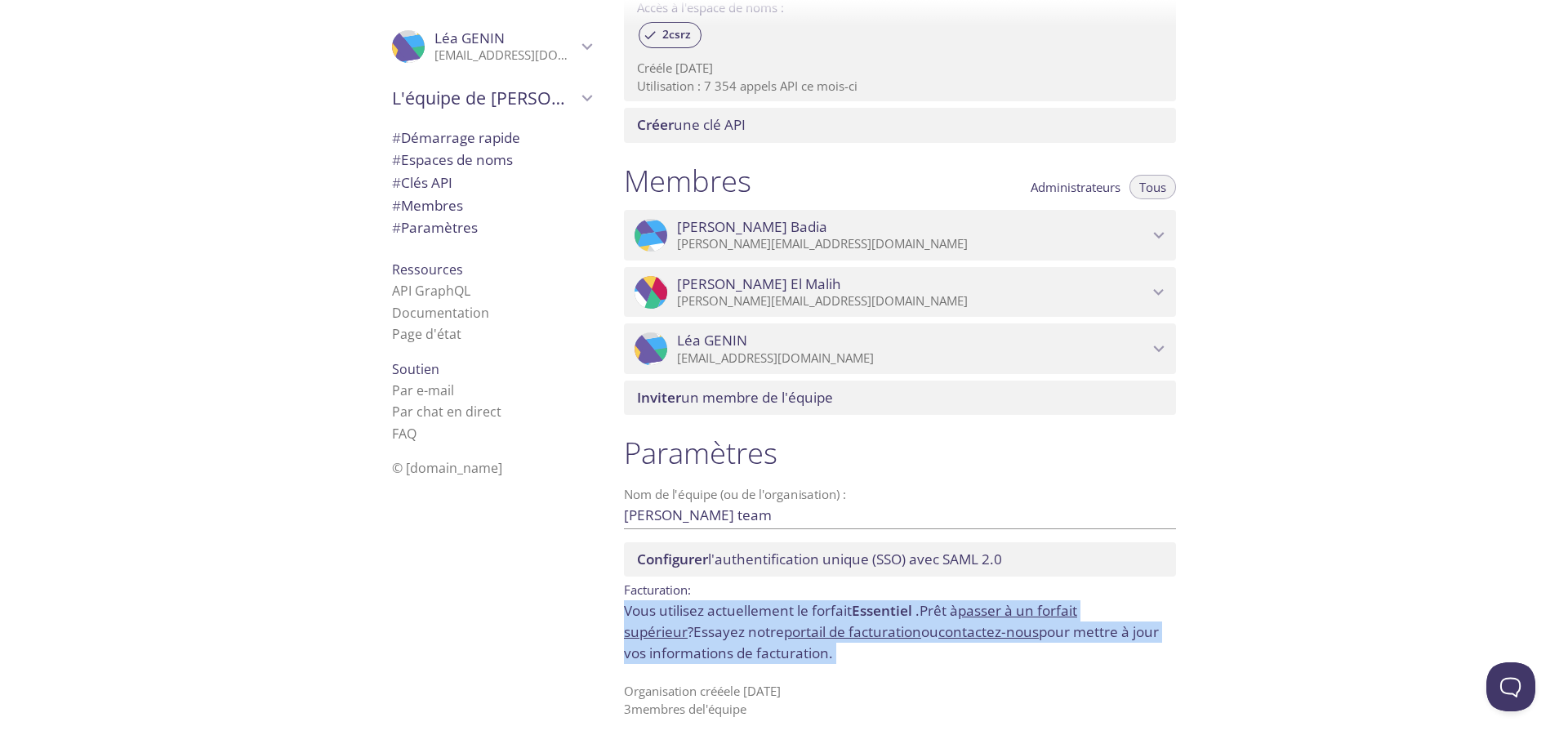
click at [813, 635] on font "portail de facturation" at bounding box center [852, 632] width 137 height 18
click at [814, 635] on font "portail de facturation" at bounding box center [852, 632] width 137 height 18
click at [816, 637] on font "portail de facturation" at bounding box center [852, 632] width 137 height 18
click at [813, 636] on font "portail de facturation" at bounding box center [852, 632] width 137 height 18
click at [847, 669] on div "Paramètres Nom de l'équipe (ou de l'organisation) : David's team Sauvegarder Co…" at bounding box center [900, 577] width 578 height 303
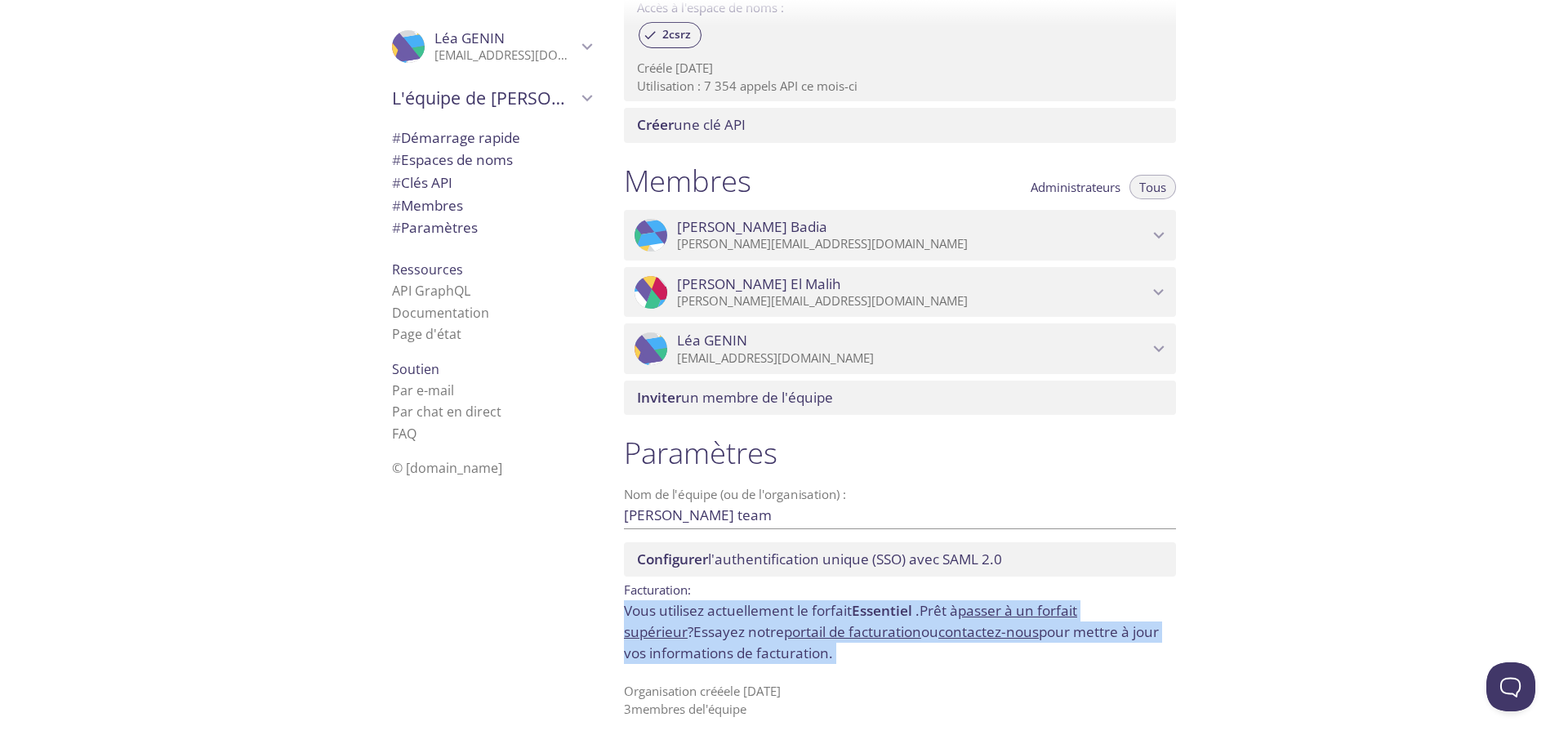
click at [840, 655] on p "Vous utilisez actuellement le forfait Essentiel . Prêt à passer à un forfait su…" at bounding box center [900, 632] width 552 height 63
click at [839, 652] on p "Vous utilisez actuellement le forfait Essentiel . Prêt à passer à un forfait su…" at bounding box center [900, 632] width 552 height 63
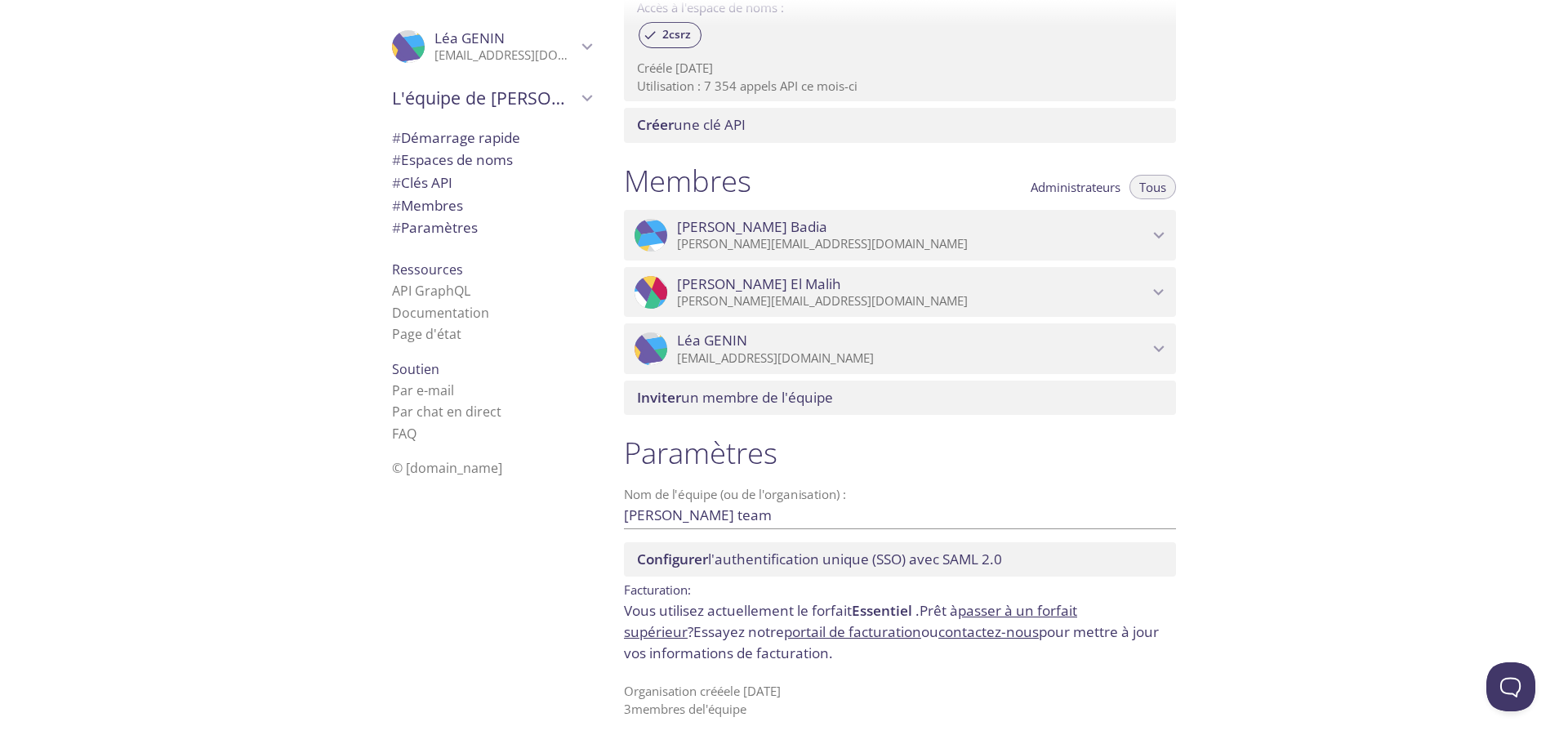
click at [174, 208] on div ".cls-1 { fill: #6d5ca8; } .cls-2 { fill: #3fc191; } .cls-3 { fill: #3b4752; } .…" at bounding box center [305, 372] width 610 height 744
